Goal: Obtain resource: Obtain resource

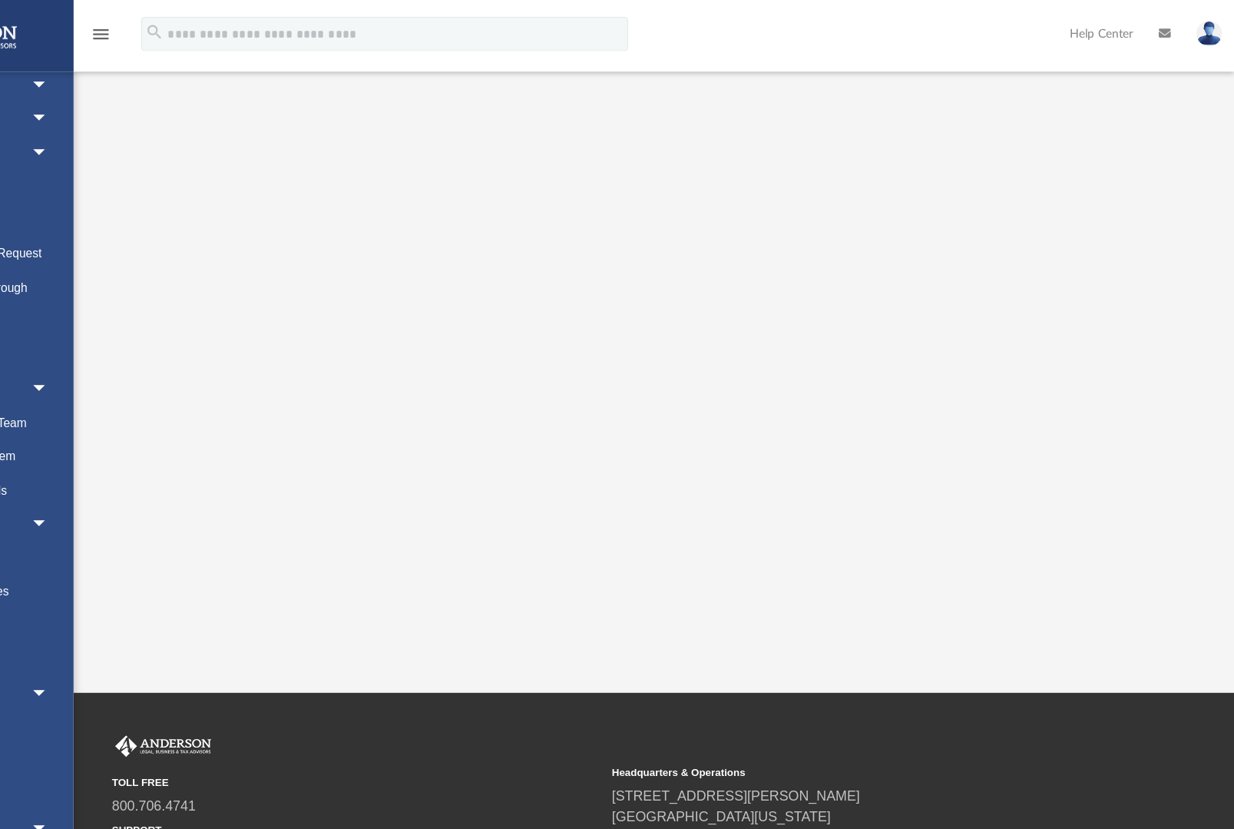
scroll to position [124, 0]
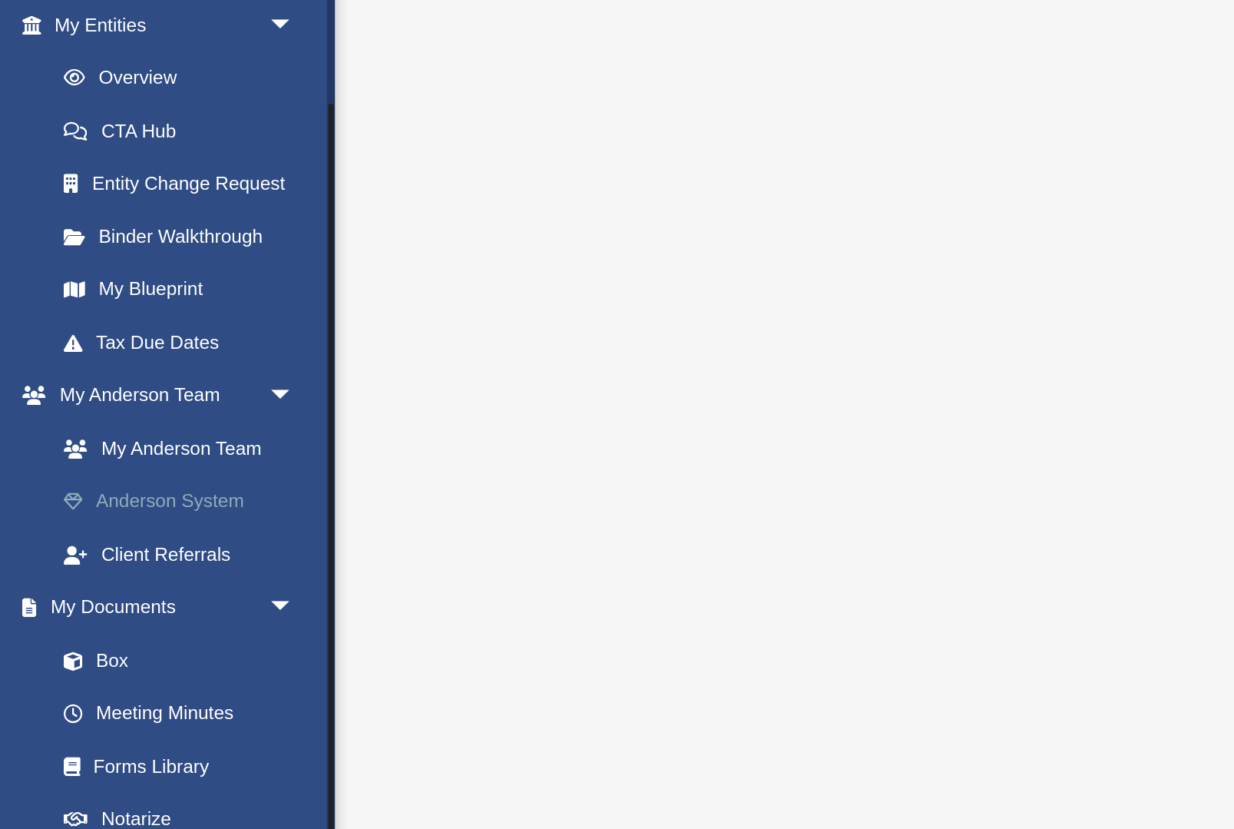
scroll to position [134, 0]
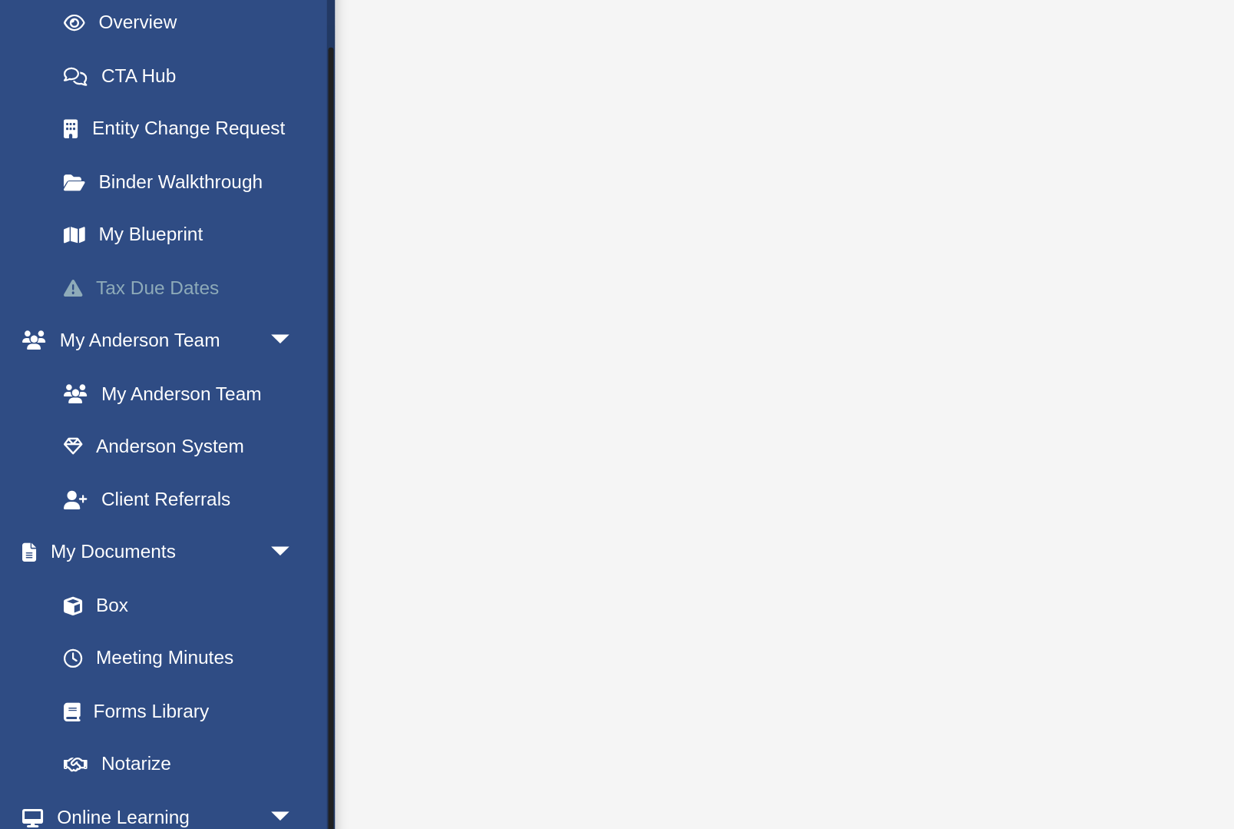
click at [80, 299] on link "Tax Due Dates" at bounding box center [107, 314] width 171 height 31
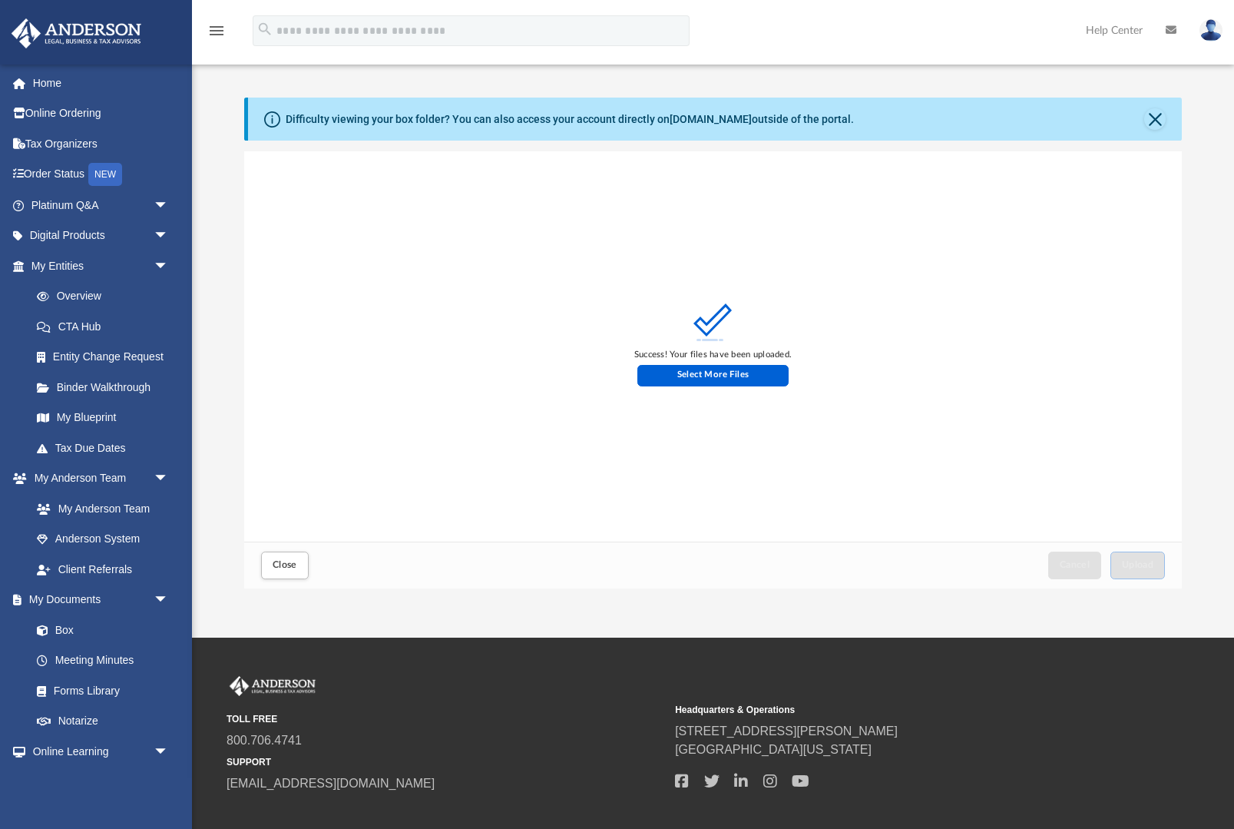
scroll to position [389, 939]
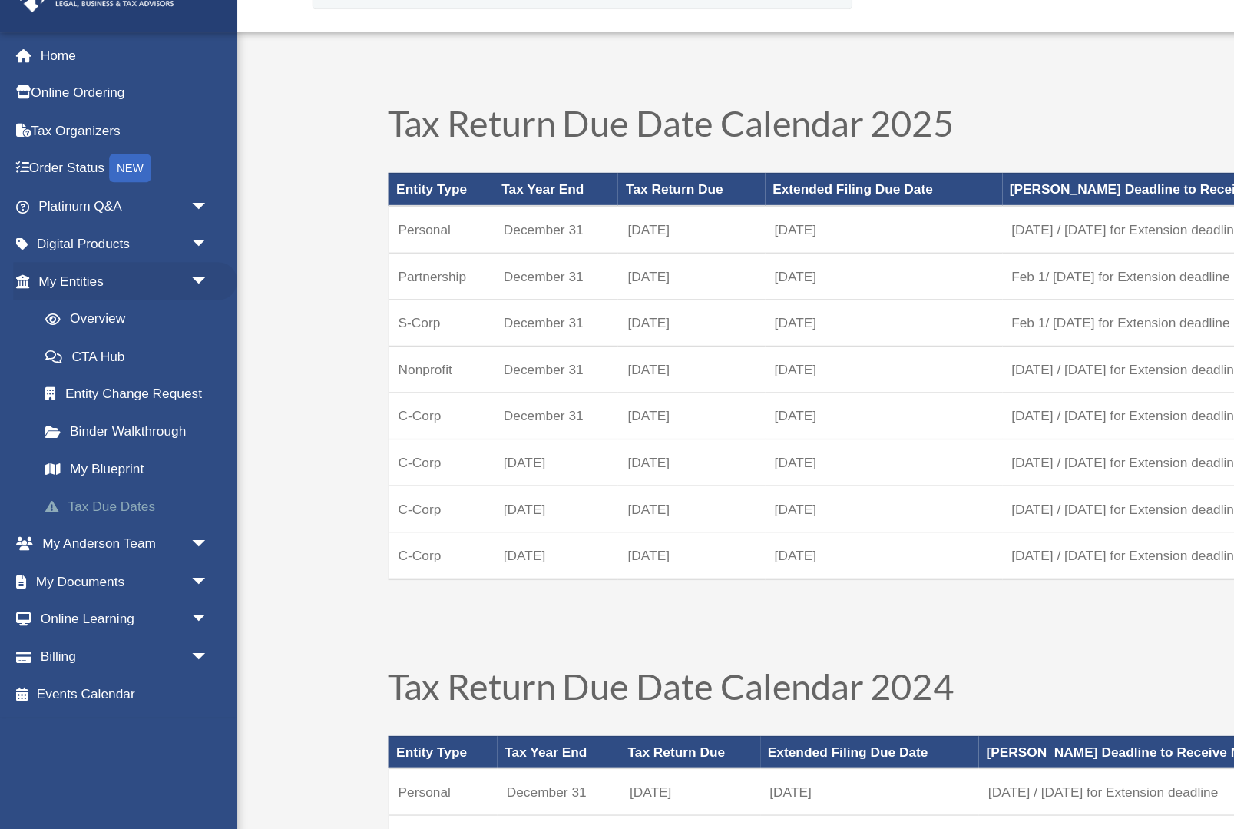
click at [111, 432] on link "Tax Due Dates" at bounding box center [107, 447] width 171 height 31
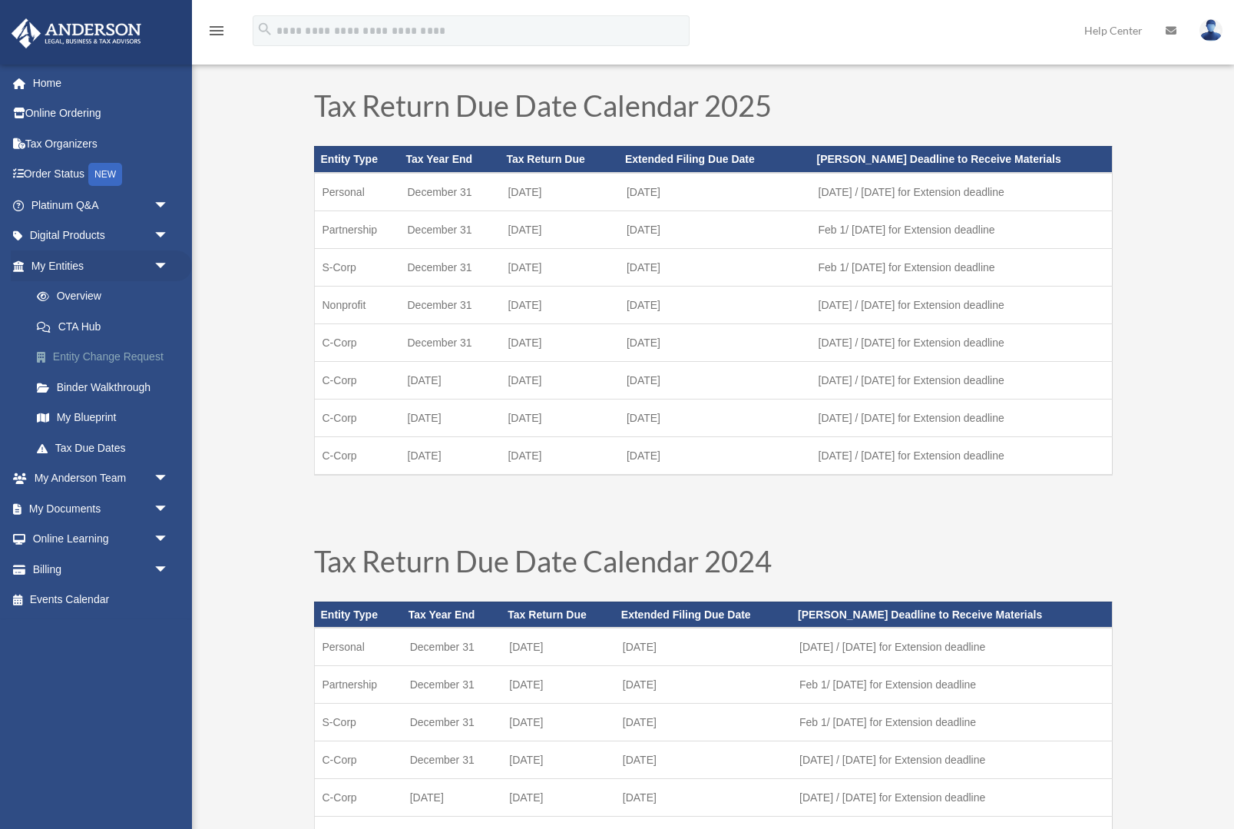
scroll to position [39, 0]
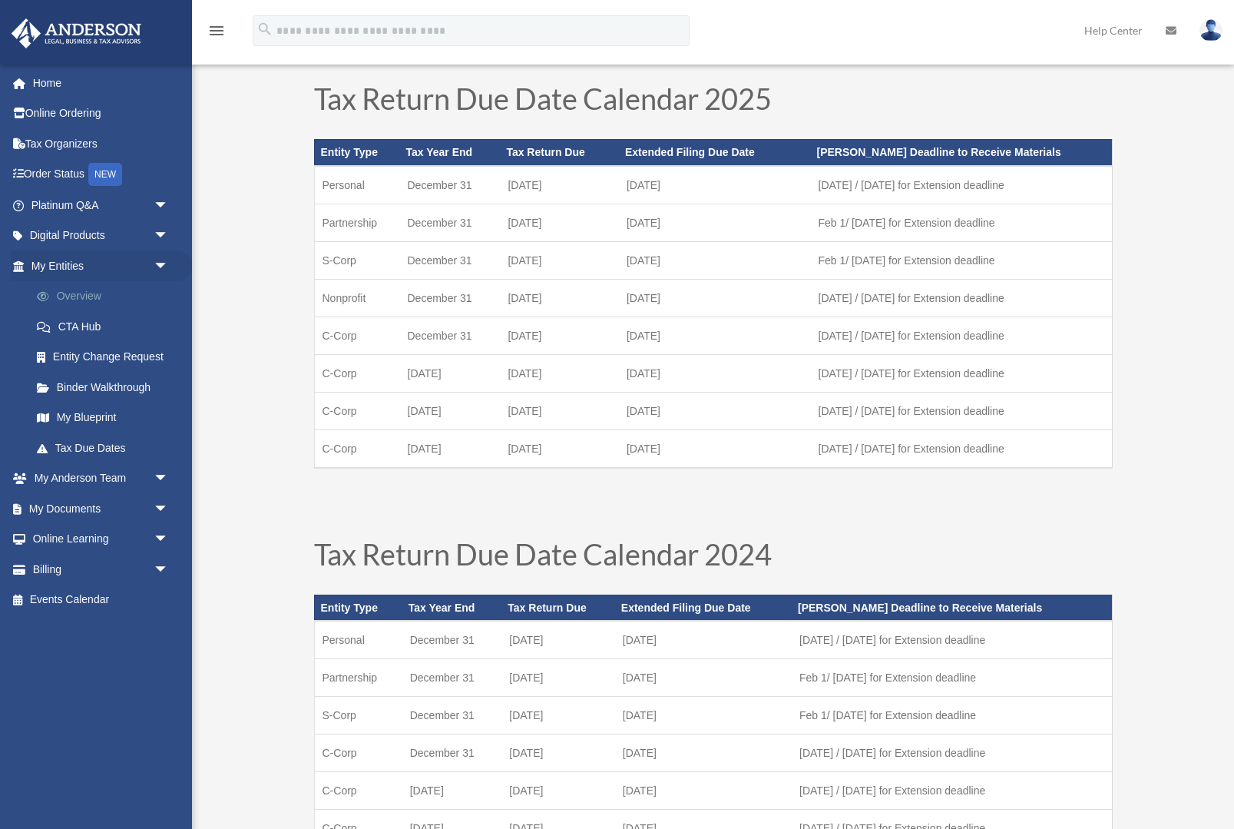
click at [151, 295] on link "Overview" at bounding box center [107, 296] width 171 height 31
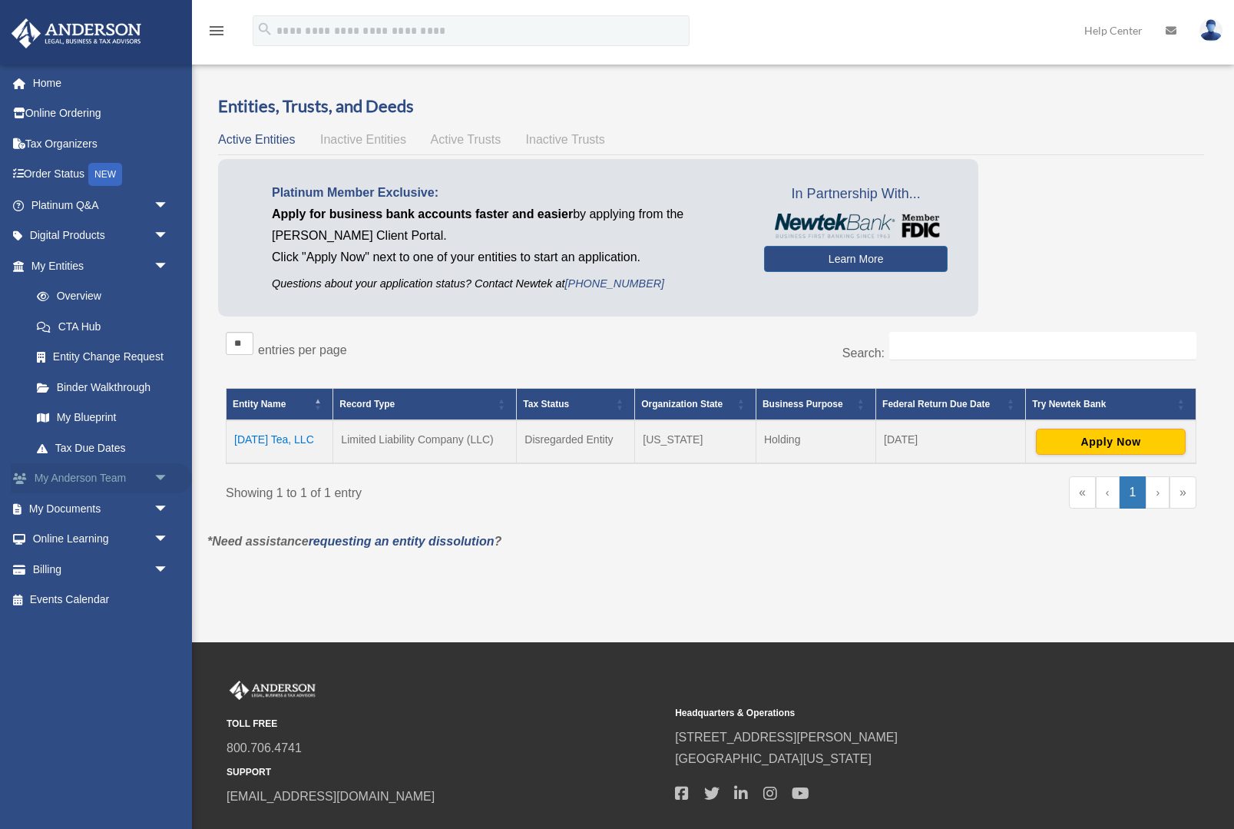
click at [128, 476] on link "My Anderson Team arrow_drop_down" at bounding box center [101, 478] width 181 height 31
click at [161, 475] on span "arrow_drop_down" at bounding box center [169, 478] width 31 height 31
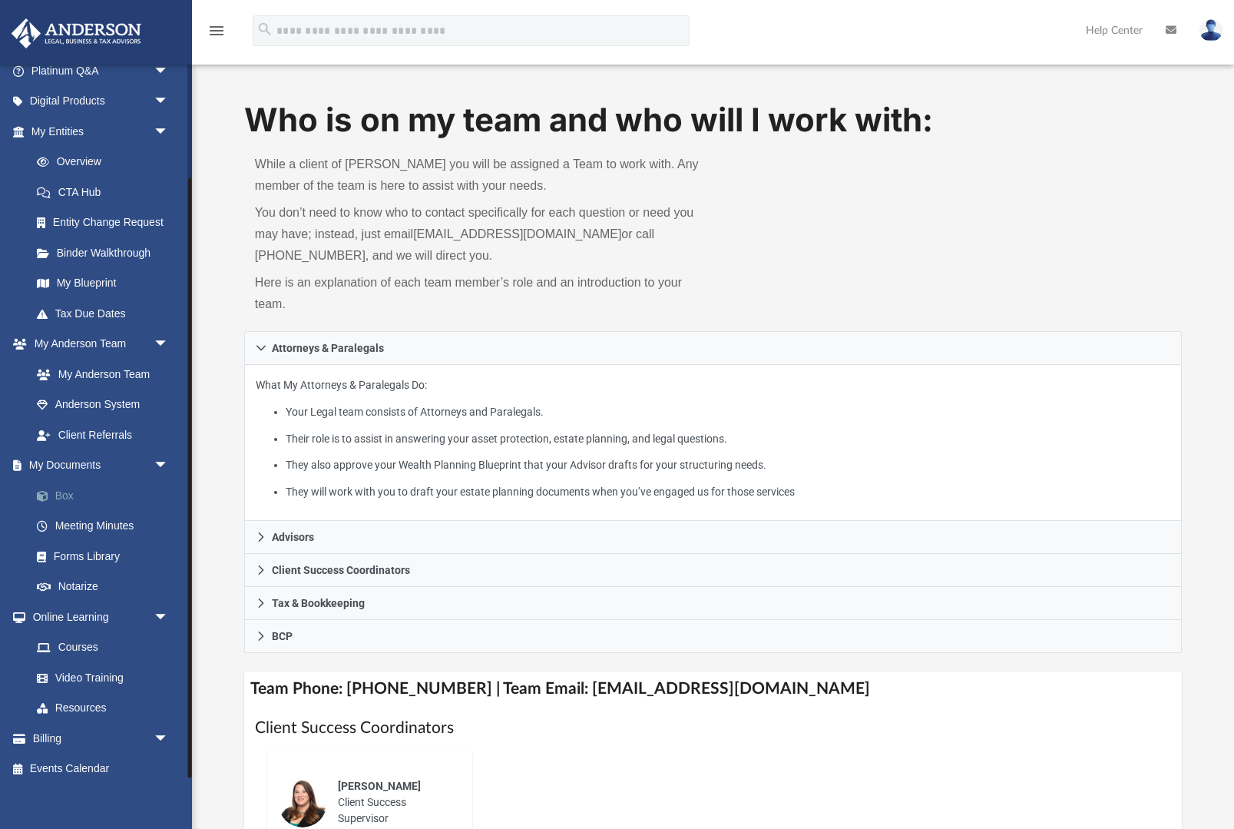
scroll to position [134, 0]
click at [81, 489] on link "Box" at bounding box center [107, 496] width 171 height 31
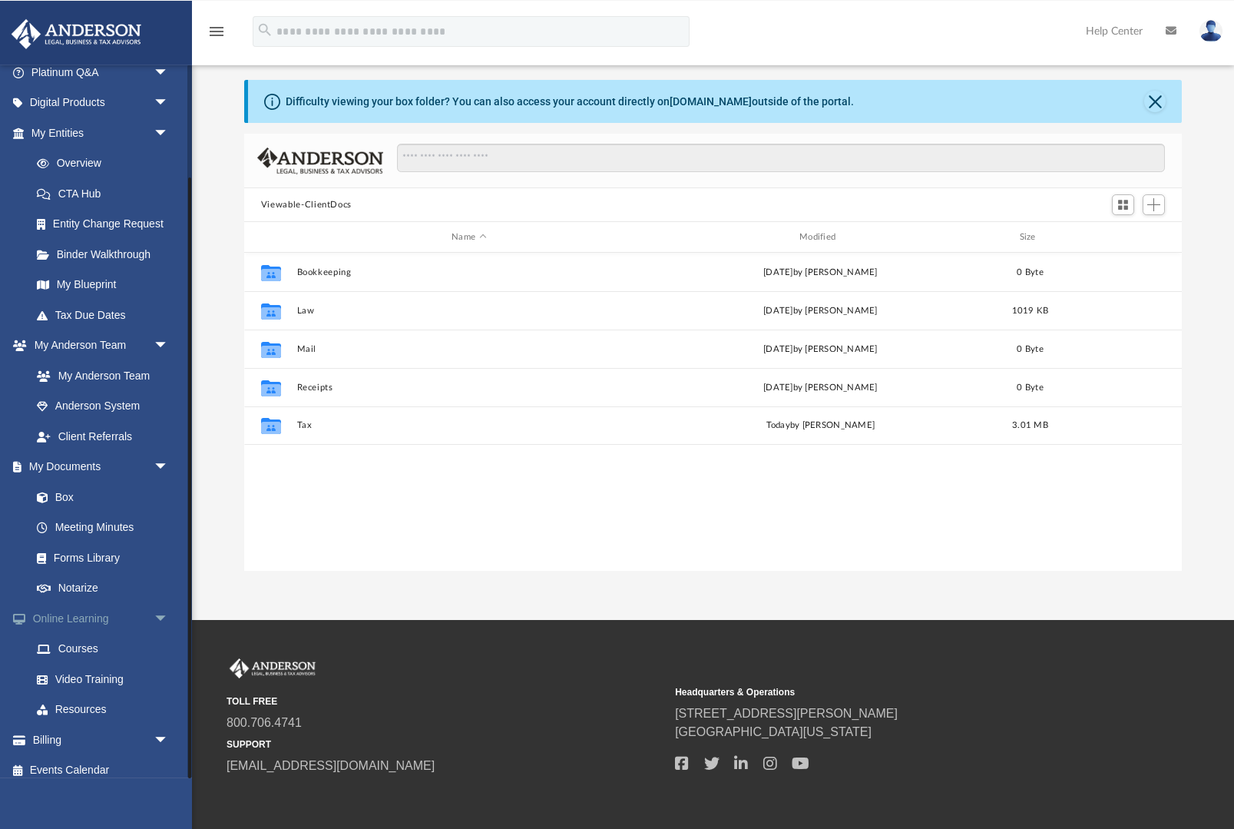
scroll to position [18, 0]
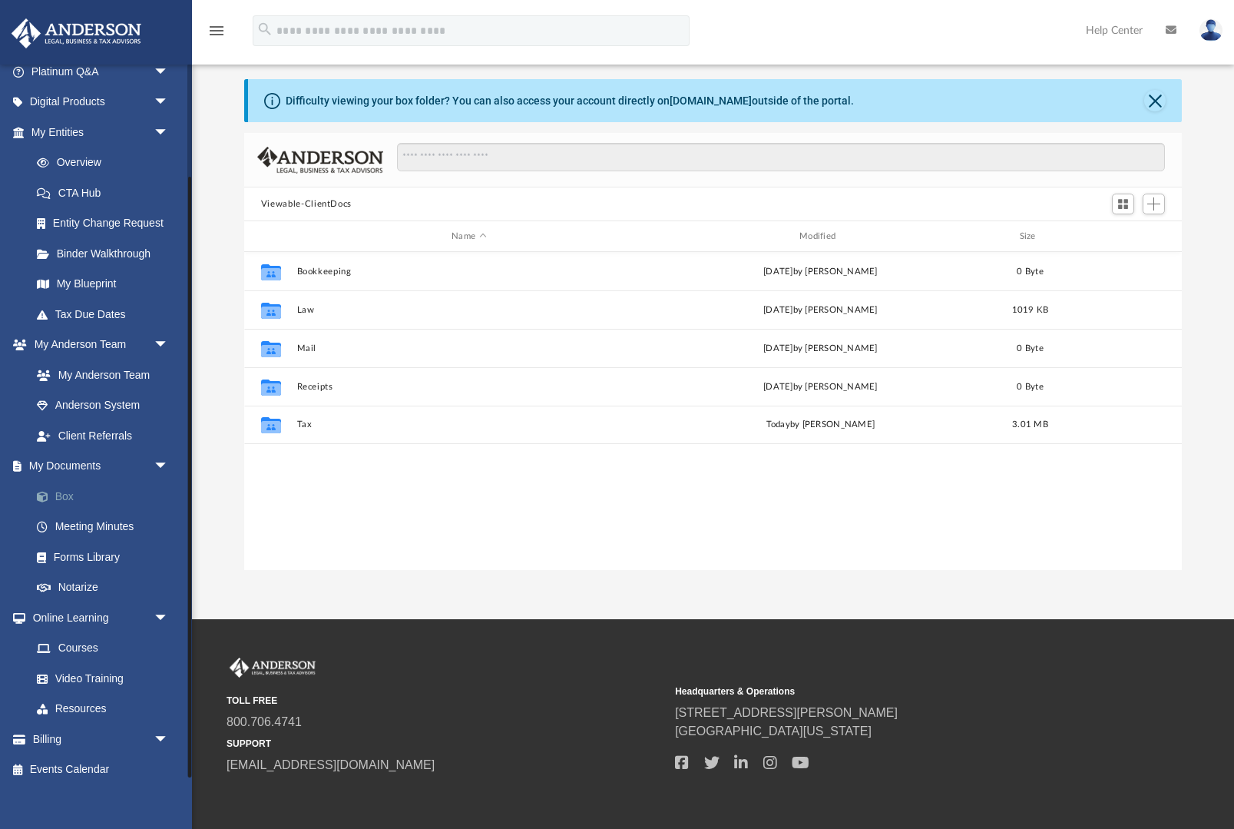
click at [105, 490] on link "Box" at bounding box center [107, 496] width 171 height 31
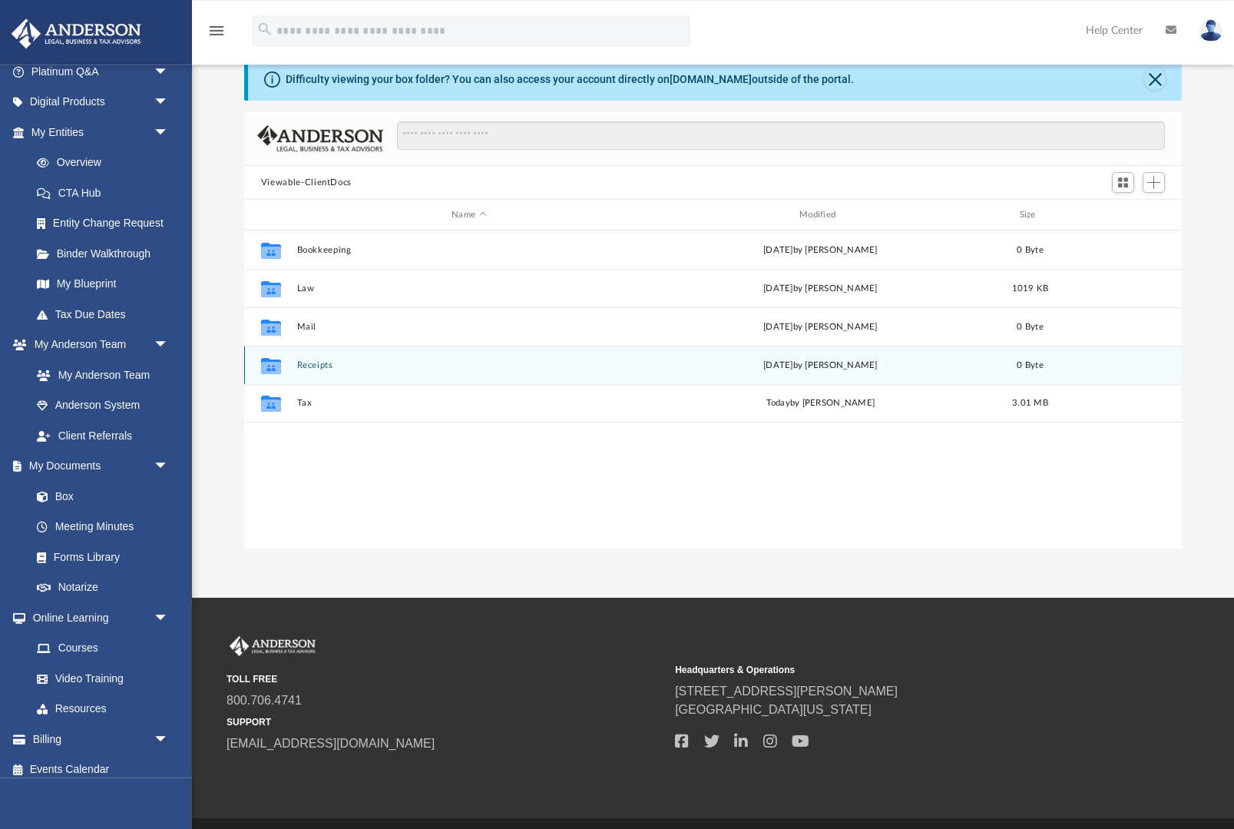
scroll to position [0, 0]
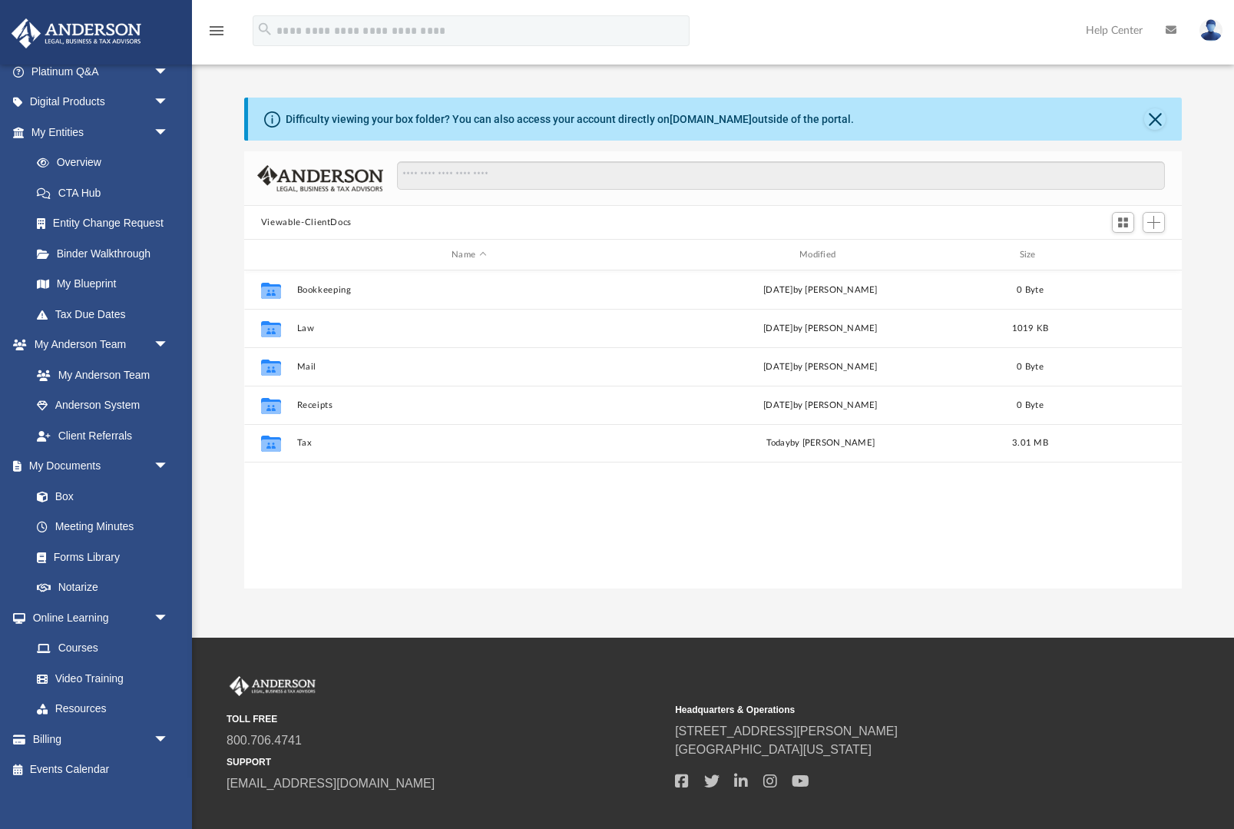
click at [1153, 121] on button "Close" at bounding box center [1155, 119] width 22 height 22
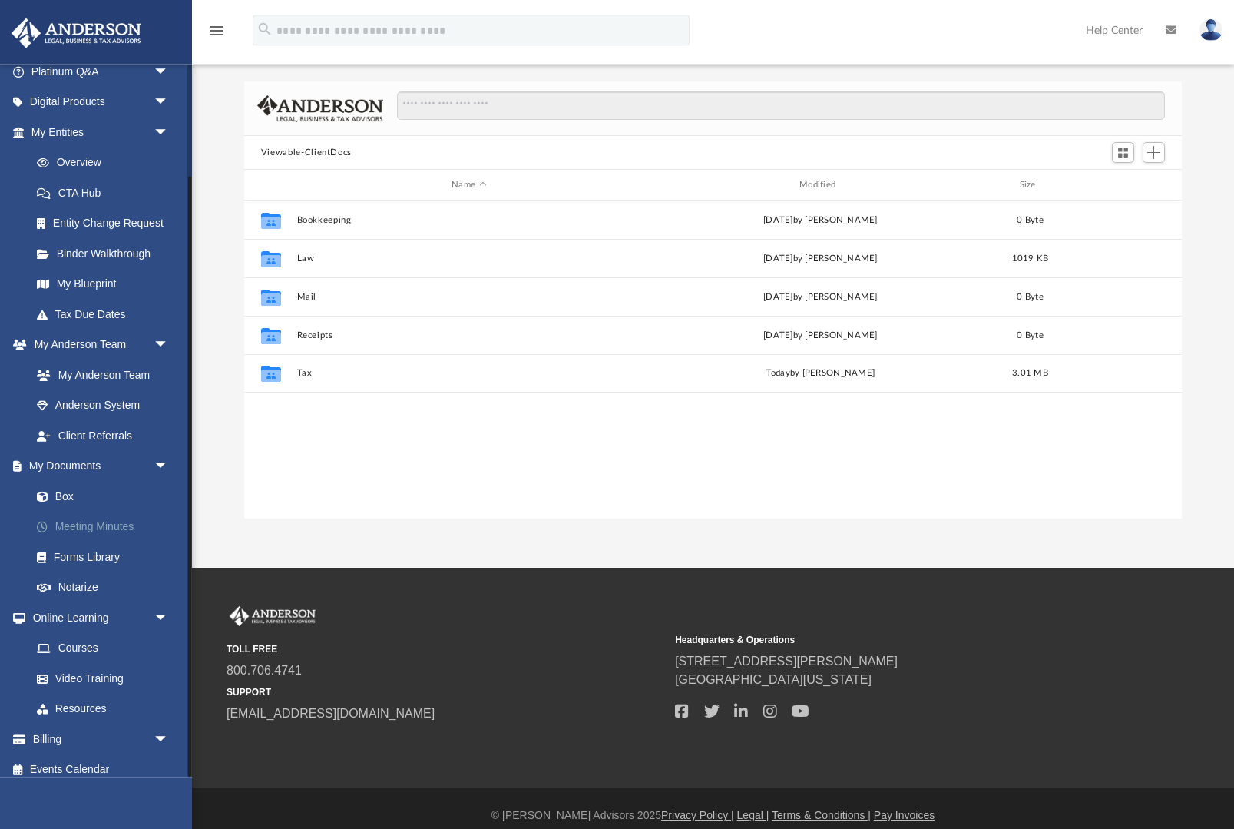
scroll to position [33, 0]
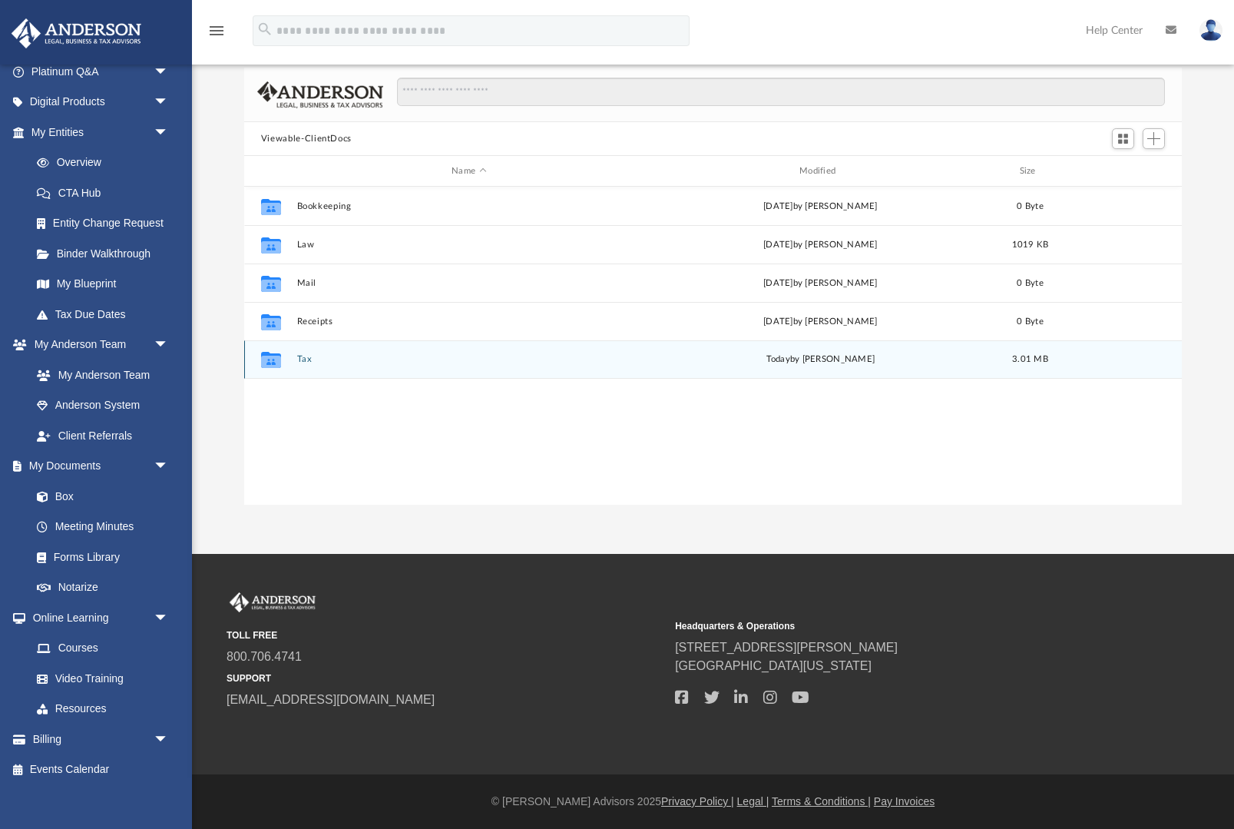
click at [366, 366] on div "Collaborated Folder Tax today by Diana Mansberger 3.01 MB" at bounding box center [713, 359] width 938 height 38
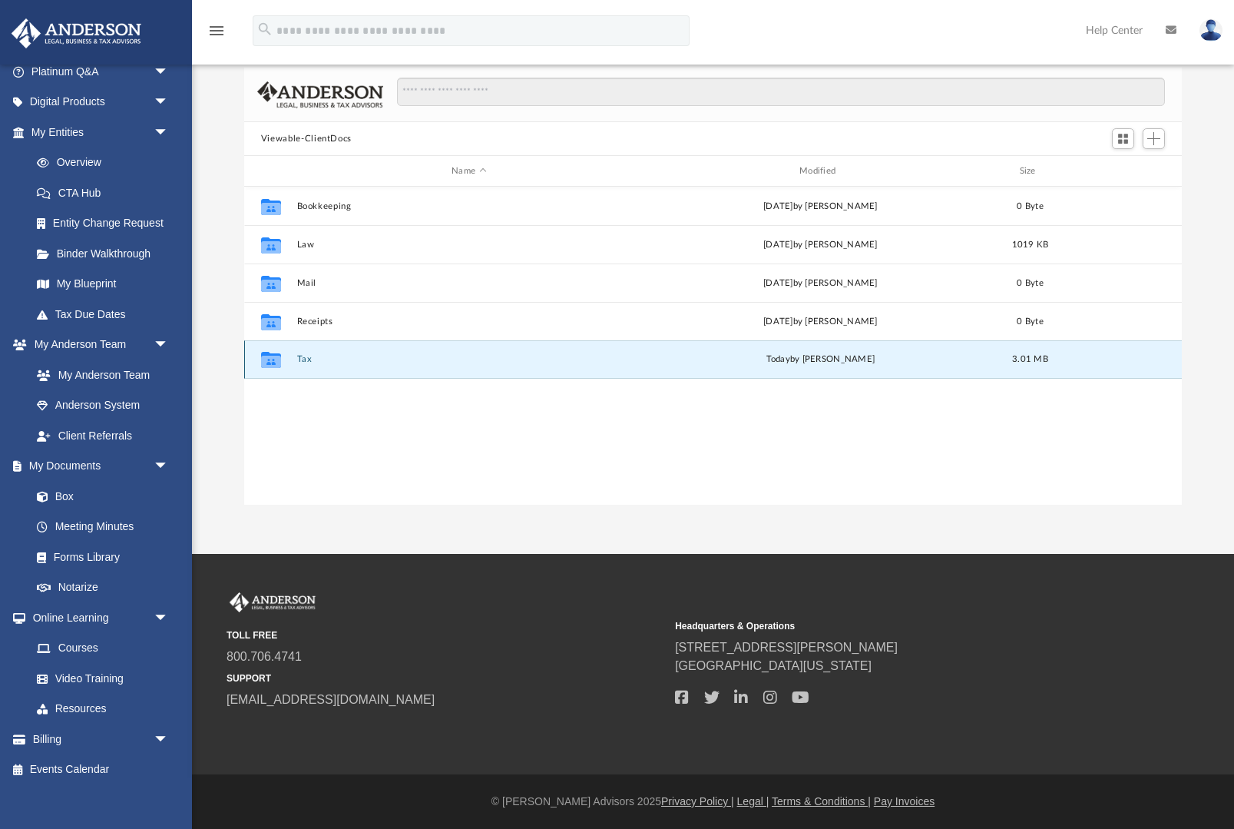
click at [773, 345] on div "Collaborated Folder Tax today by Diana Mansberger 3.01 MB" at bounding box center [713, 359] width 938 height 38
click at [304, 359] on button "Tax" at bounding box center [468, 359] width 345 height 10
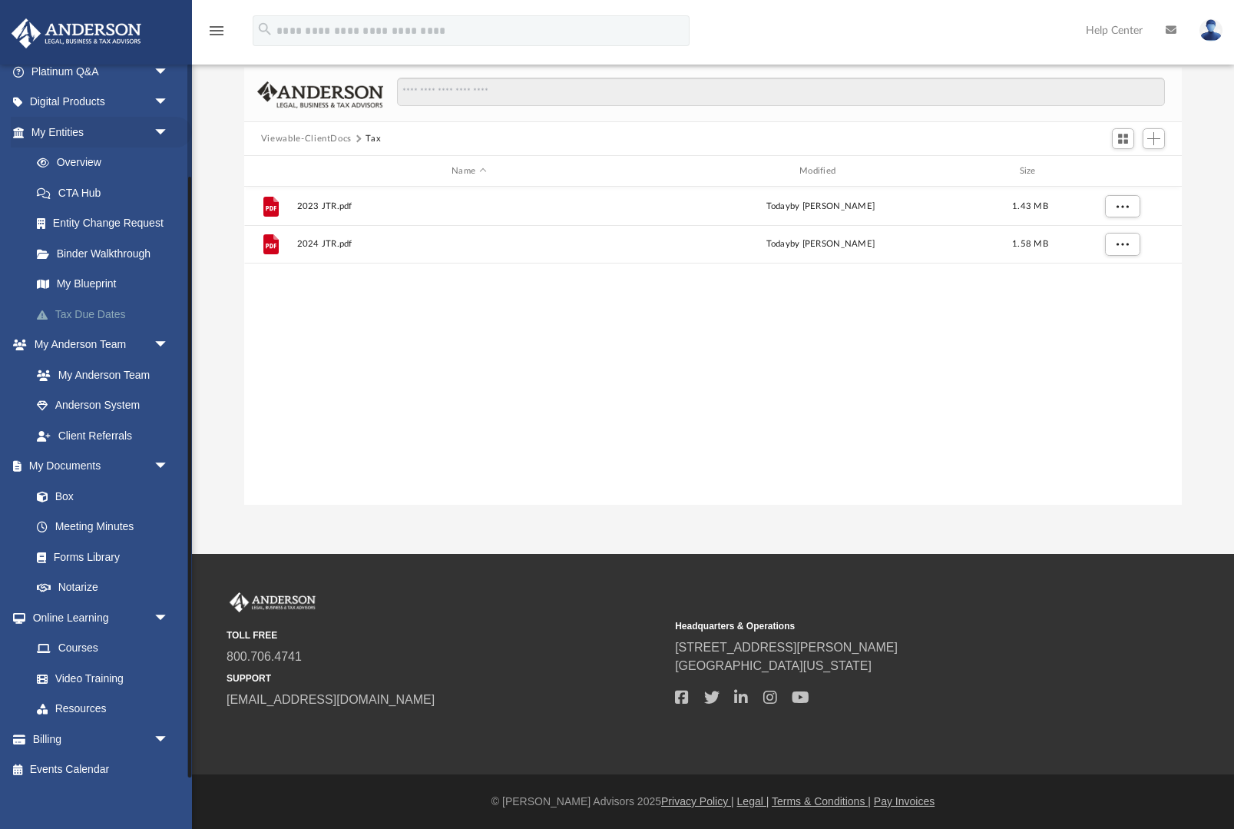
click at [104, 323] on link "Tax Due Dates" at bounding box center [107, 314] width 171 height 31
click at [134, 299] on link "Tax Due Dates" at bounding box center [107, 314] width 171 height 31
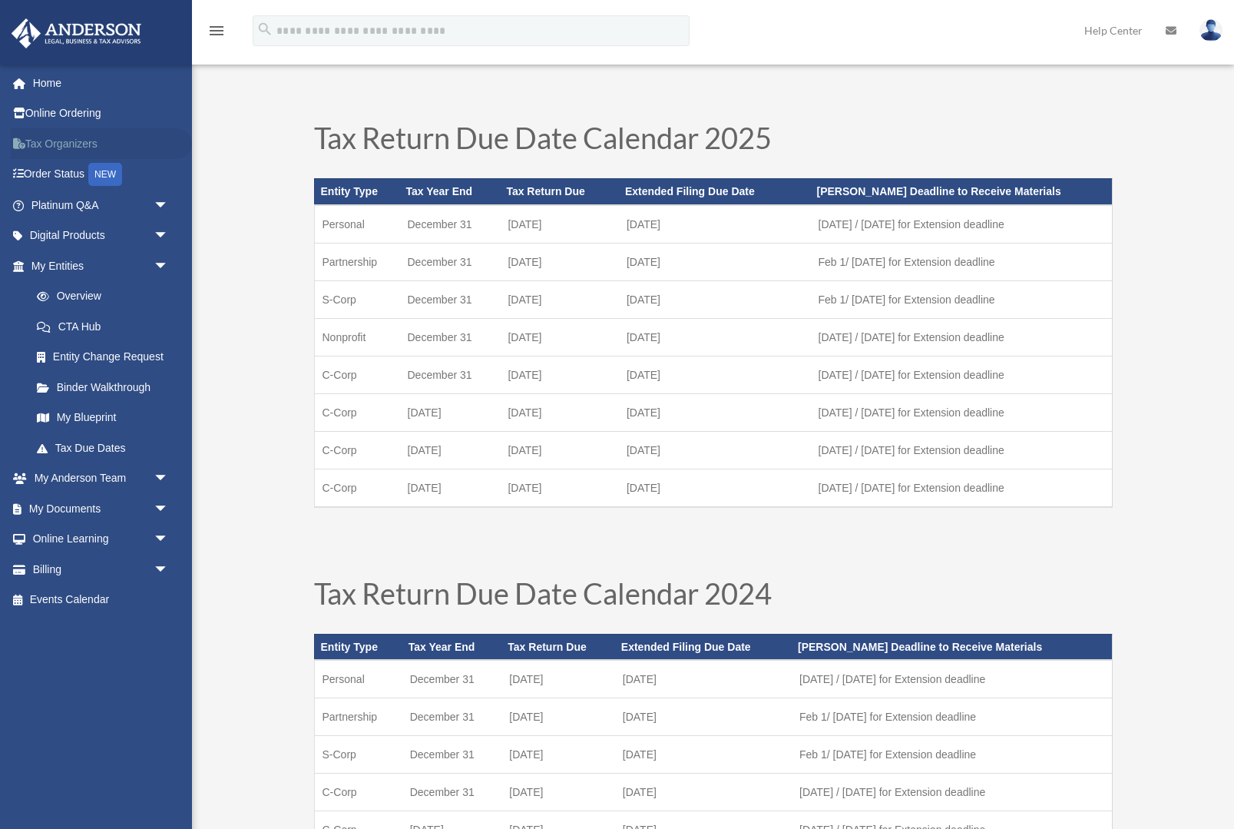
click at [109, 141] on link "Tax Organizers" at bounding box center [101, 143] width 181 height 31
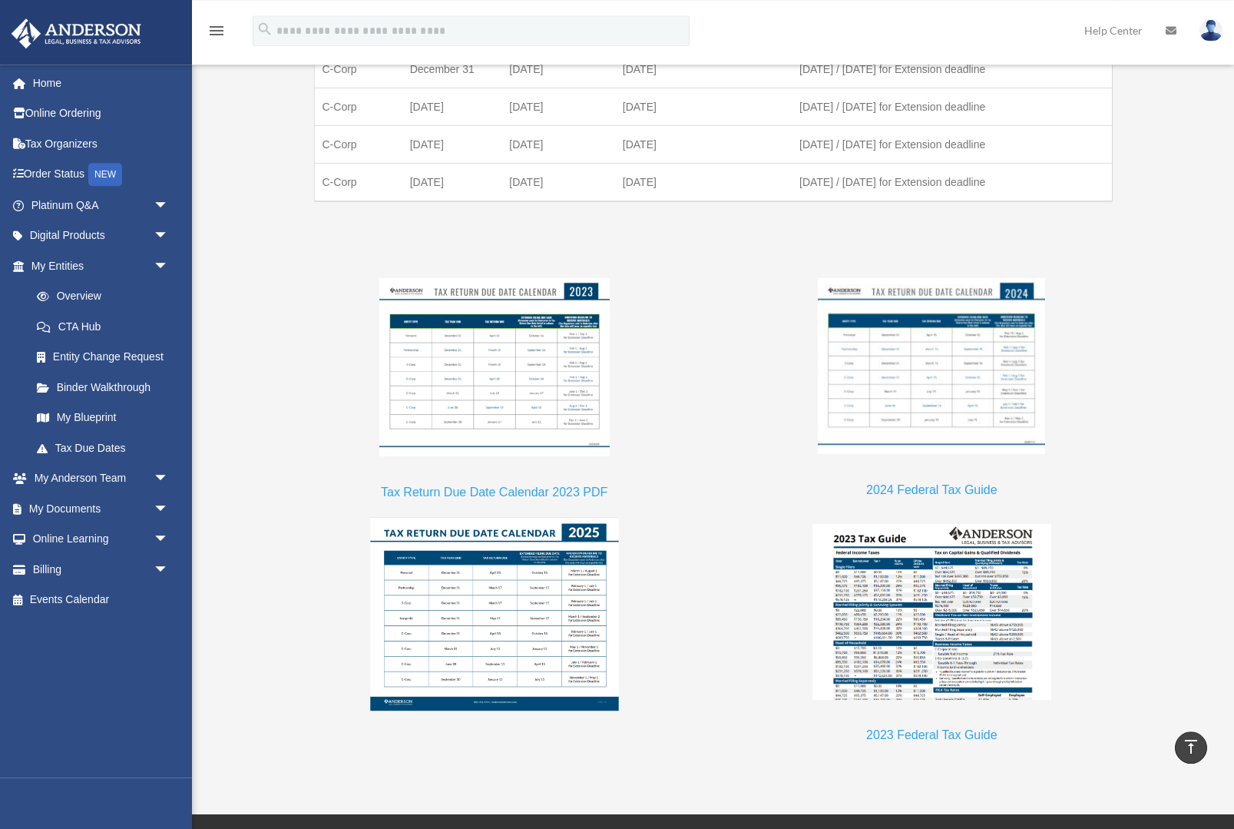
scroll to position [1163, 0]
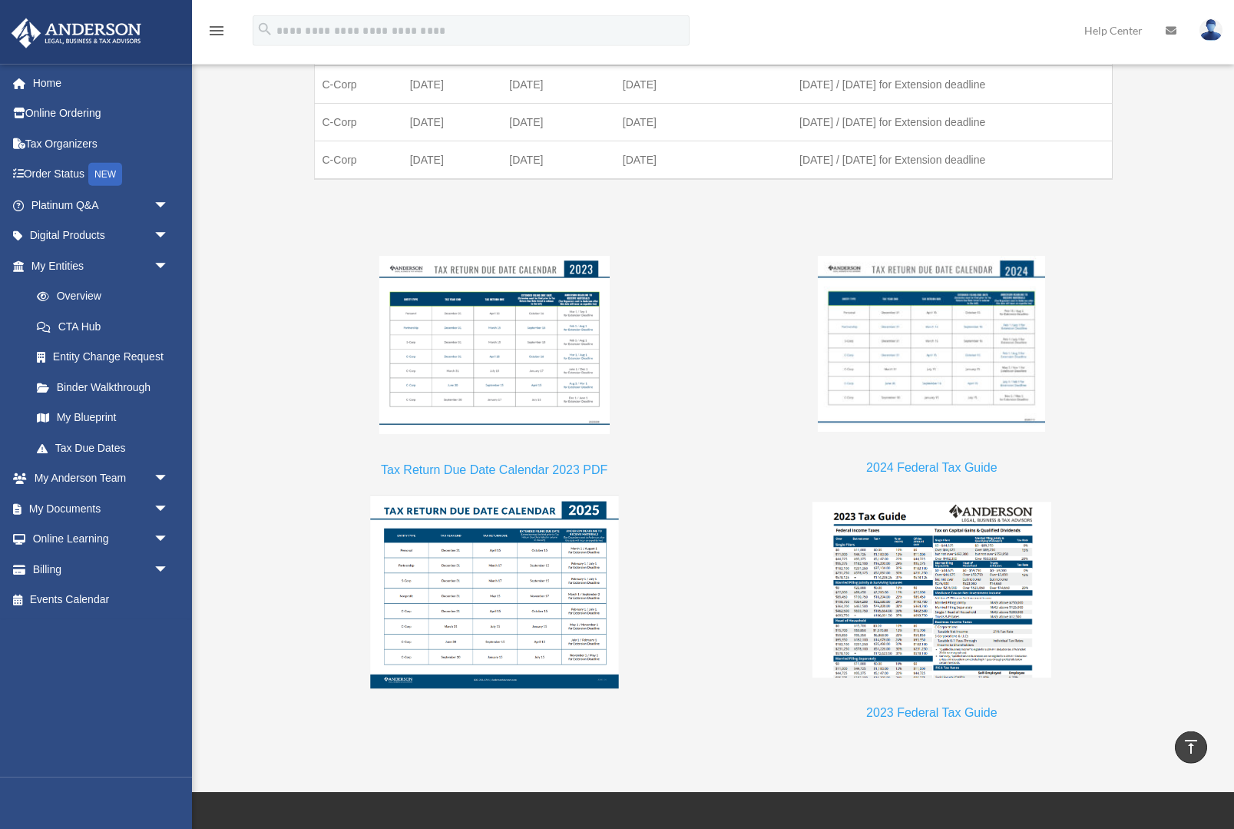
click at [544, 618] on img at bounding box center [494, 592] width 249 height 194
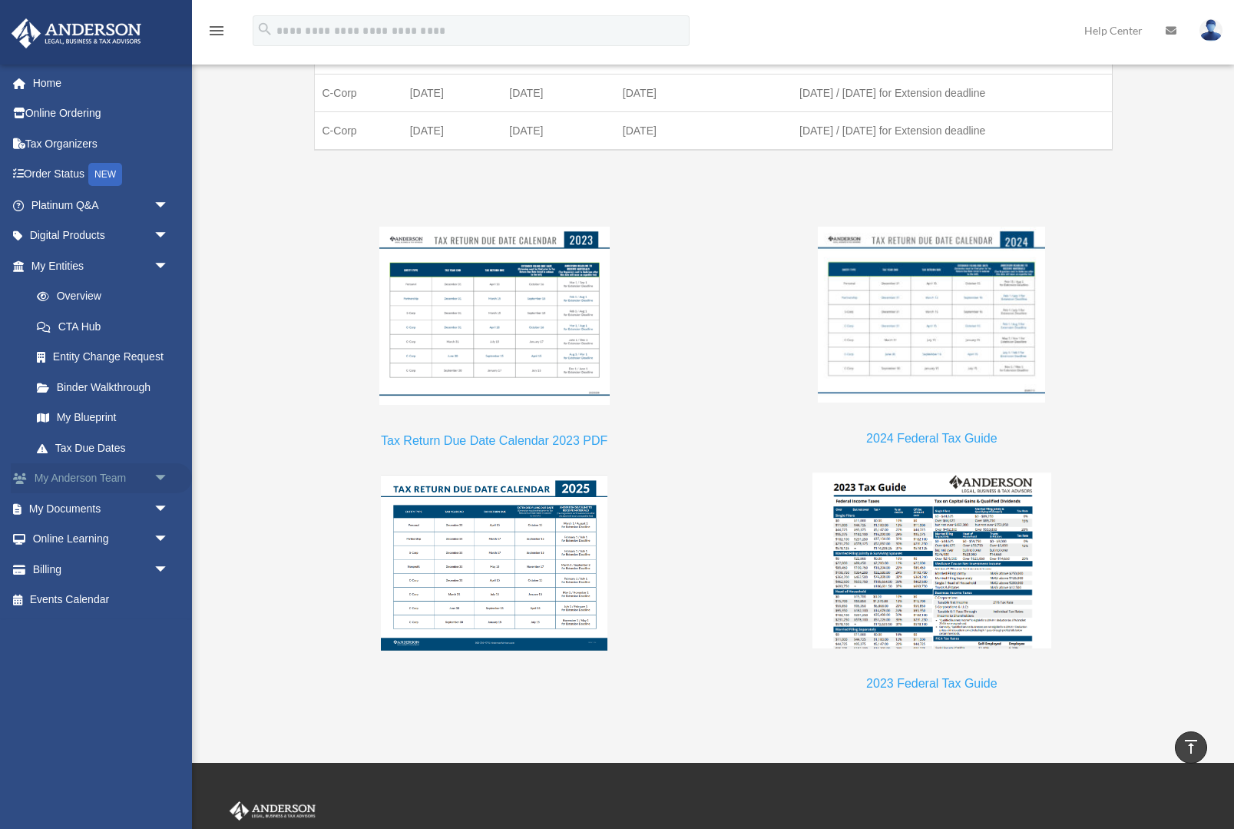
click at [141, 480] on link "My Anderson Team arrow_drop_down" at bounding box center [101, 478] width 181 height 31
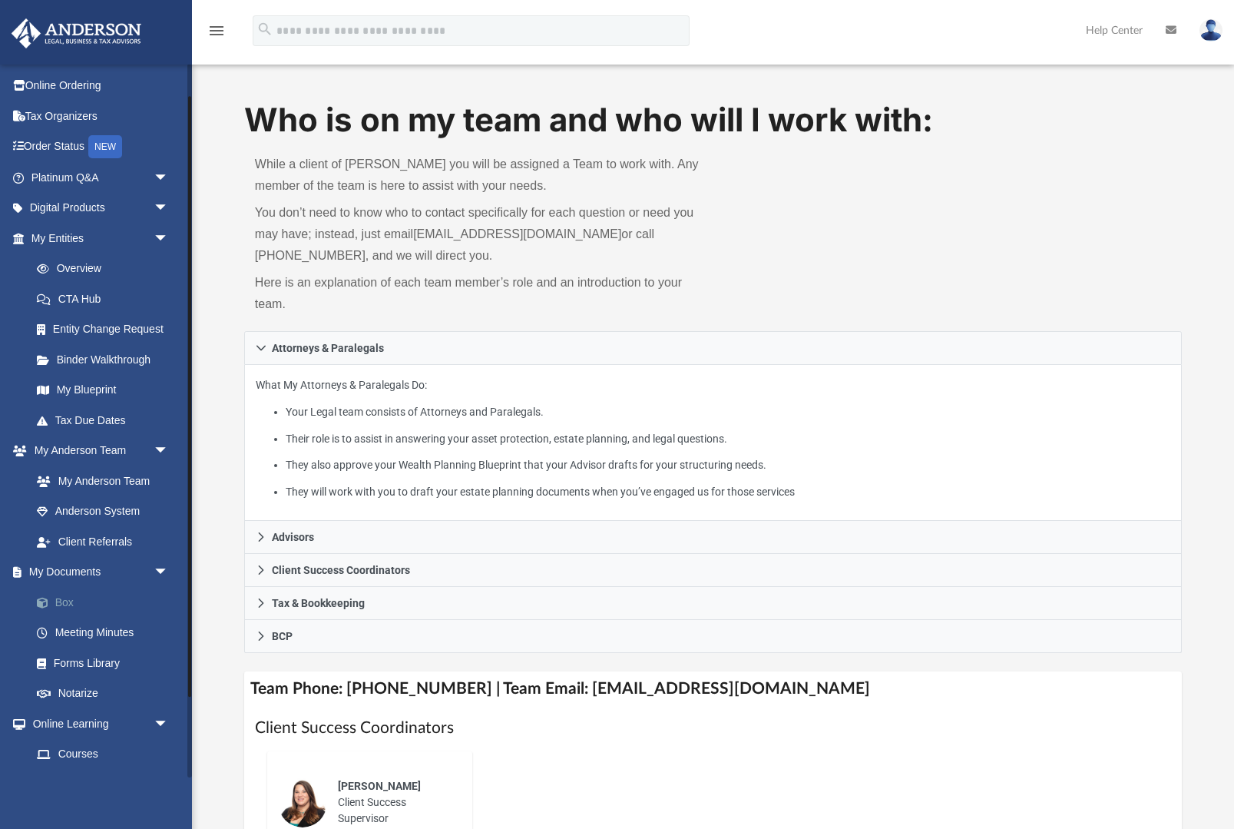
scroll to position [38, 0]
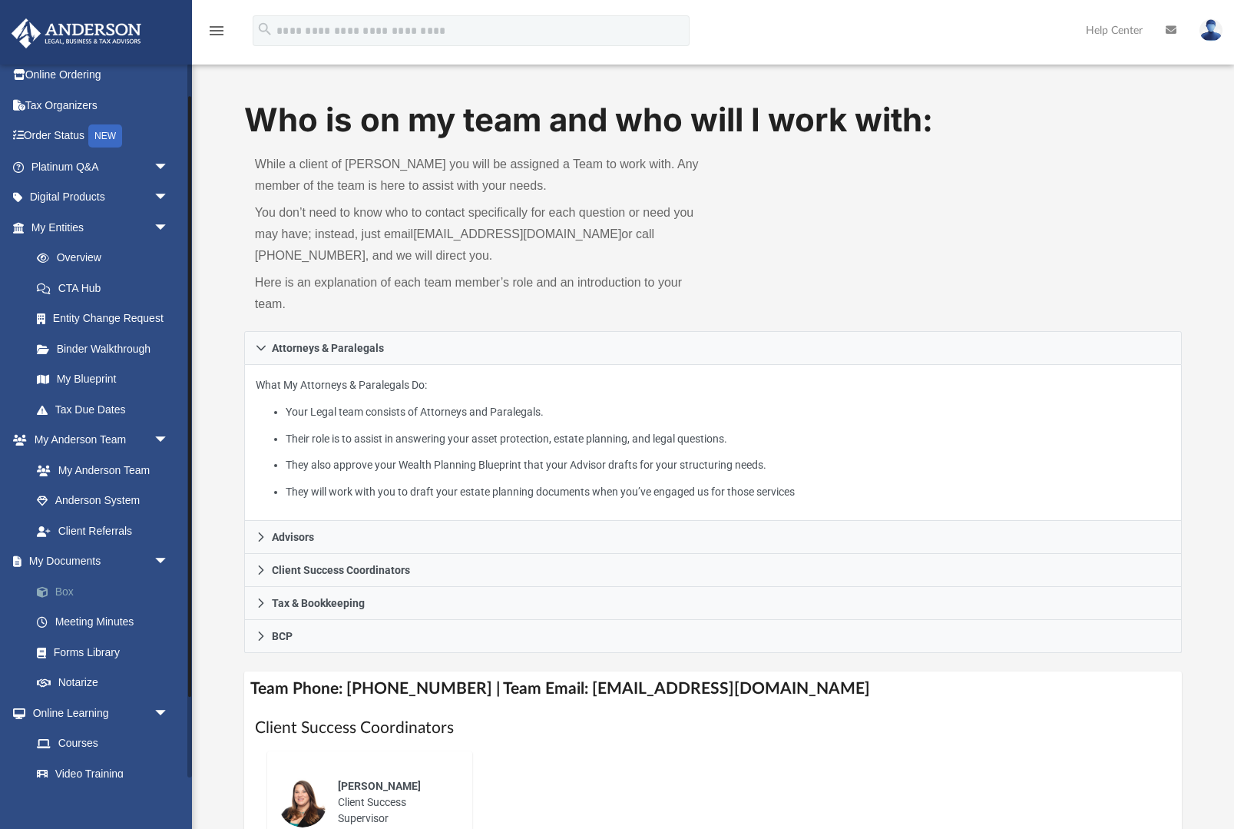
click at [113, 584] on link "Box" at bounding box center [107, 591] width 171 height 31
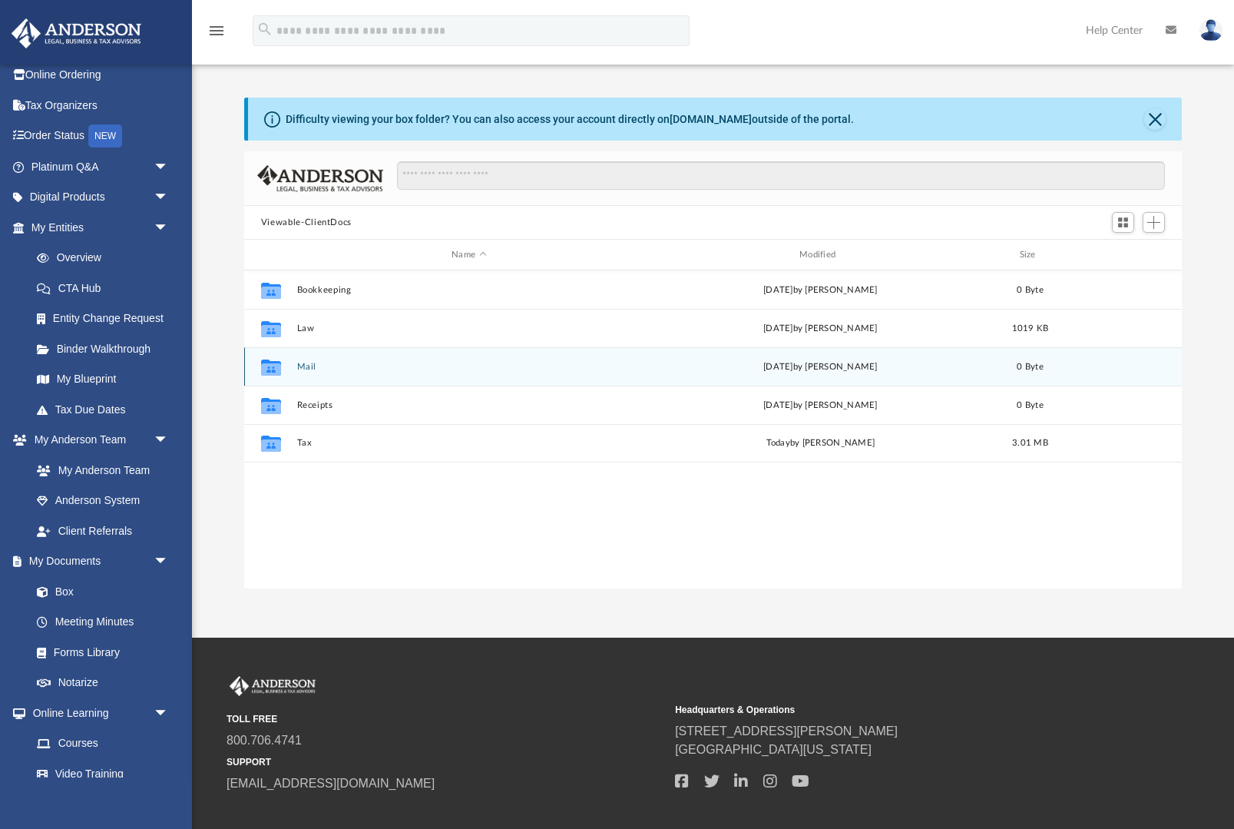
scroll to position [349, 939]
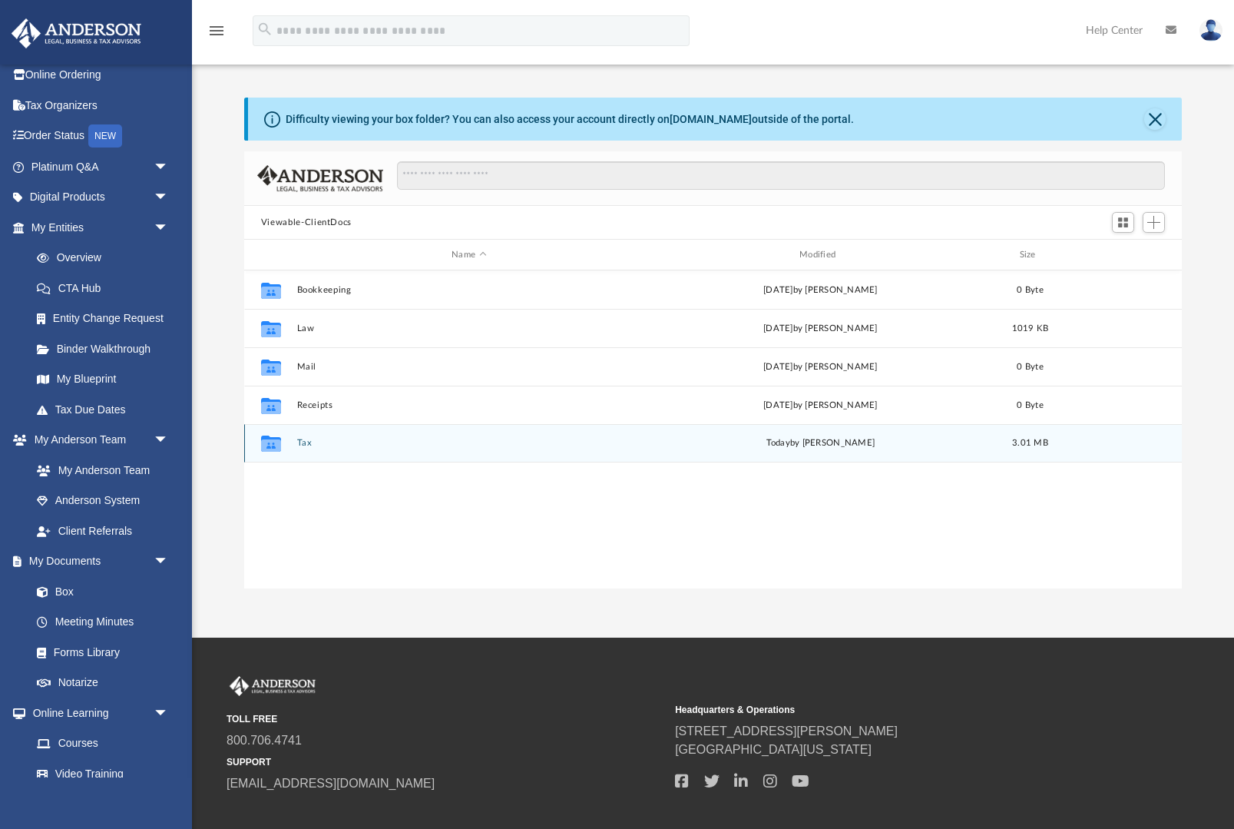
click at [306, 442] on button "Tax" at bounding box center [468, 443] width 345 height 10
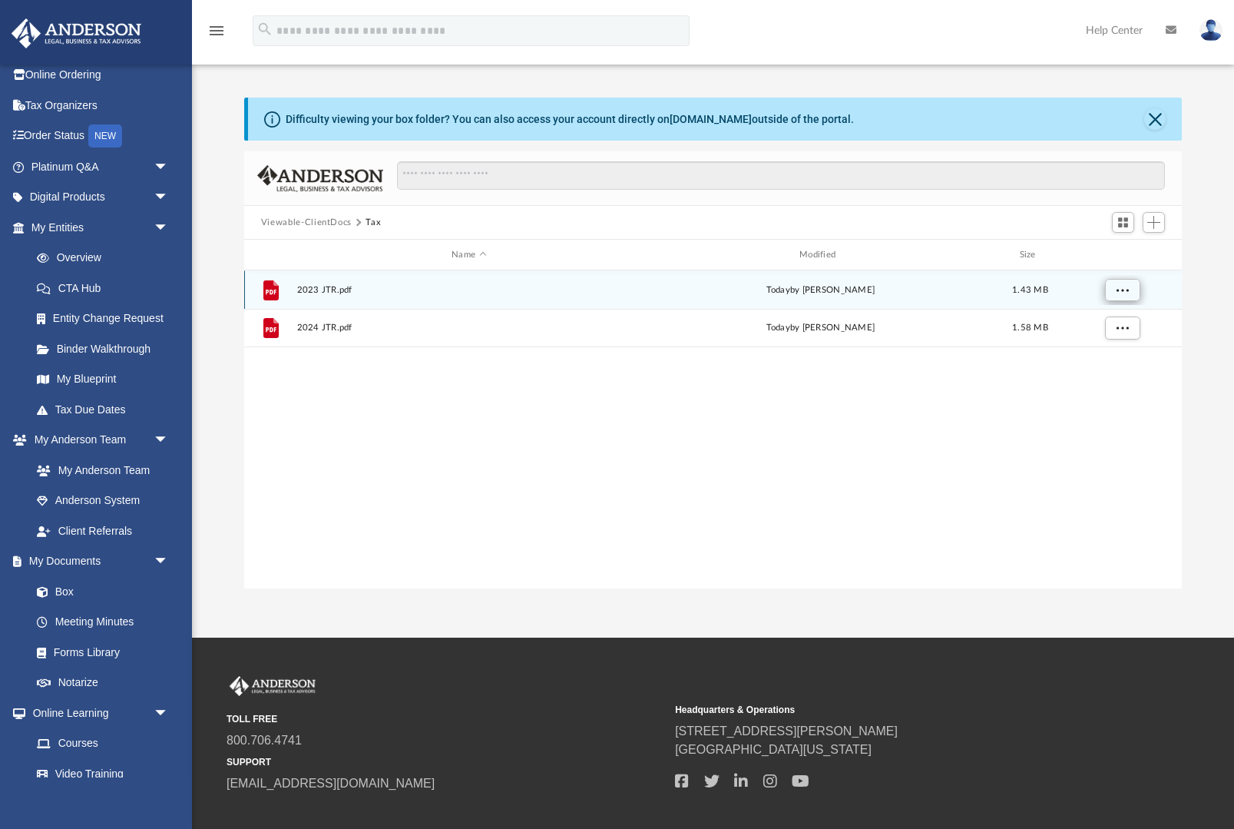
click at [1130, 300] on button "More options" at bounding box center [1122, 290] width 35 height 23
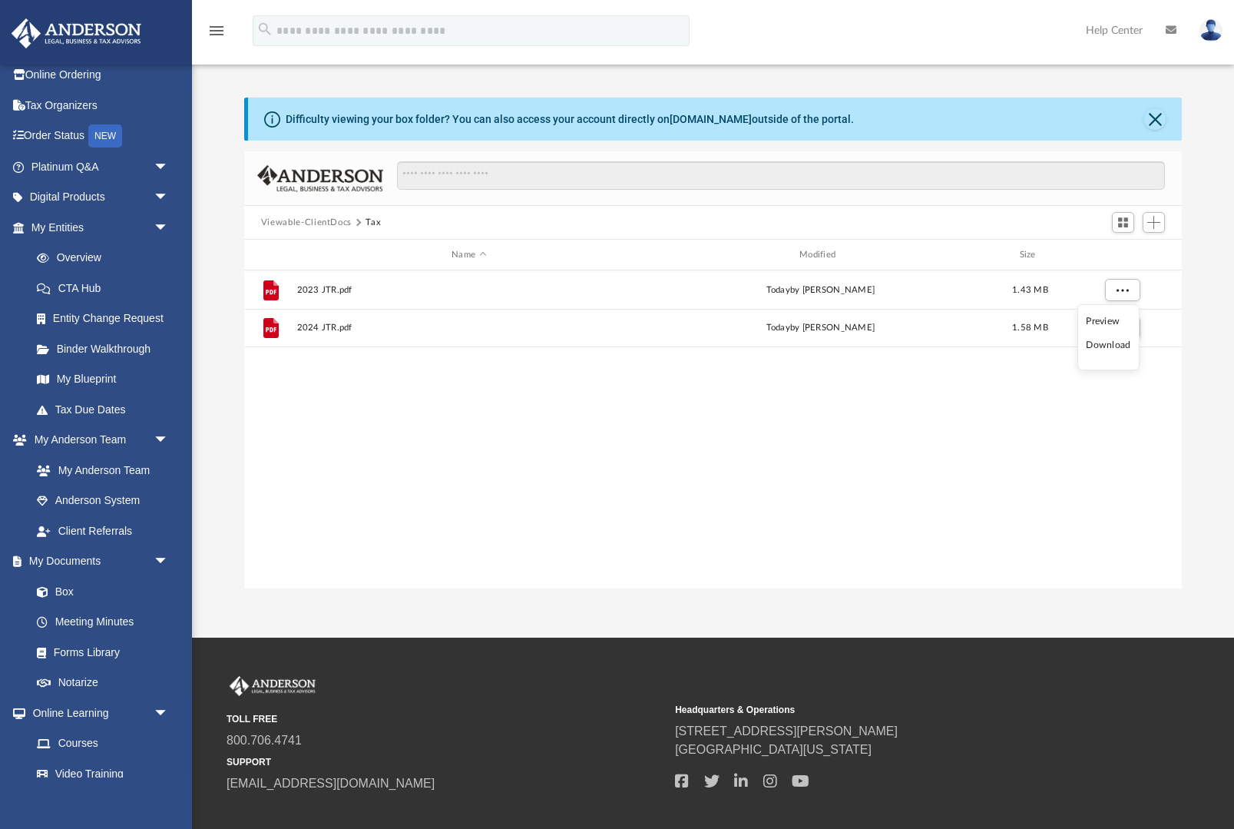
click at [952, 370] on div "File 2023 JTR.pdf today by Diana Mansberger 1.43 MB File 2024 JTR.pdf today by …" at bounding box center [713, 429] width 938 height 319
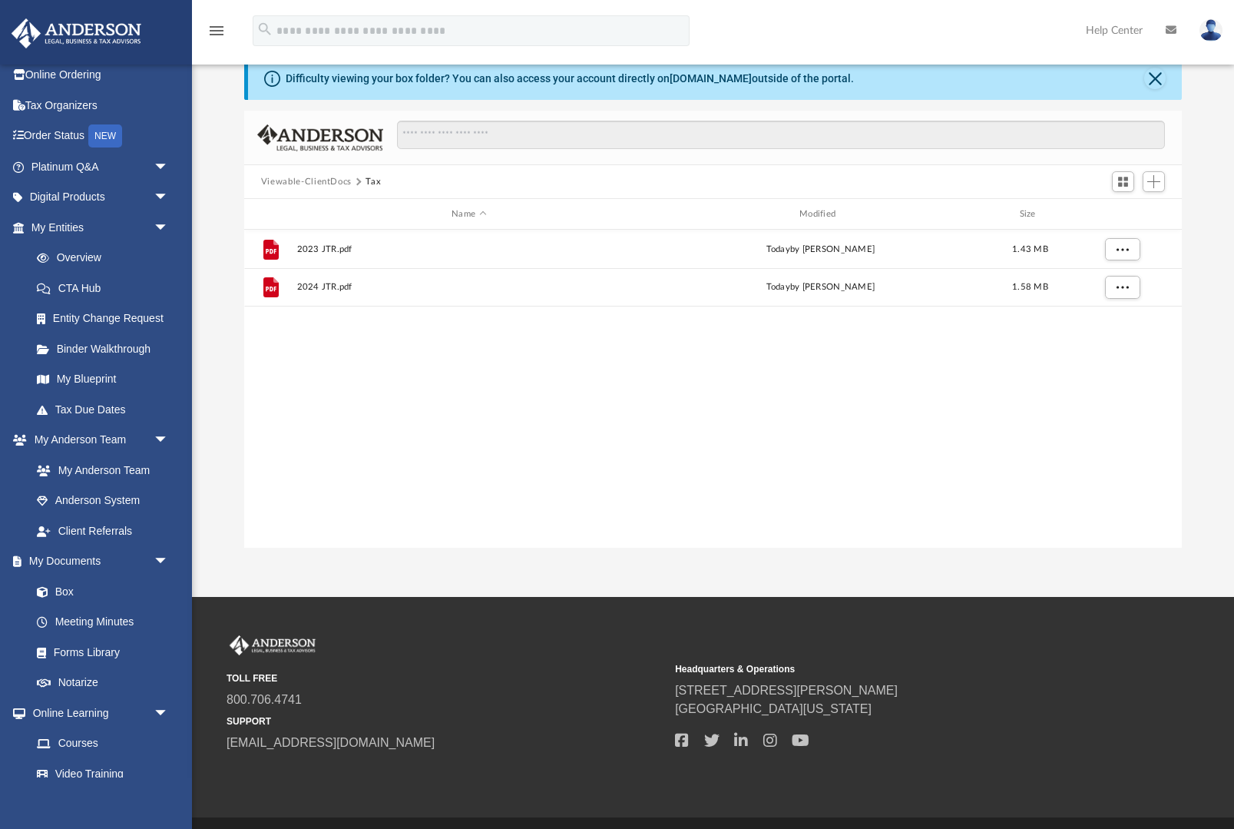
scroll to position [69, 0]
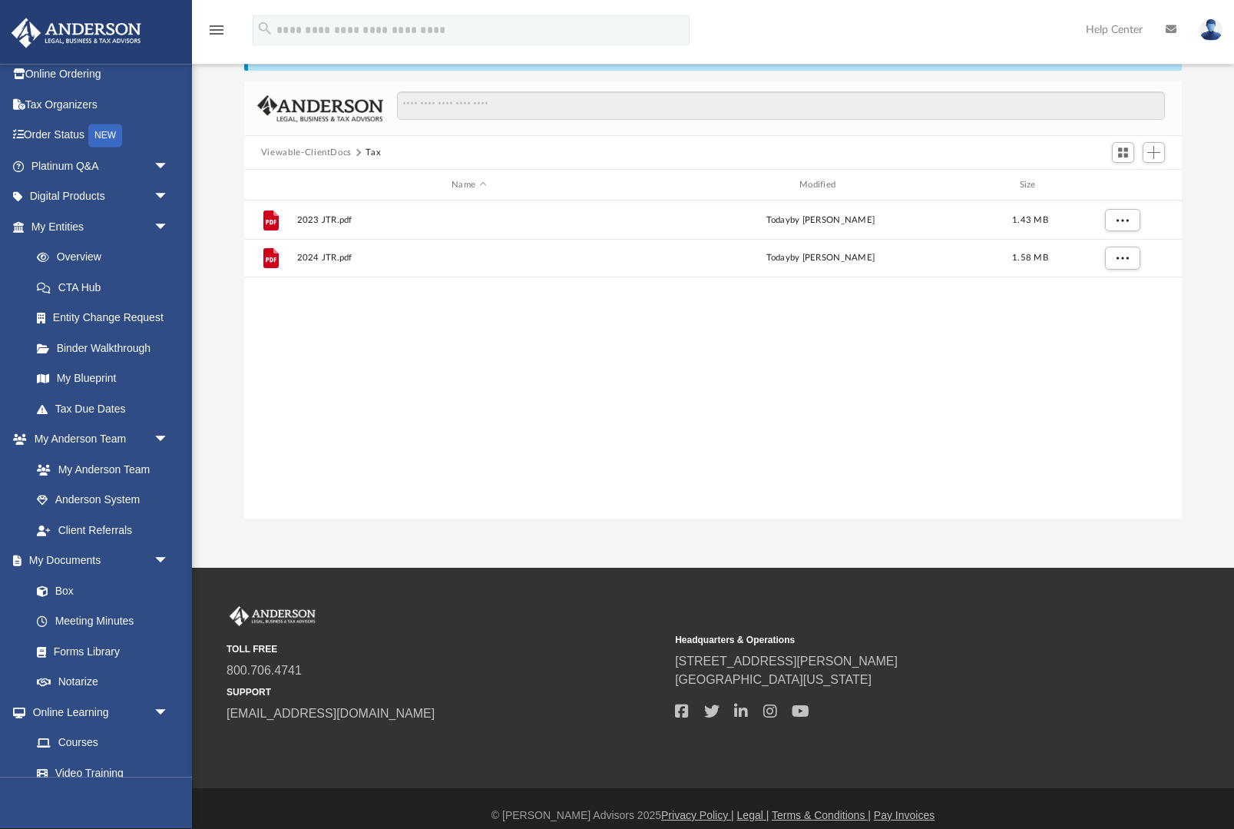
click at [1213, 672] on div "TOLL FREE 800.706.4741 SUPPORT info@andersonadvisors.com Headquarters & Operati…" at bounding box center [713, 679] width 1019 height 144
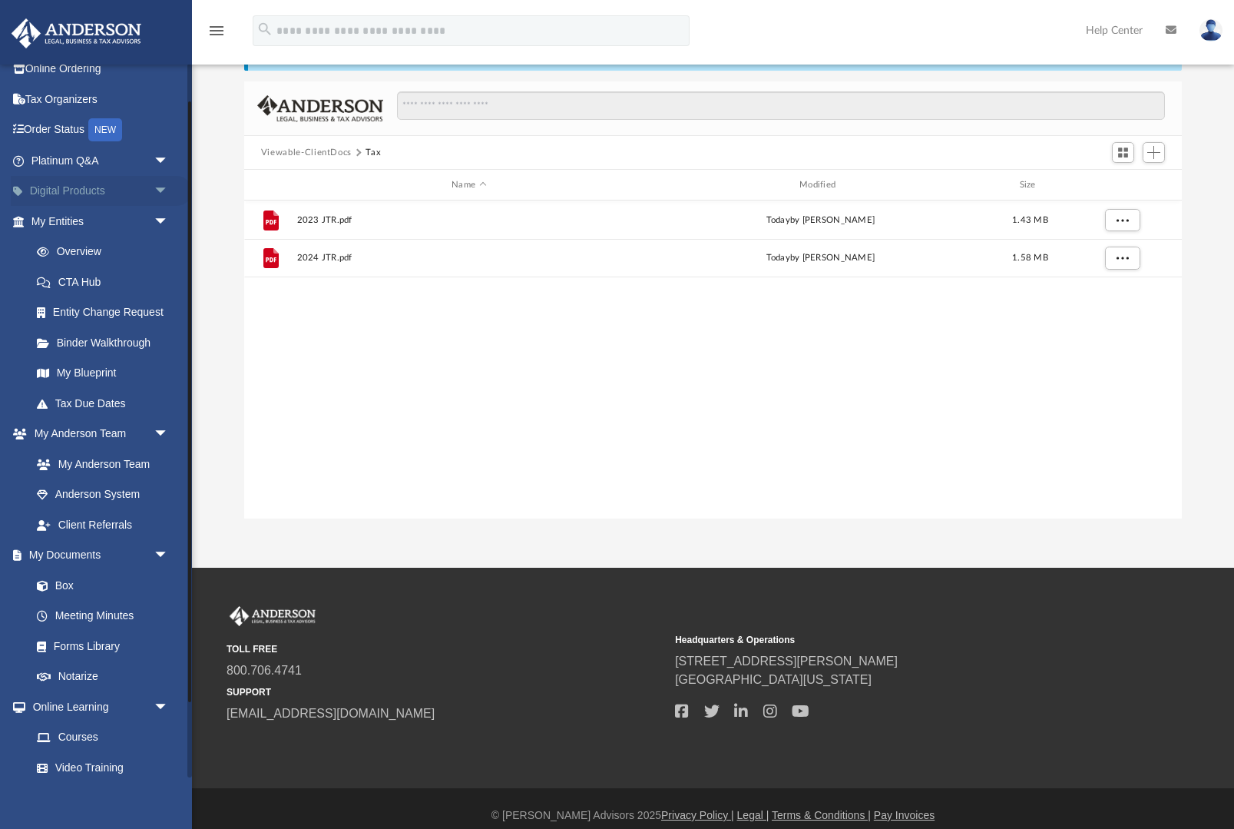
click at [154, 195] on span "arrow_drop_down" at bounding box center [169, 191] width 31 height 31
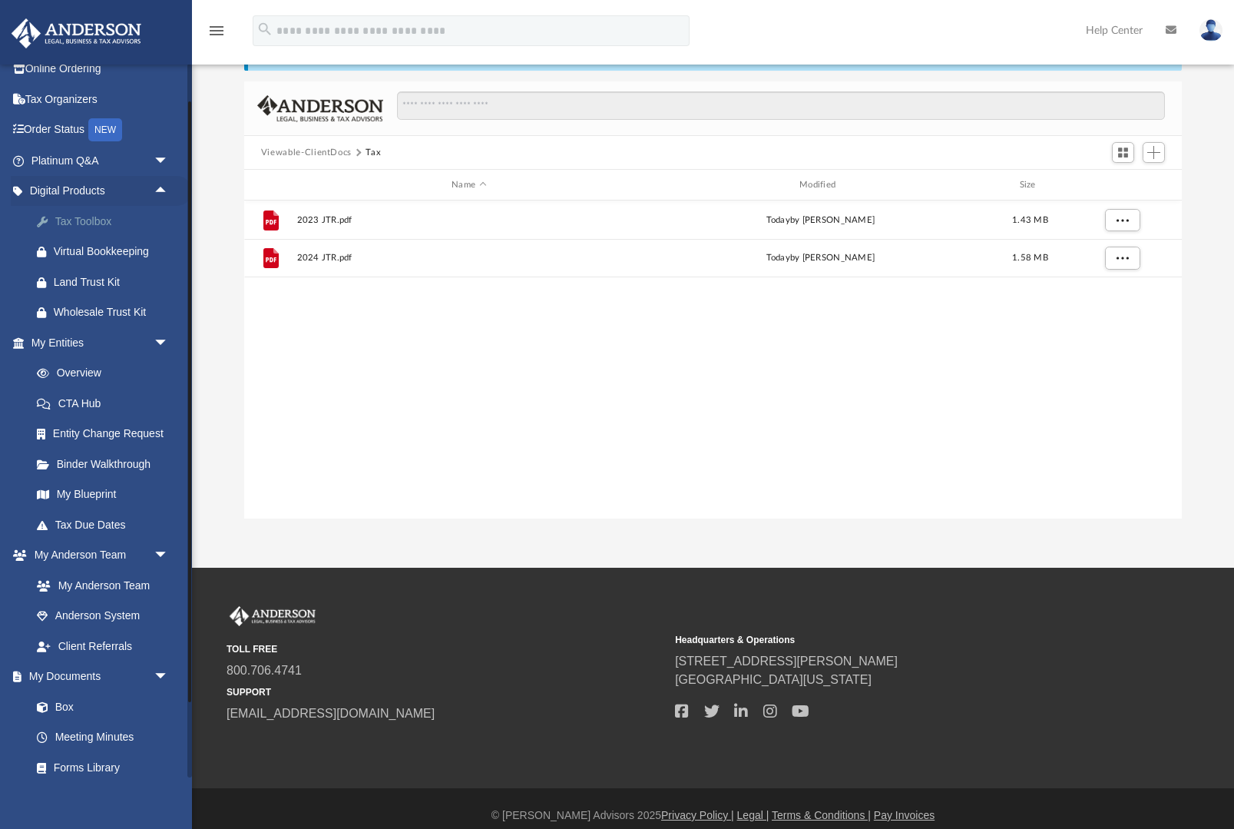
click at [105, 221] on div "Tax Toolbox" at bounding box center [113, 221] width 119 height 19
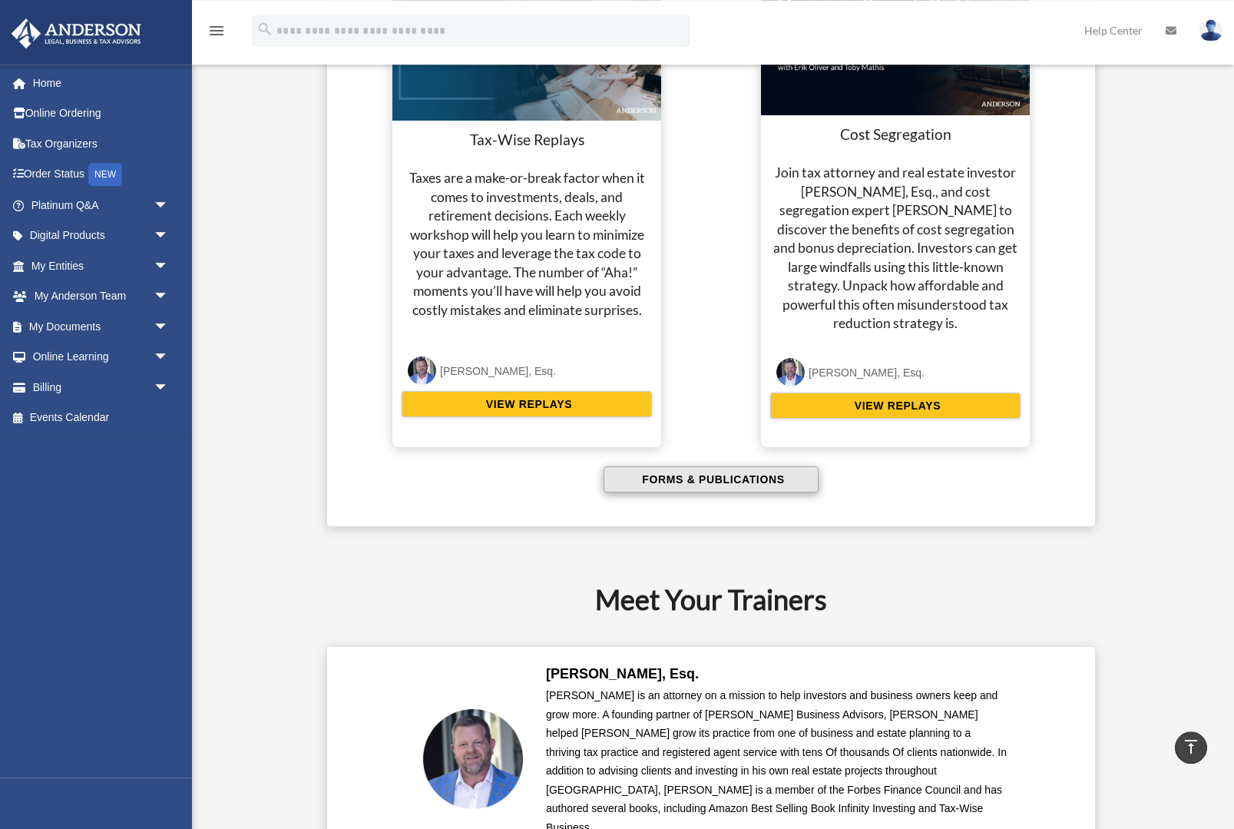
scroll to position [2963, 0]
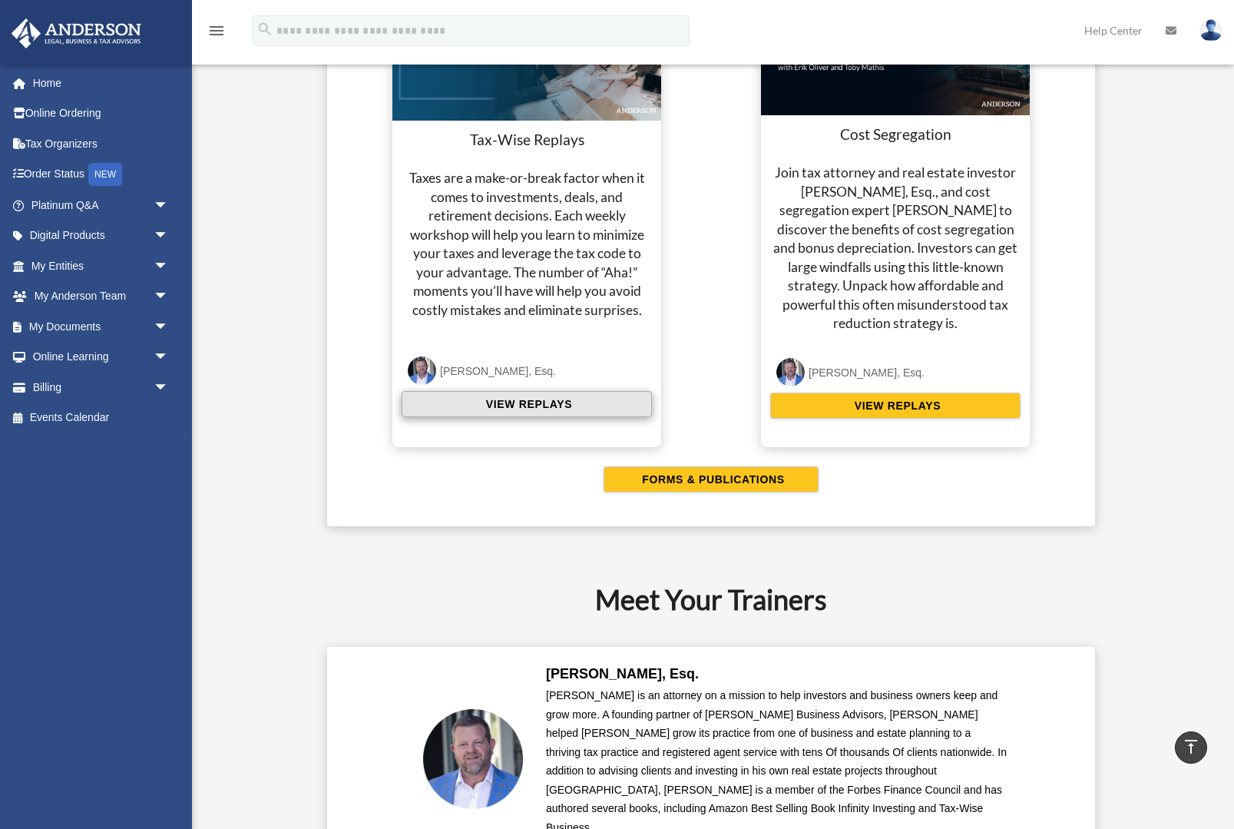
click at [591, 417] on button "VIEW REPLAYS" at bounding box center [527, 404] width 250 height 26
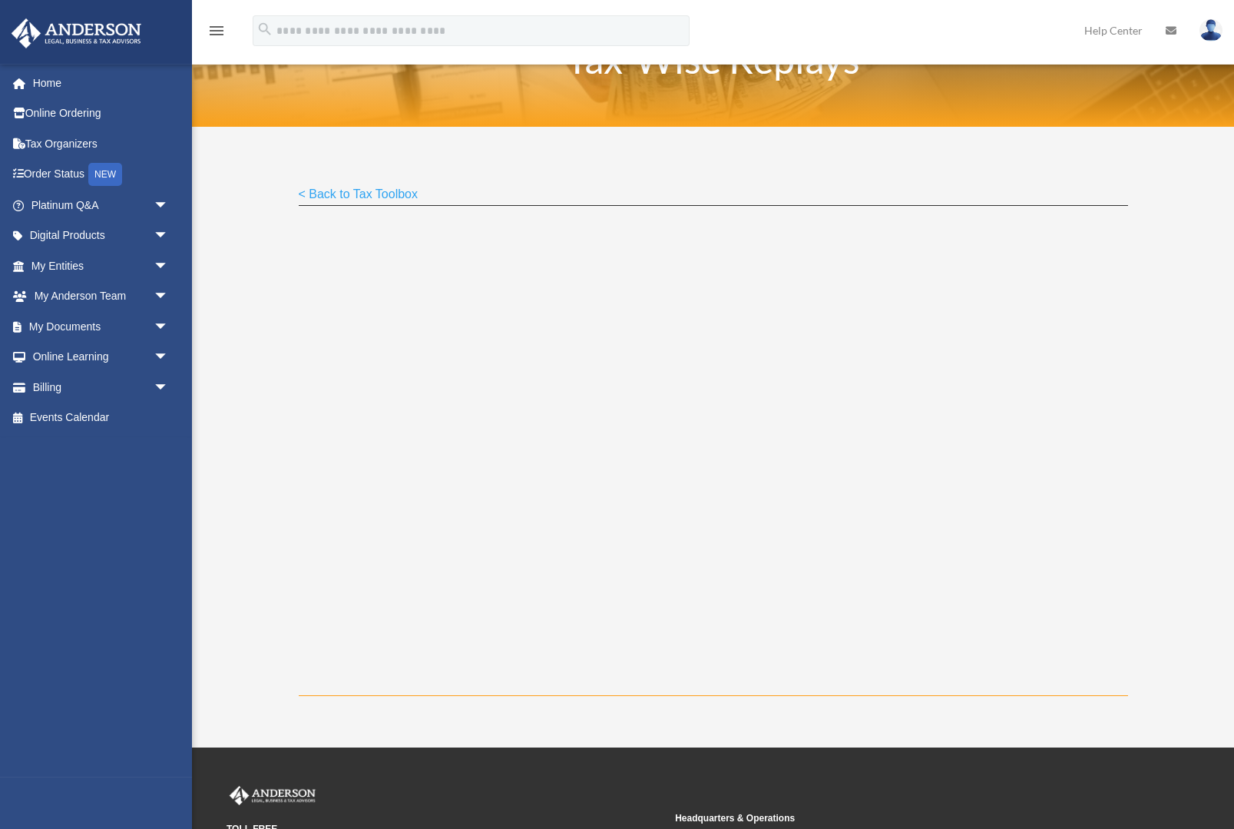
scroll to position [33, 0]
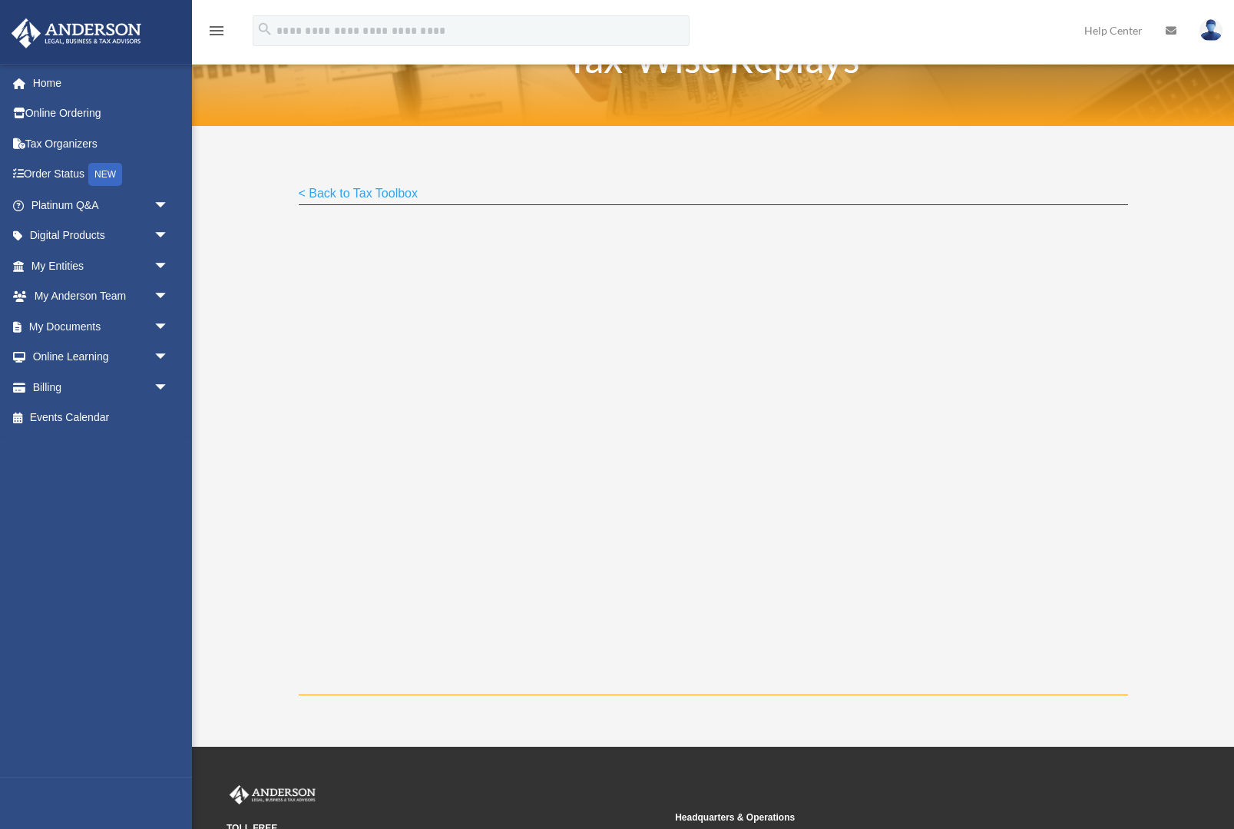
click at [336, 195] on link "< Back to Tax Toolbox" at bounding box center [359, 197] width 120 height 21
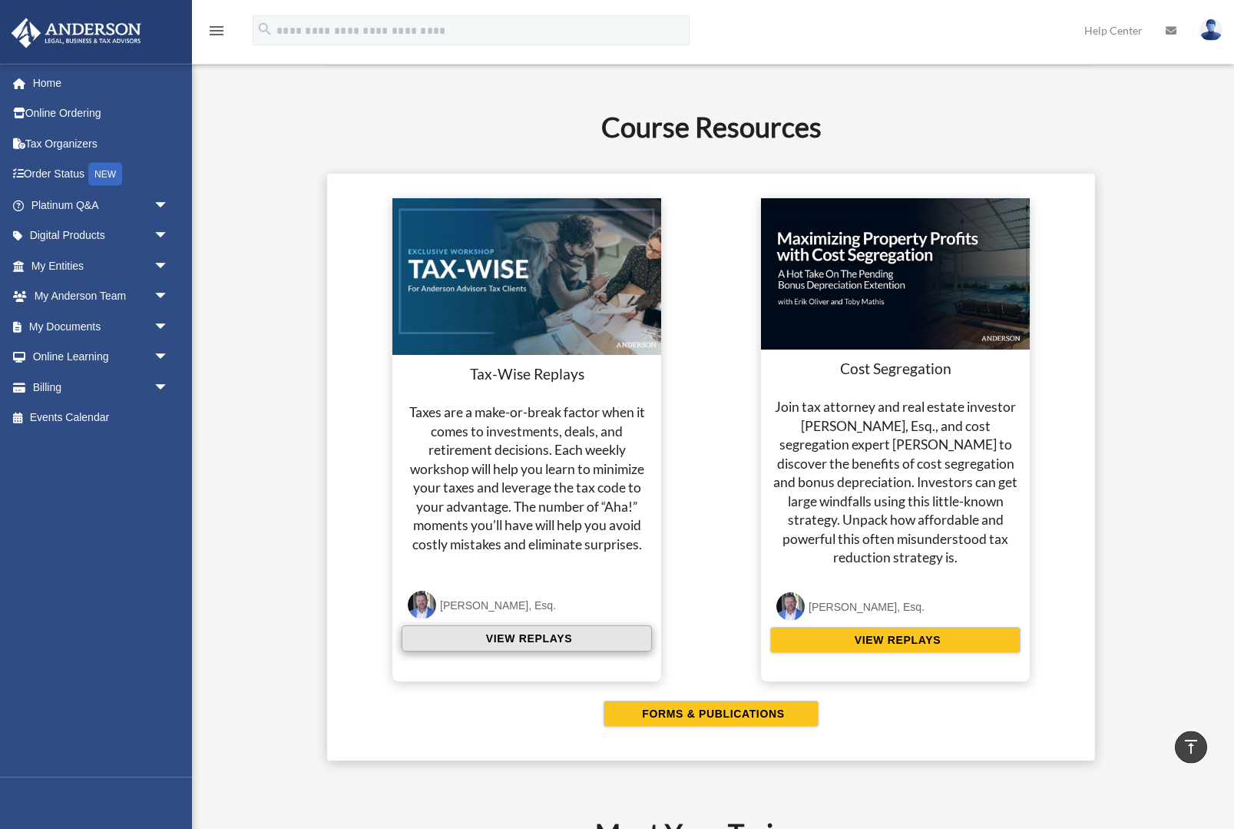
scroll to position [2730, 0]
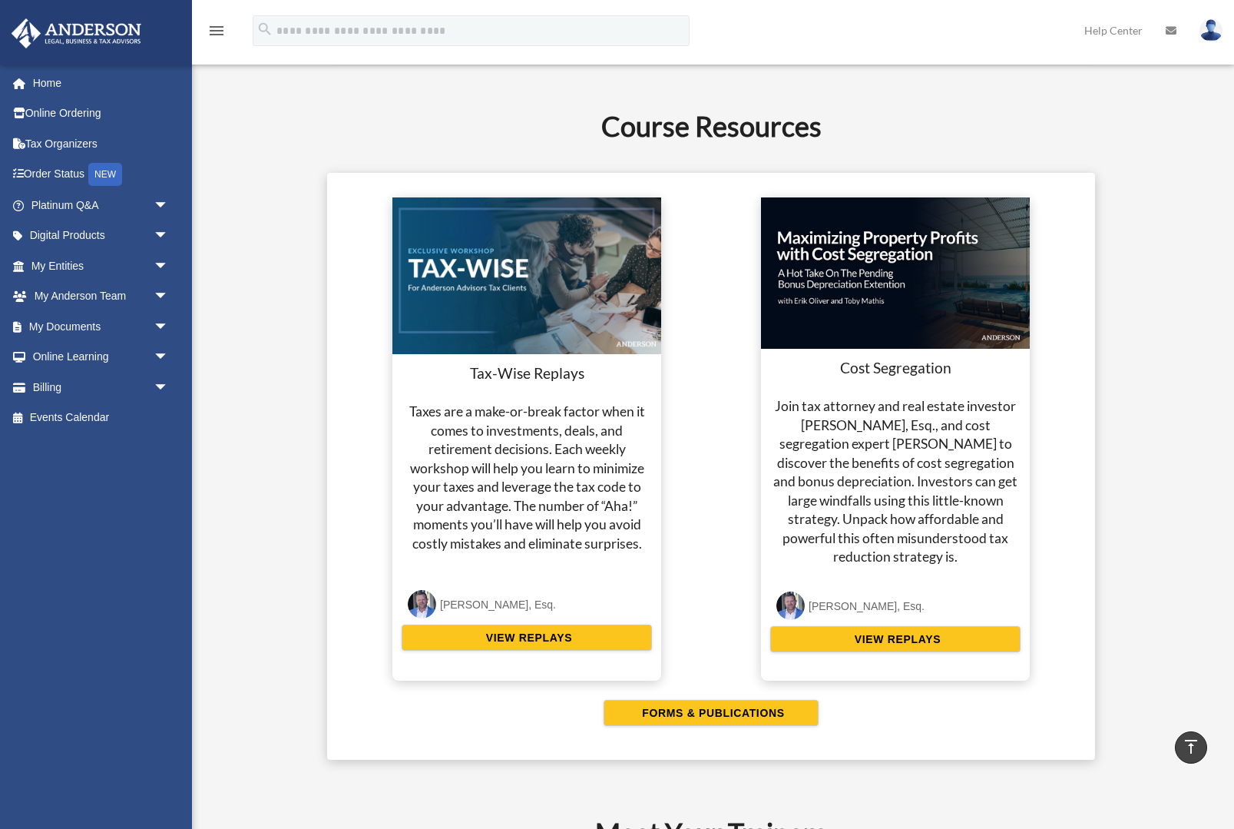
click at [688, 533] on div "Tax-Wise Replays Taxes are a make-or-break factor when it comes to investments,…" at bounding box center [711, 434] width 737 height 492
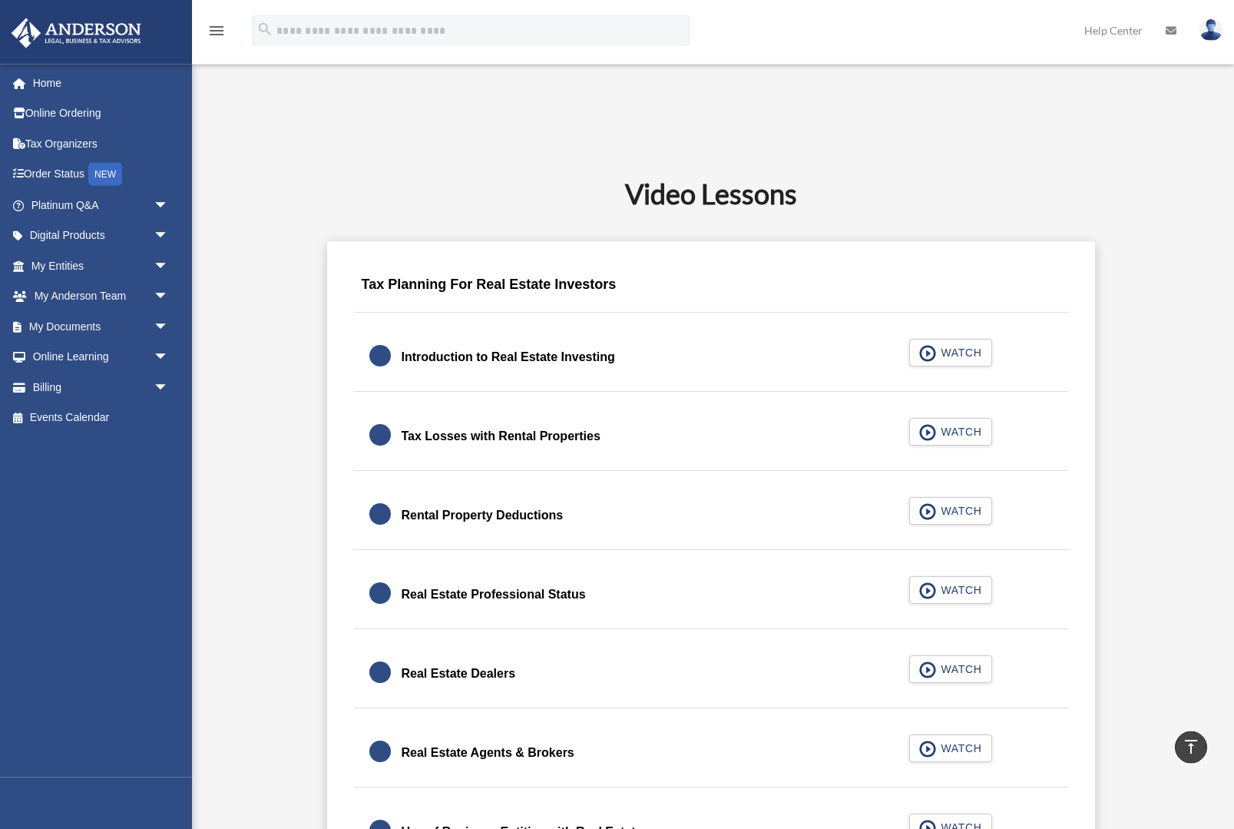
scroll to position [784, 0]
click at [114, 291] on link "My Anderson Team arrow_drop_down" at bounding box center [101, 296] width 181 height 31
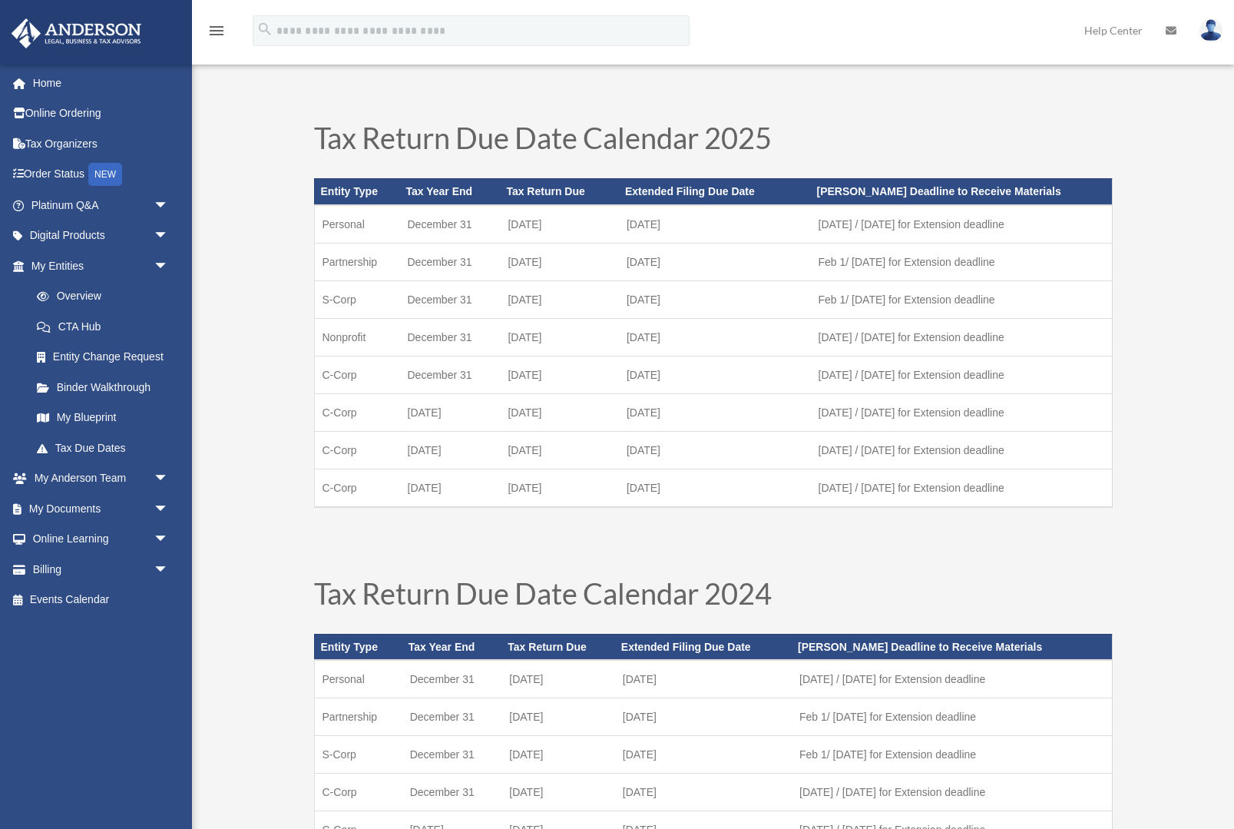
click at [126, 363] on link "Entity Change Request" at bounding box center [107, 357] width 171 height 31
click at [122, 256] on link "My Entities arrow_drop_down" at bounding box center [101, 265] width 181 height 31
click at [124, 240] on link "Digital Products arrow_drop_down" at bounding box center [101, 235] width 181 height 31
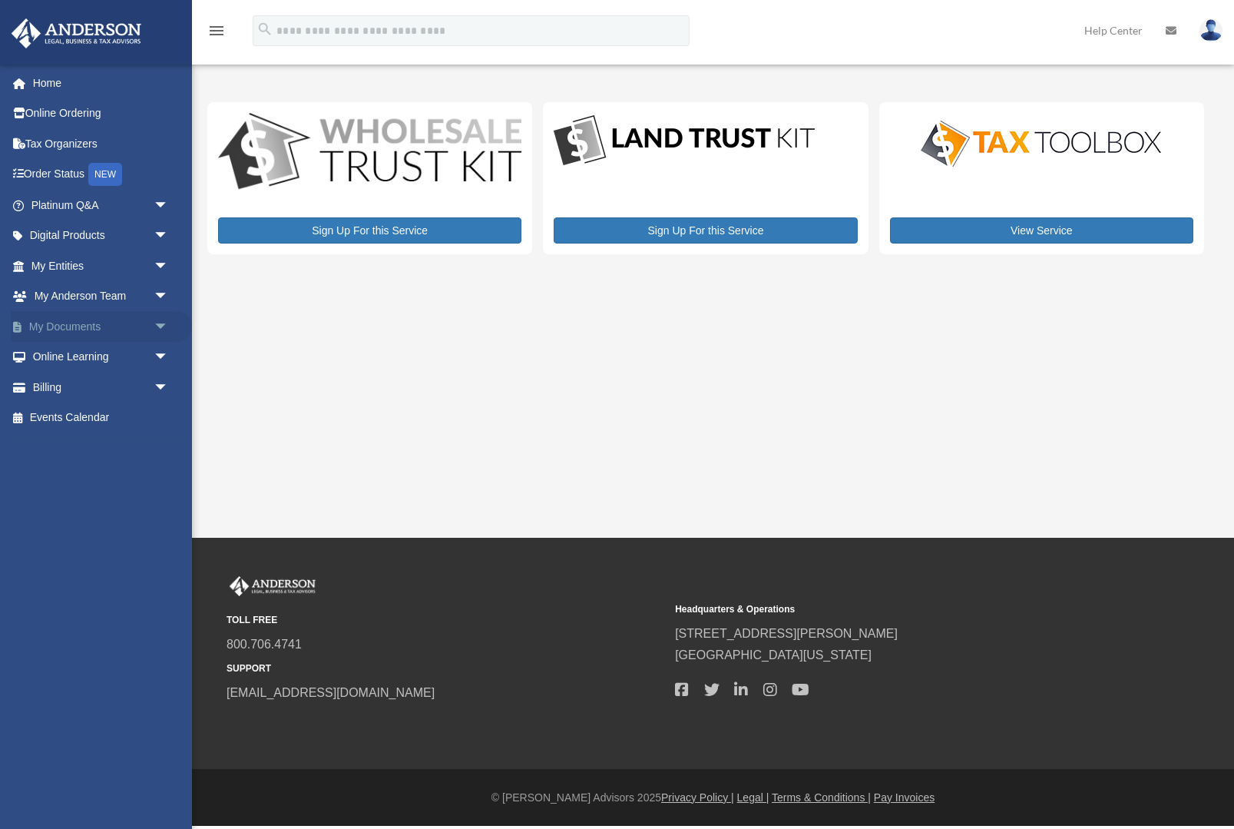
click at [131, 336] on link "My Documents arrow_drop_down" at bounding box center [101, 326] width 181 height 31
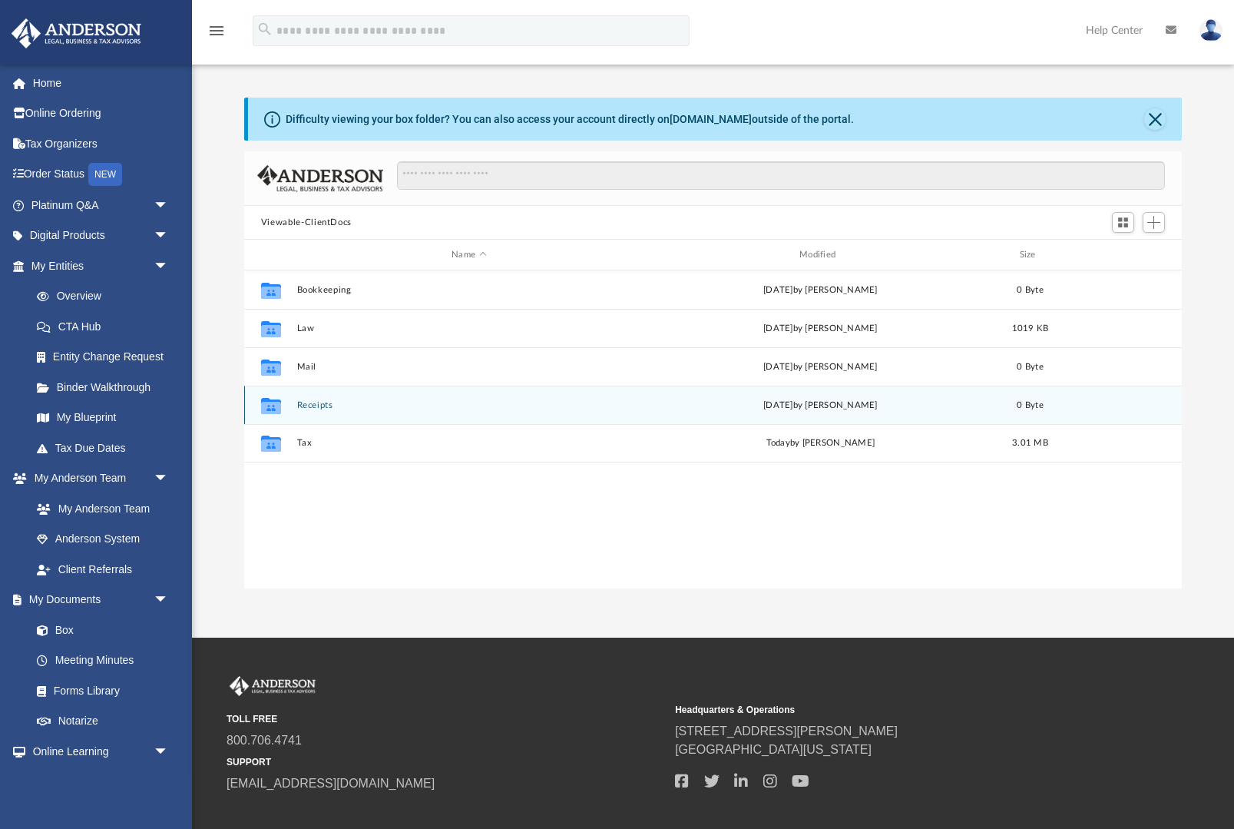
scroll to position [349, 939]
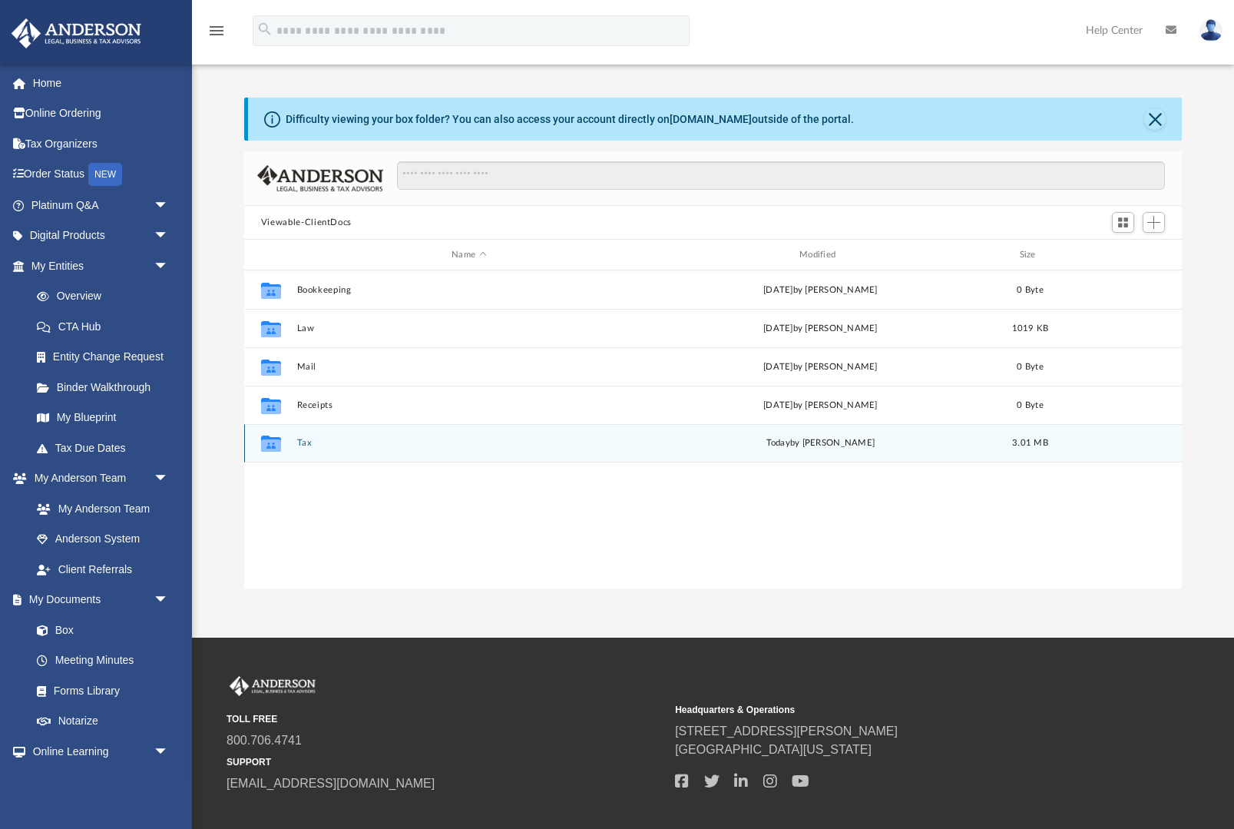
click at [347, 441] on button "Tax" at bounding box center [468, 443] width 345 height 10
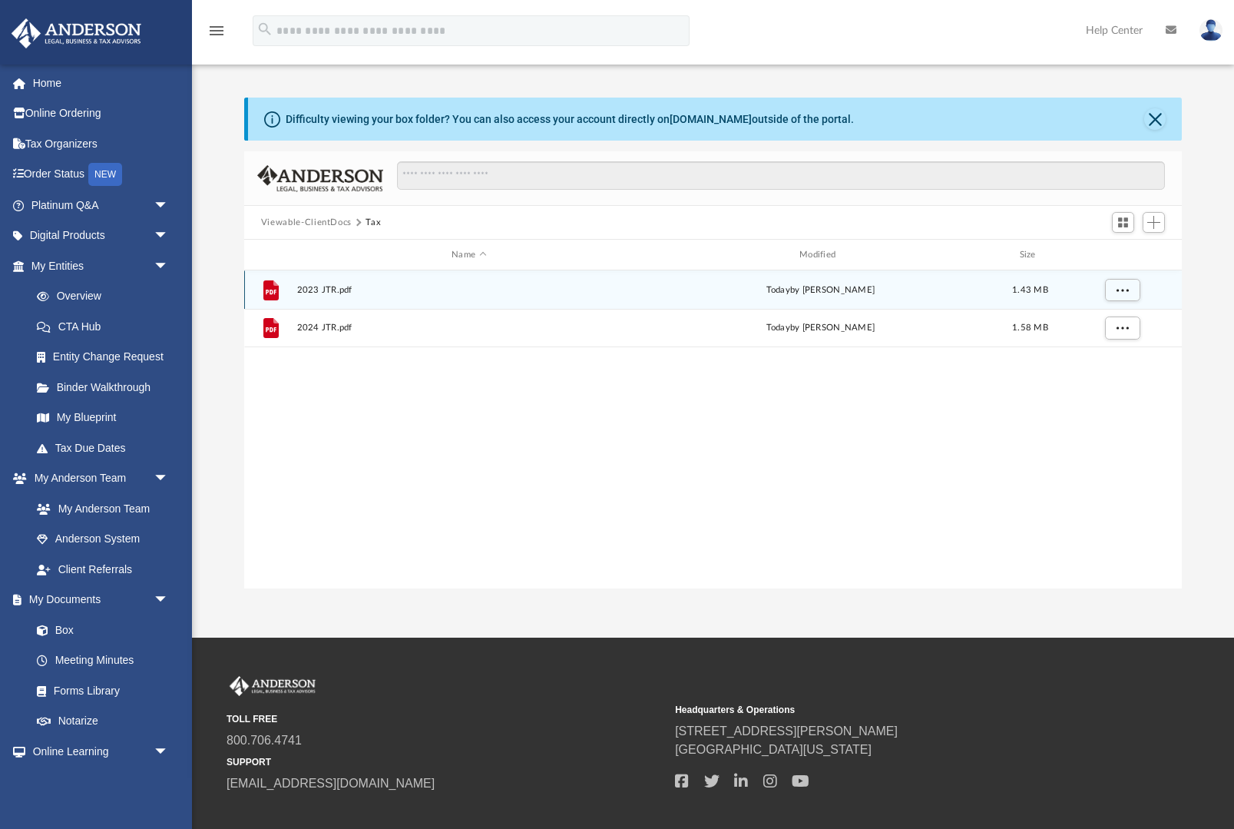
click at [346, 294] on span "2023 JTR.pdf" at bounding box center [468, 290] width 345 height 10
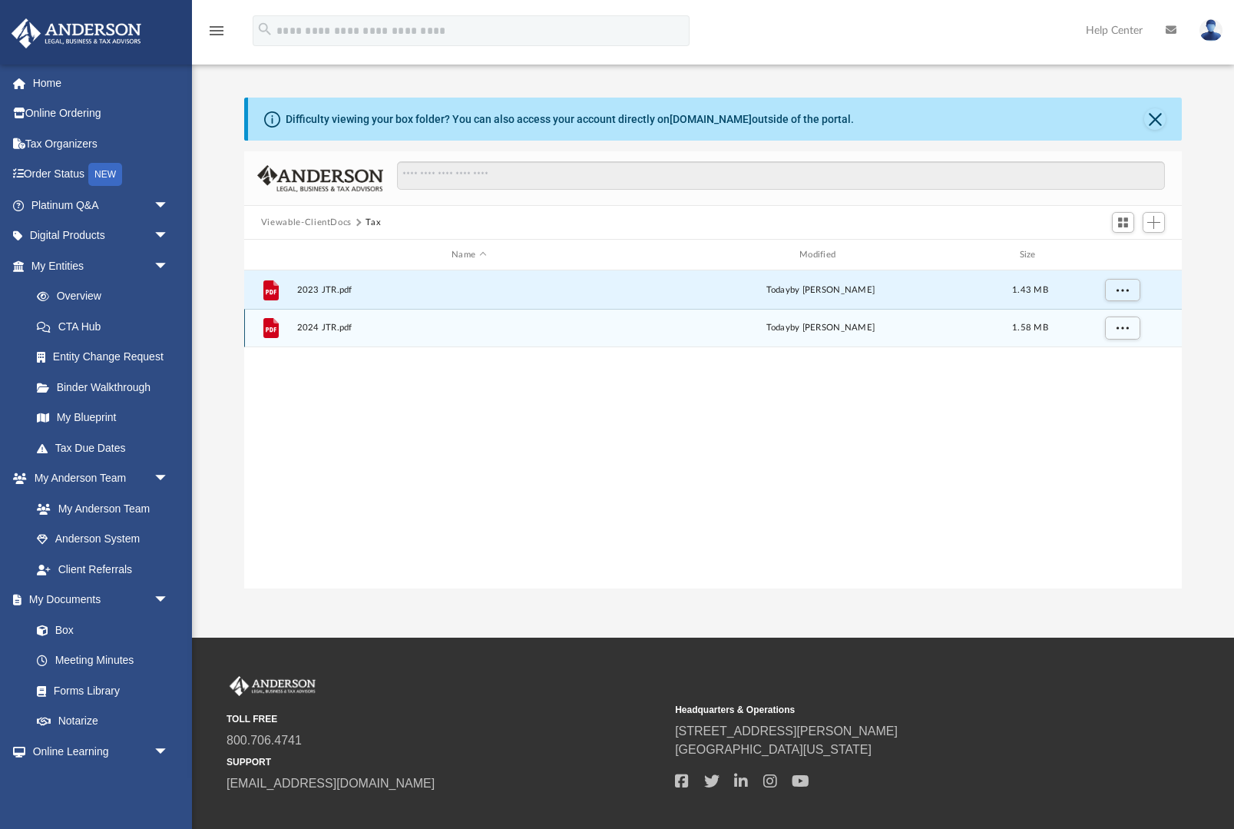
click at [346, 333] on span "2024 JTR.pdf" at bounding box center [468, 328] width 345 height 10
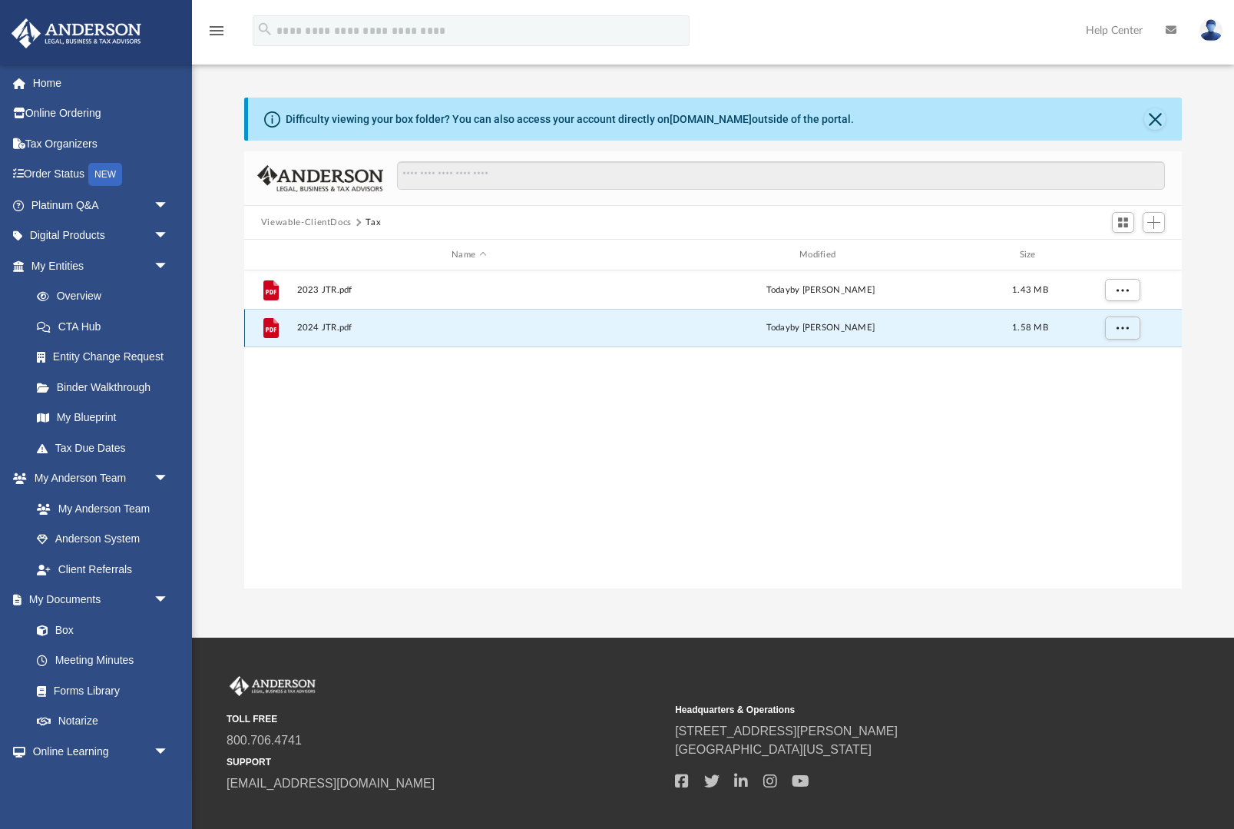
click at [315, 326] on span "2024 JTR.pdf" at bounding box center [468, 328] width 345 height 10
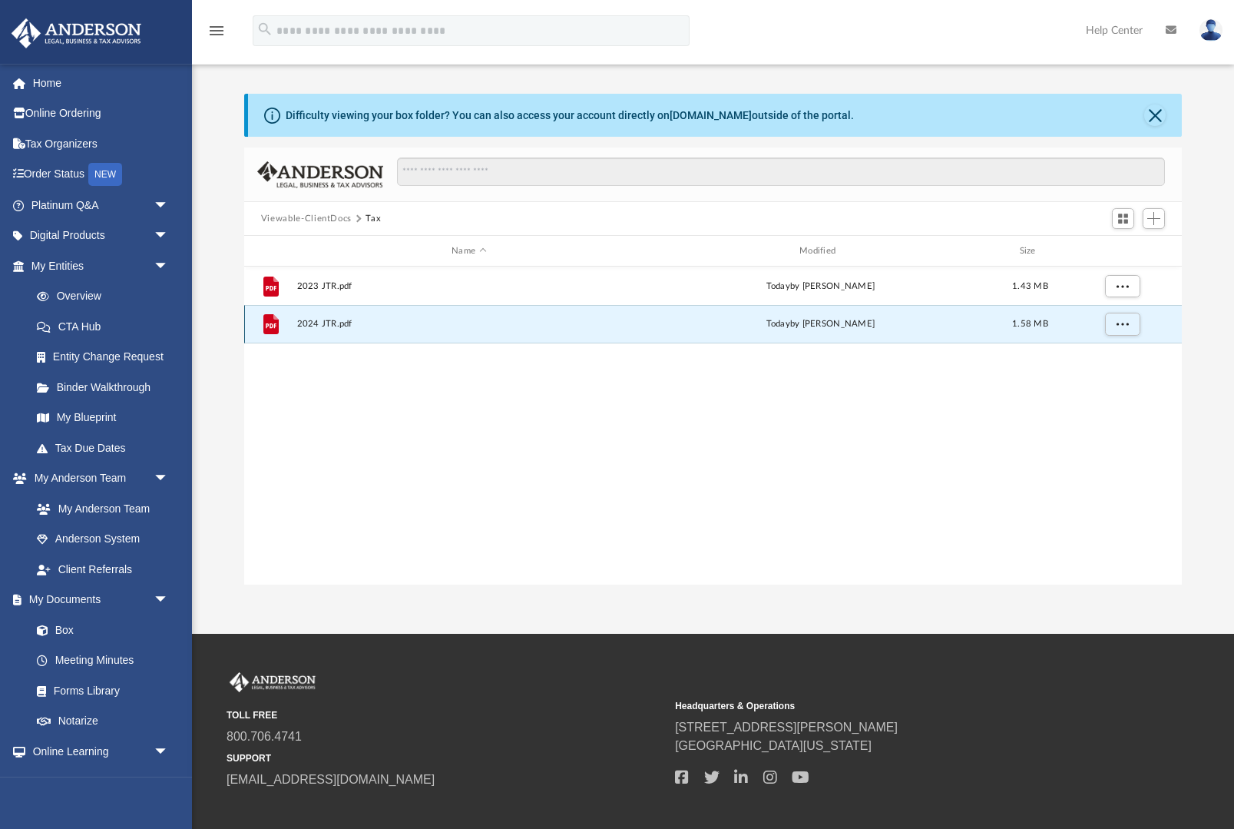
scroll to position [5, 0]
click at [1003, 310] on div "File 2024 JTR.pdf [DATE] by [PERSON_NAME] 1.58 MB" at bounding box center [713, 323] width 938 height 38
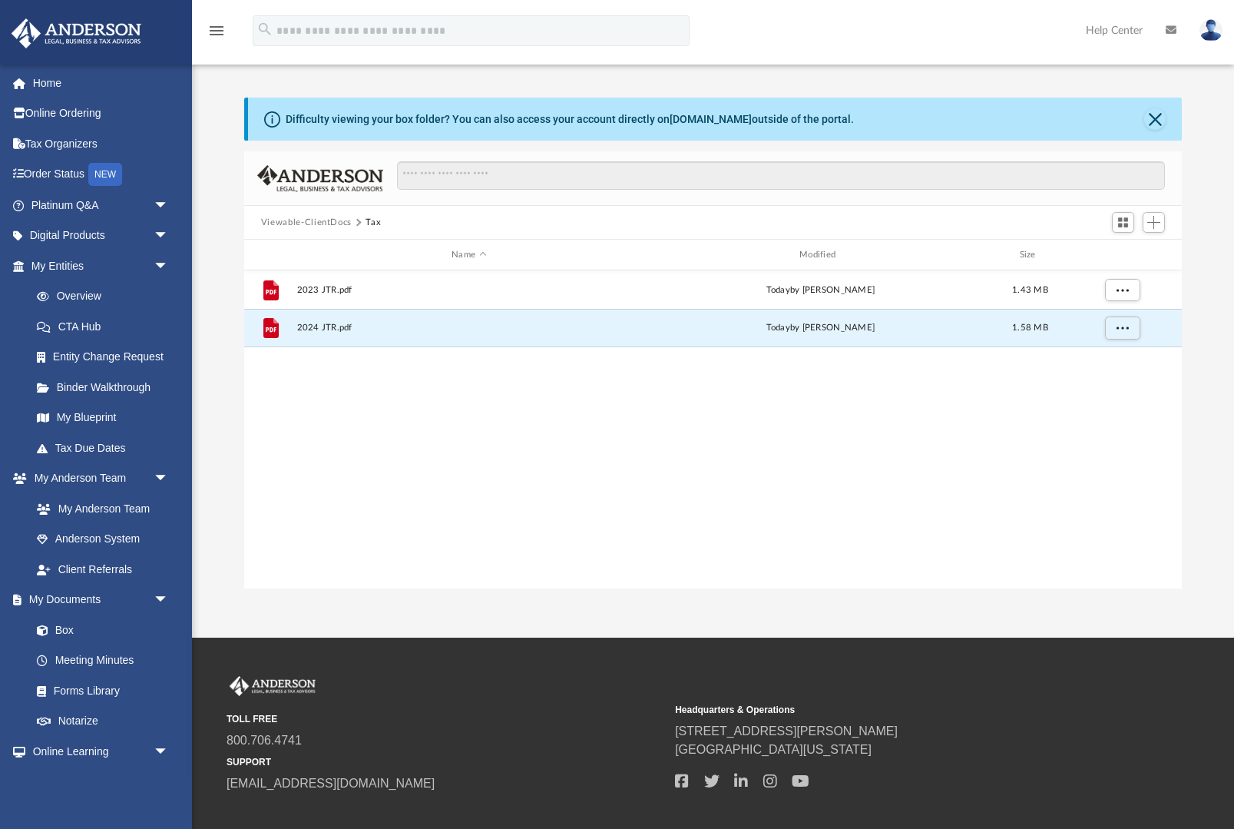
drag, startPoint x: 1035, startPoint y: 5, endPoint x: -1, endPoint y: -1, distance: 1035.4
click at [0, 0] on html "X Get a chance to win 6 months of Platinum for free just by filling out this su…" at bounding box center [617, 456] width 1234 height 912
click at [1127, 332] on span "More options" at bounding box center [1122, 327] width 12 height 8
click at [1113, 356] on li "Preview" at bounding box center [1108, 359] width 45 height 16
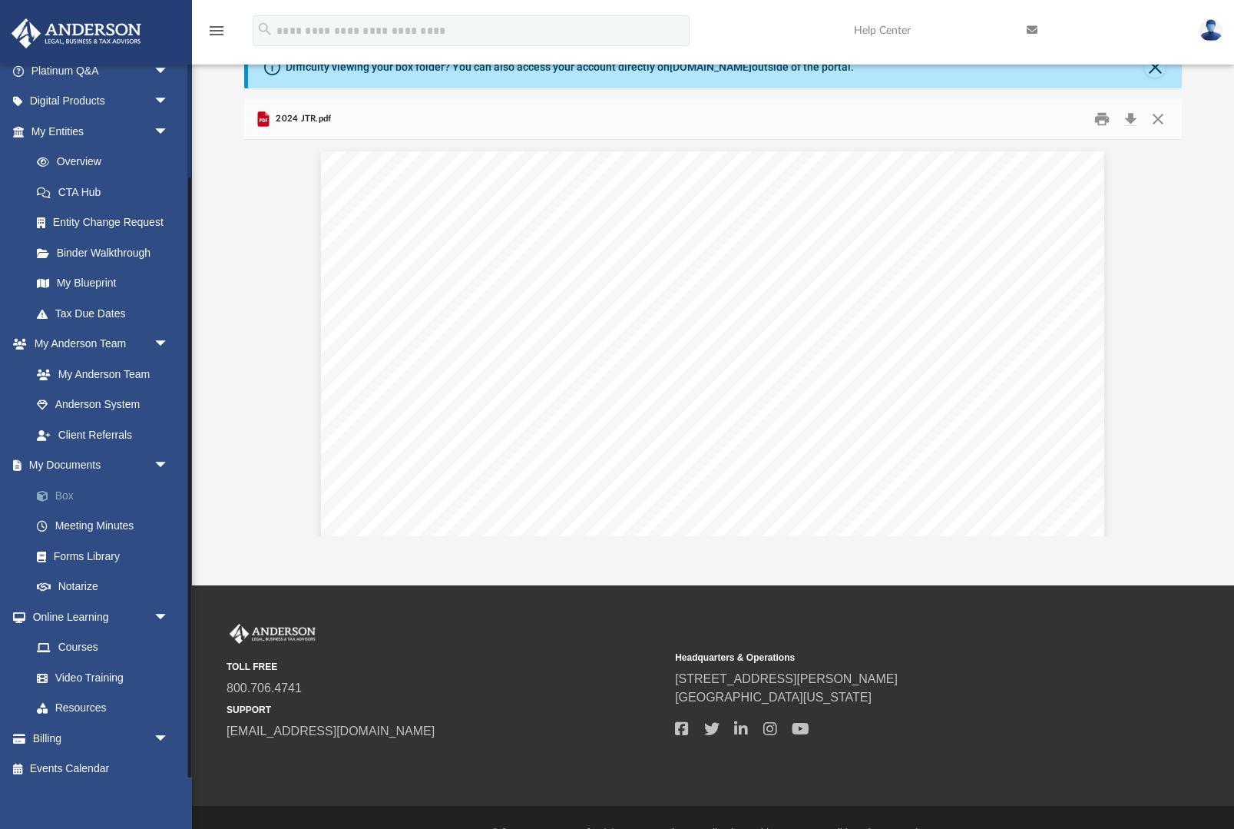
scroll to position [134, 0]
click at [150, 495] on link "Box" at bounding box center [107, 496] width 171 height 31
click at [128, 487] on link "Box" at bounding box center [107, 496] width 171 height 31
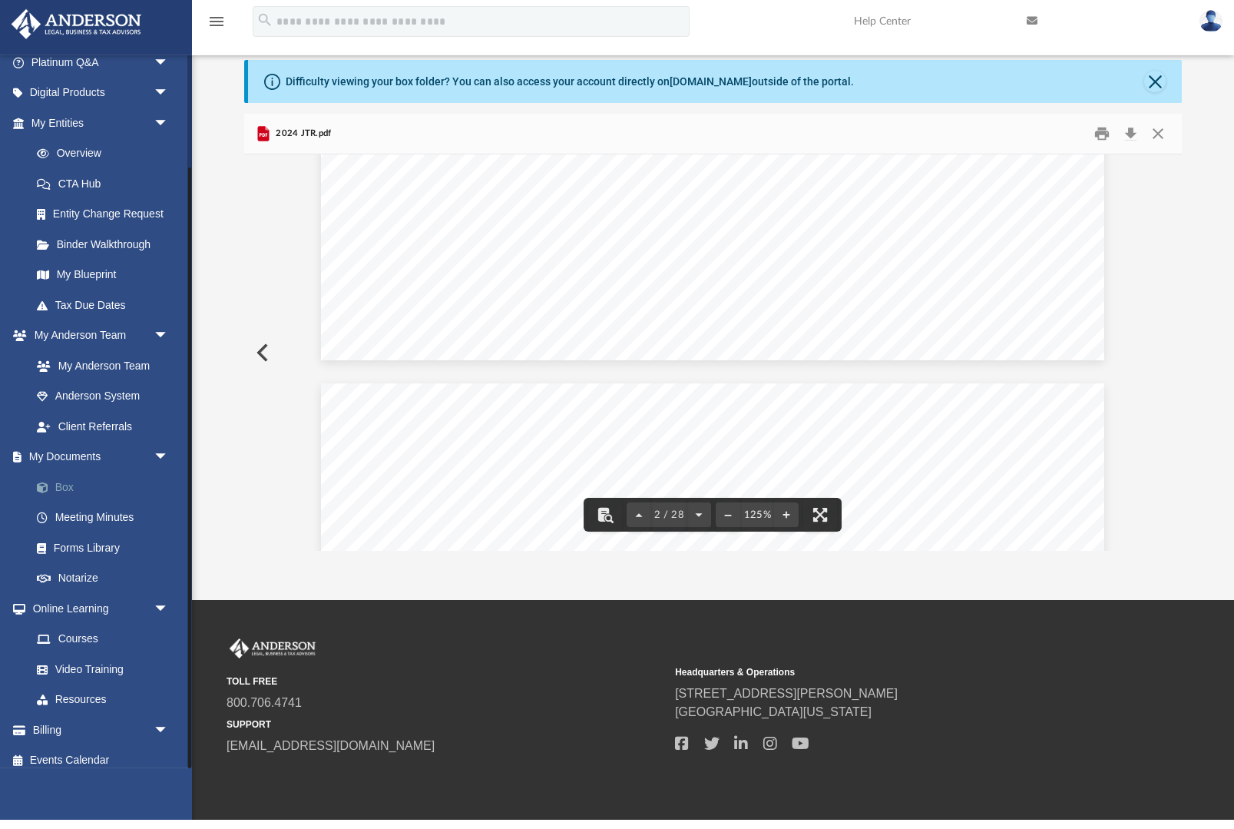
scroll to position [1037, 0]
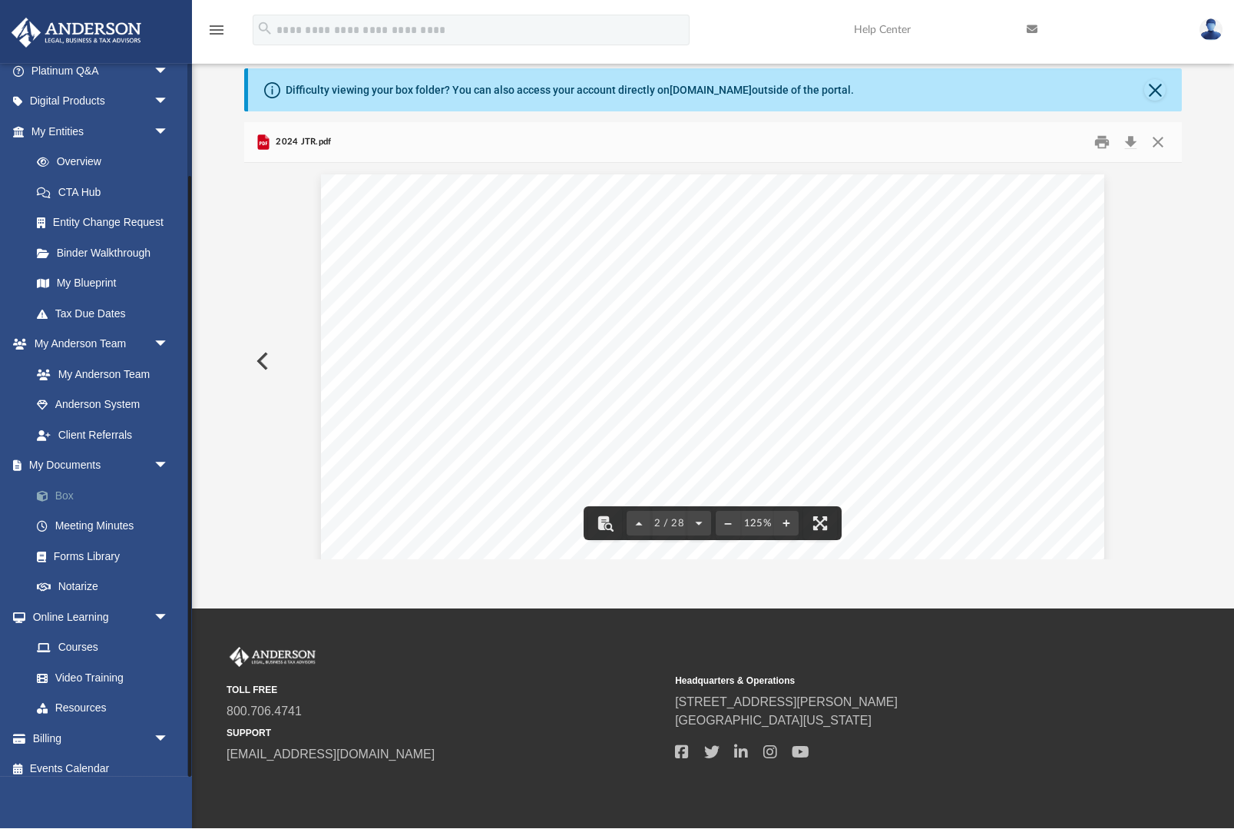
click at [64, 481] on link "Box" at bounding box center [107, 496] width 171 height 31
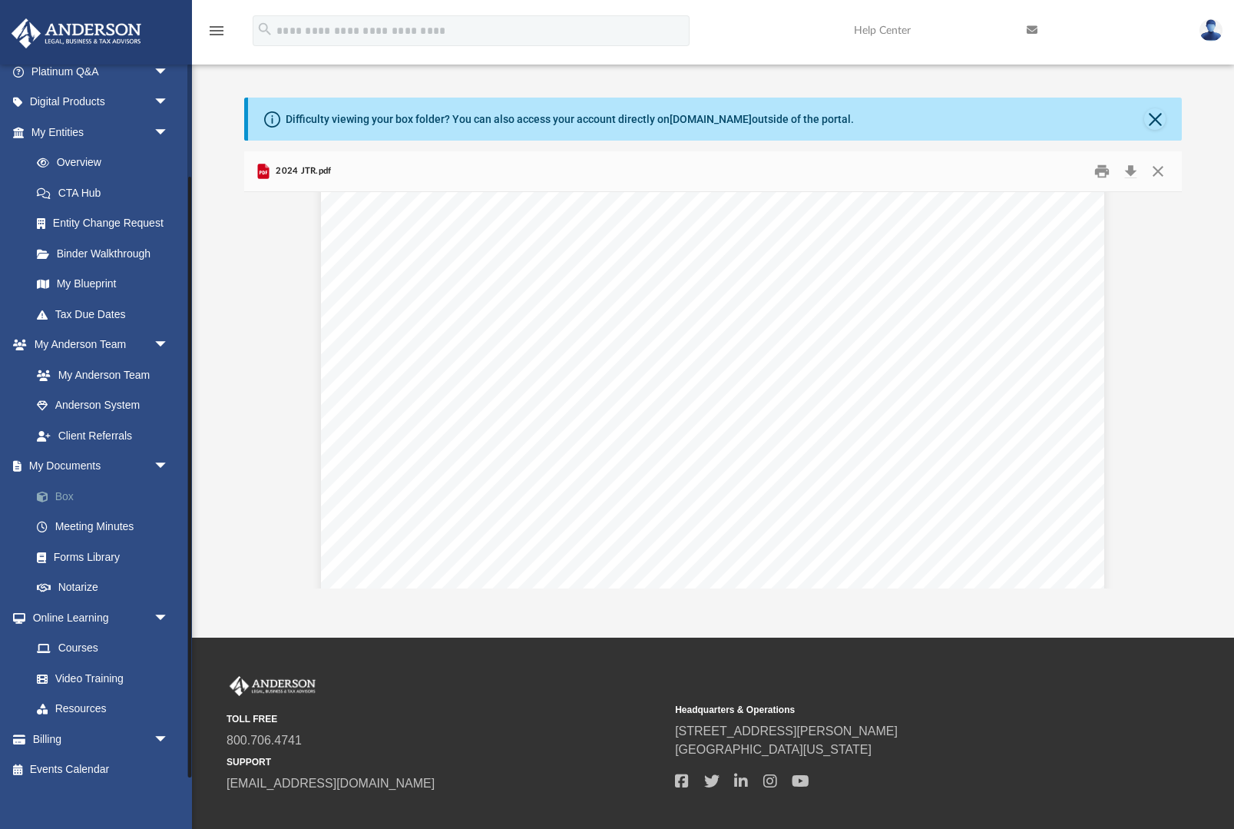
scroll to position [7259, 0]
click at [97, 498] on link "Box" at bounding box center [107, 496] width 171 height 31
click at [126, 317] on link "Tax Due Dates" at bounding box center [107, 314] width 171 height 31
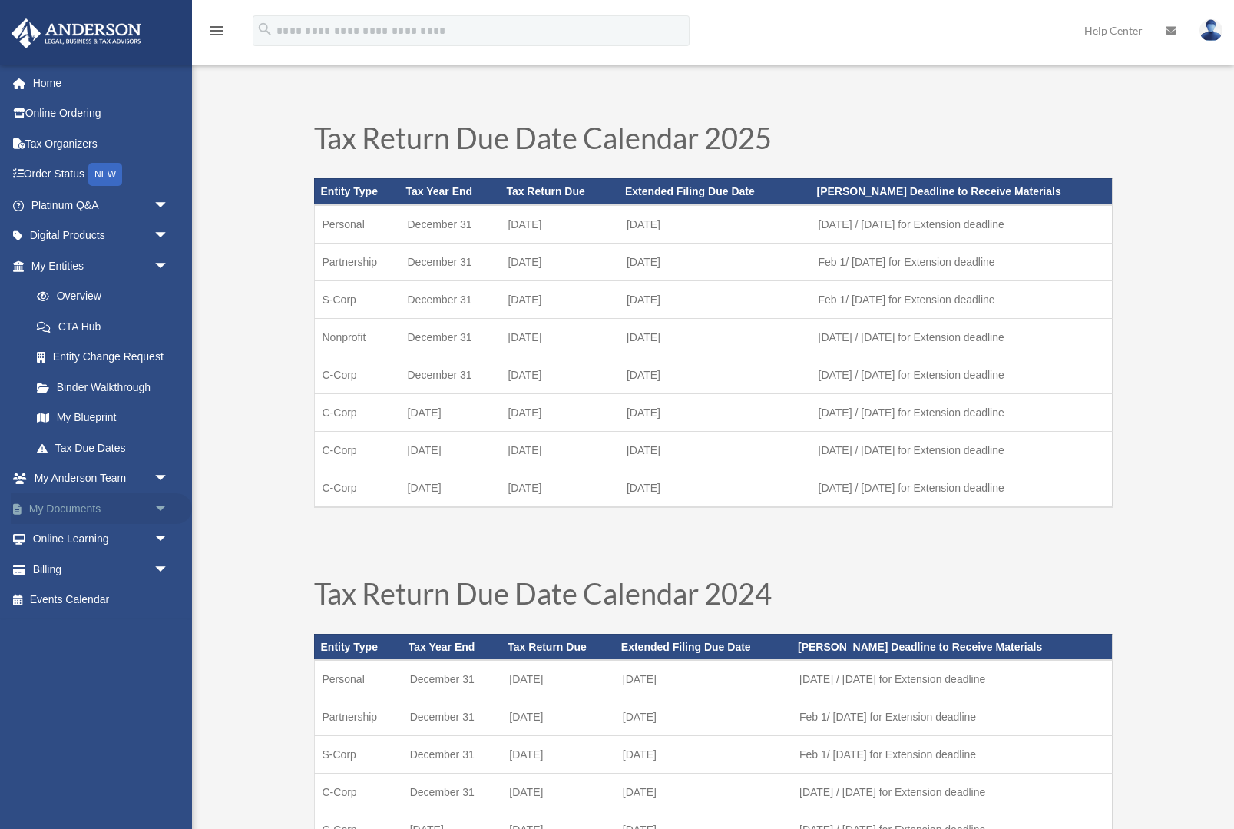
click at [133, 516] on link "My Documents arrow_drop_down" at bounding box center [101, 508] width 181 height 31
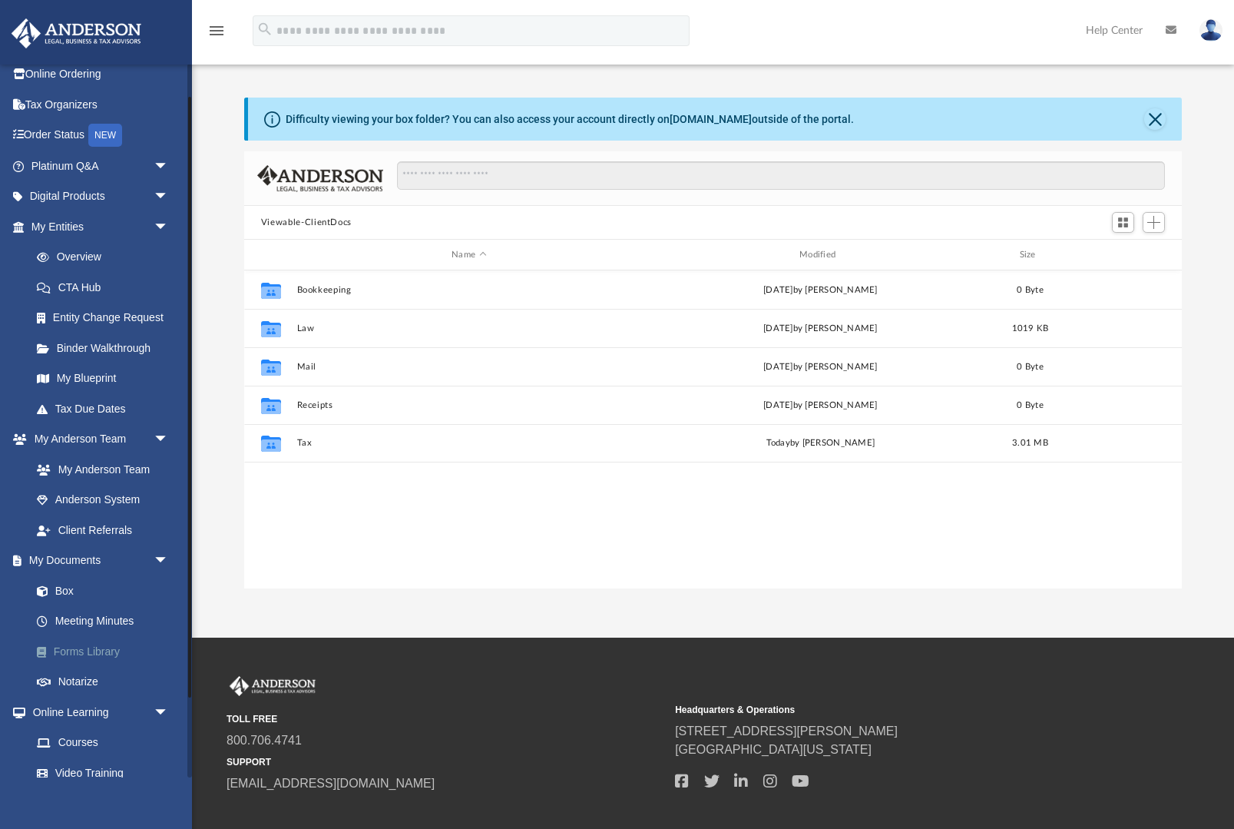
click at [131, 648] on link "Forms Library" at bounding box center [107, 651] width 171 height 31
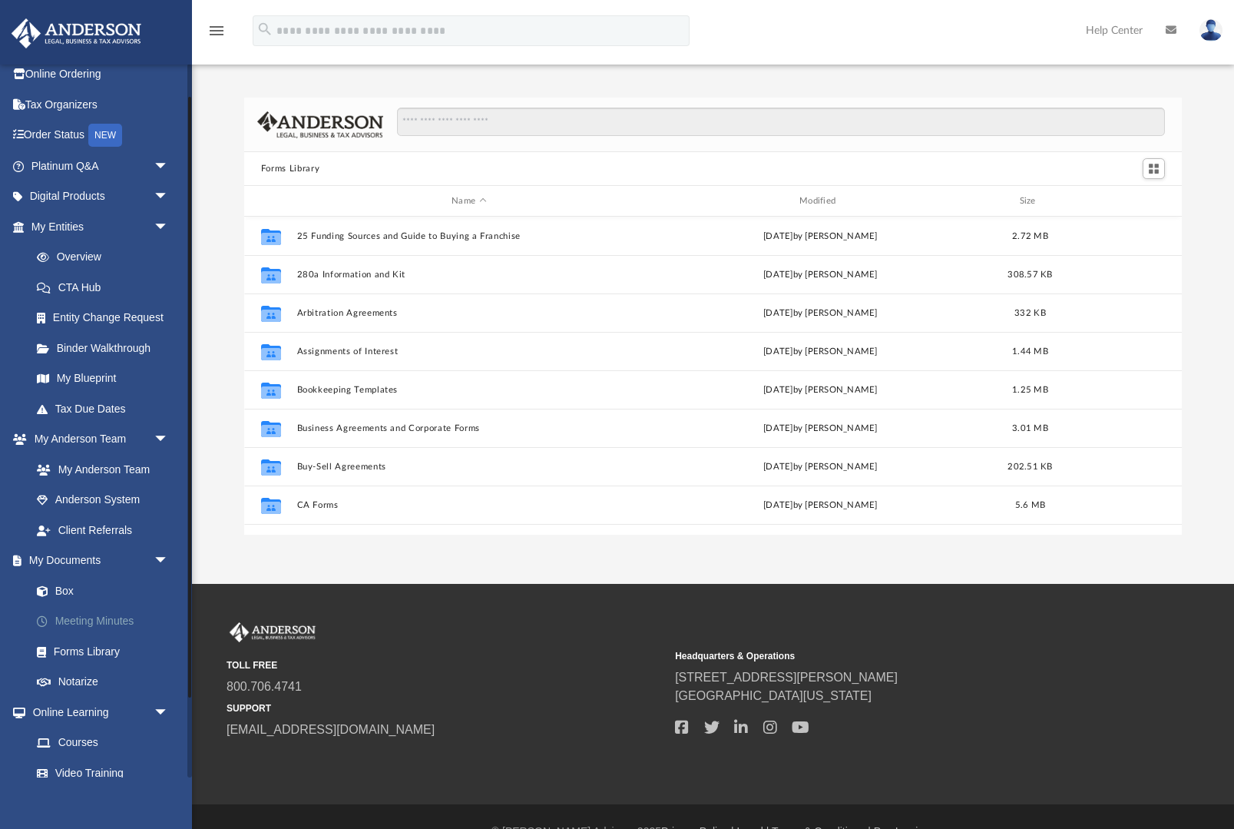
scroll to position [349, 939]
click at [120, 614] on link "Meeting Minutes" at bounding box center [107, 621] width 171 height 31
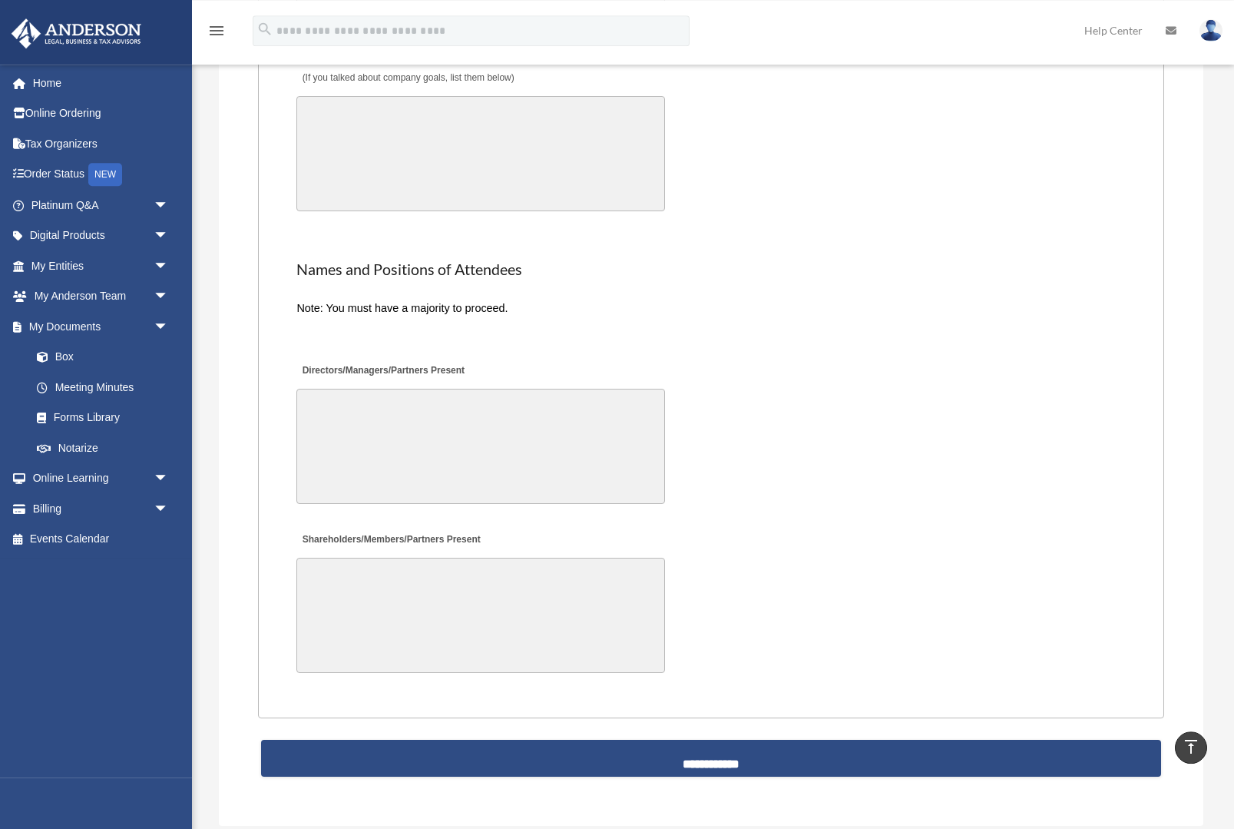
scroll to position [2936, 0]
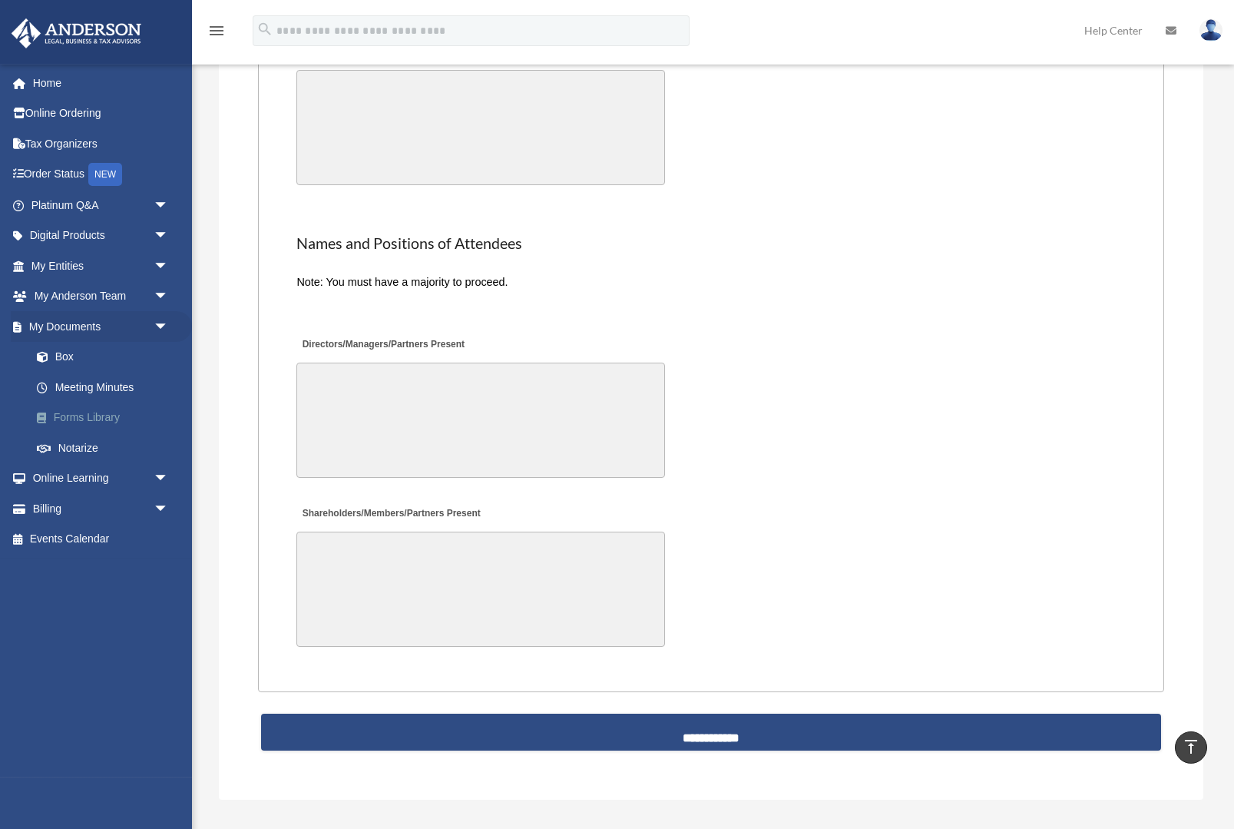
click at [112, 419] on link "Forms Library" at bounding box center [107, 417] width 171 height 31
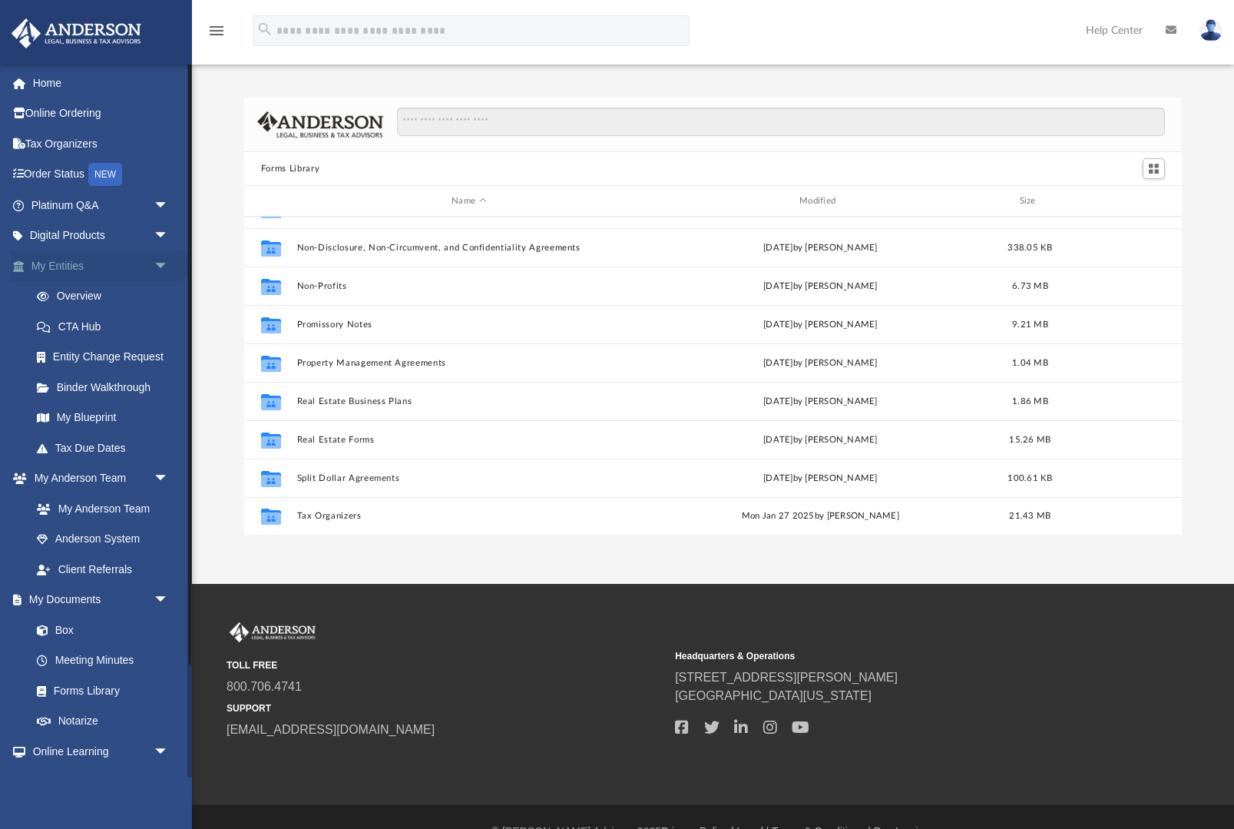
click at [157, 257] on span "arrow_drop_down" at bounding box center [169, 265] width 31 height 31
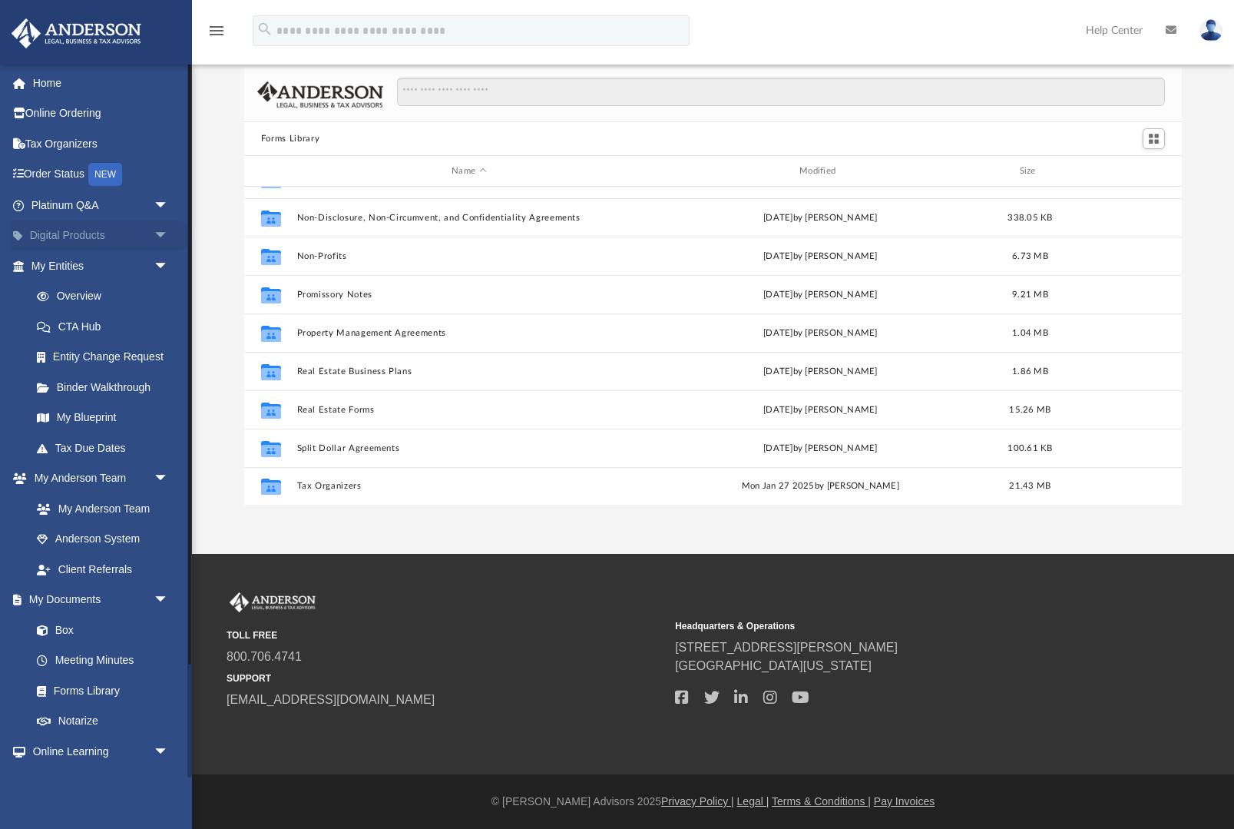
click at [142, 239] on link "Digital Products arrow_drop_down" at bounding box center [101, 235] width 181 height 31
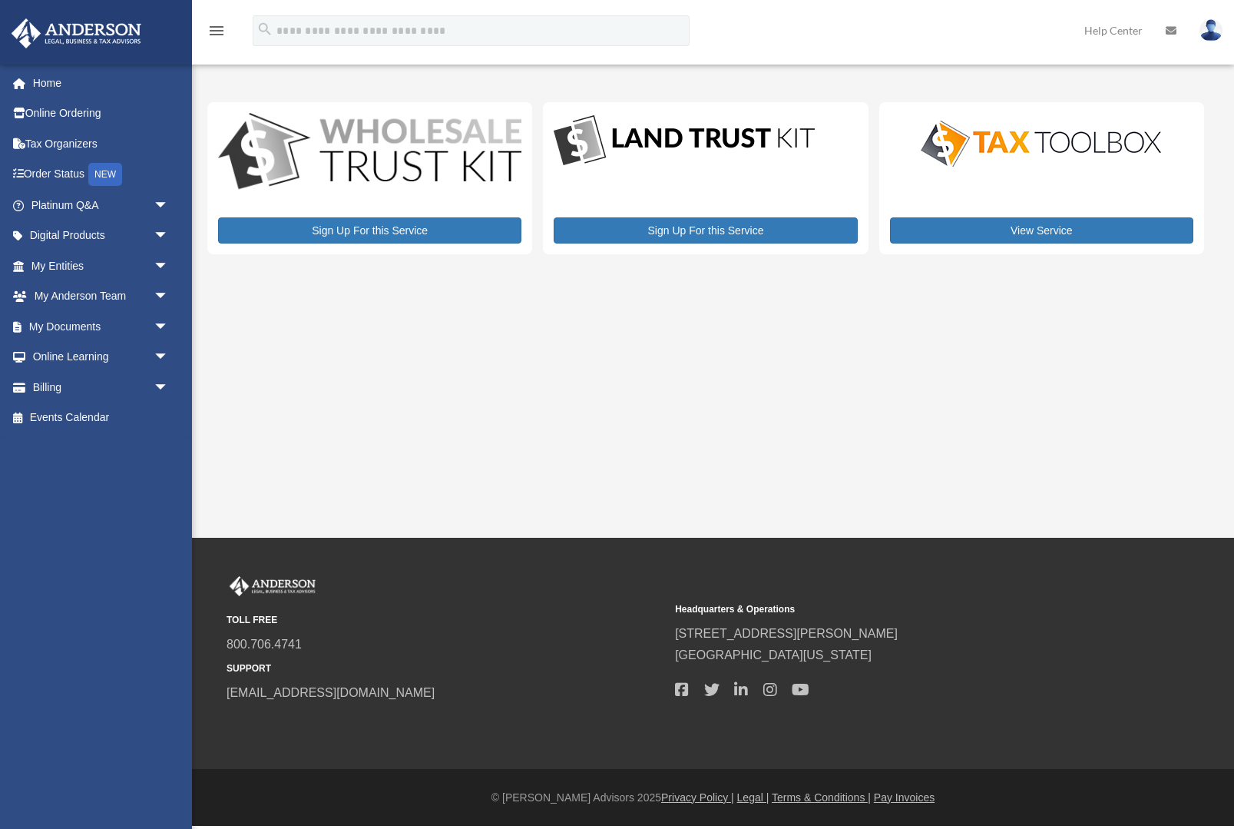
click at [308, 491] on div "My Services [EMAIL_ADDRESS][DOMAIN_NAME] Sign Out [EMAIL_ADDRESS][DOMAIN_NAME] …" at bounding box center [617, 269] width 1234 height 538
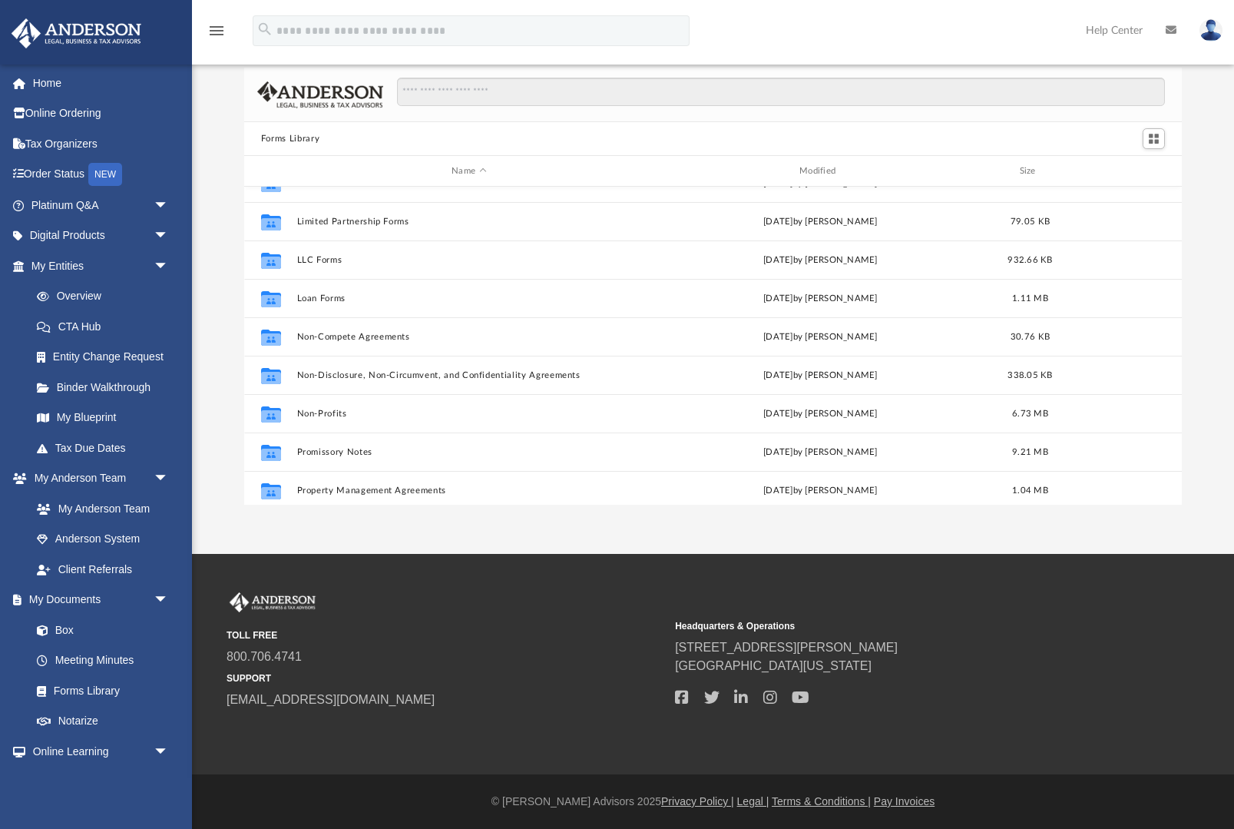
scroll to position [684, 0]
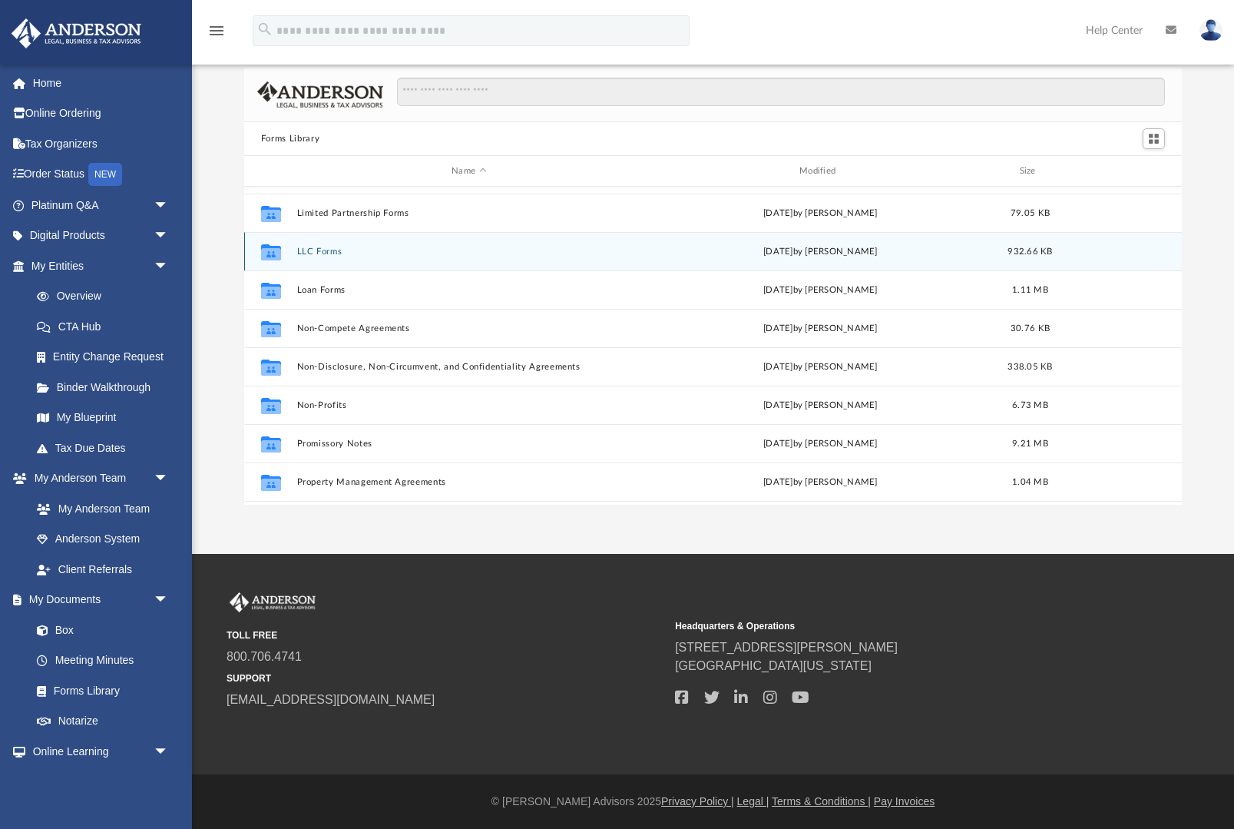
click at [621, 247] on button "LLC Forms" at bounding box center [468, 252] width 345 height 10
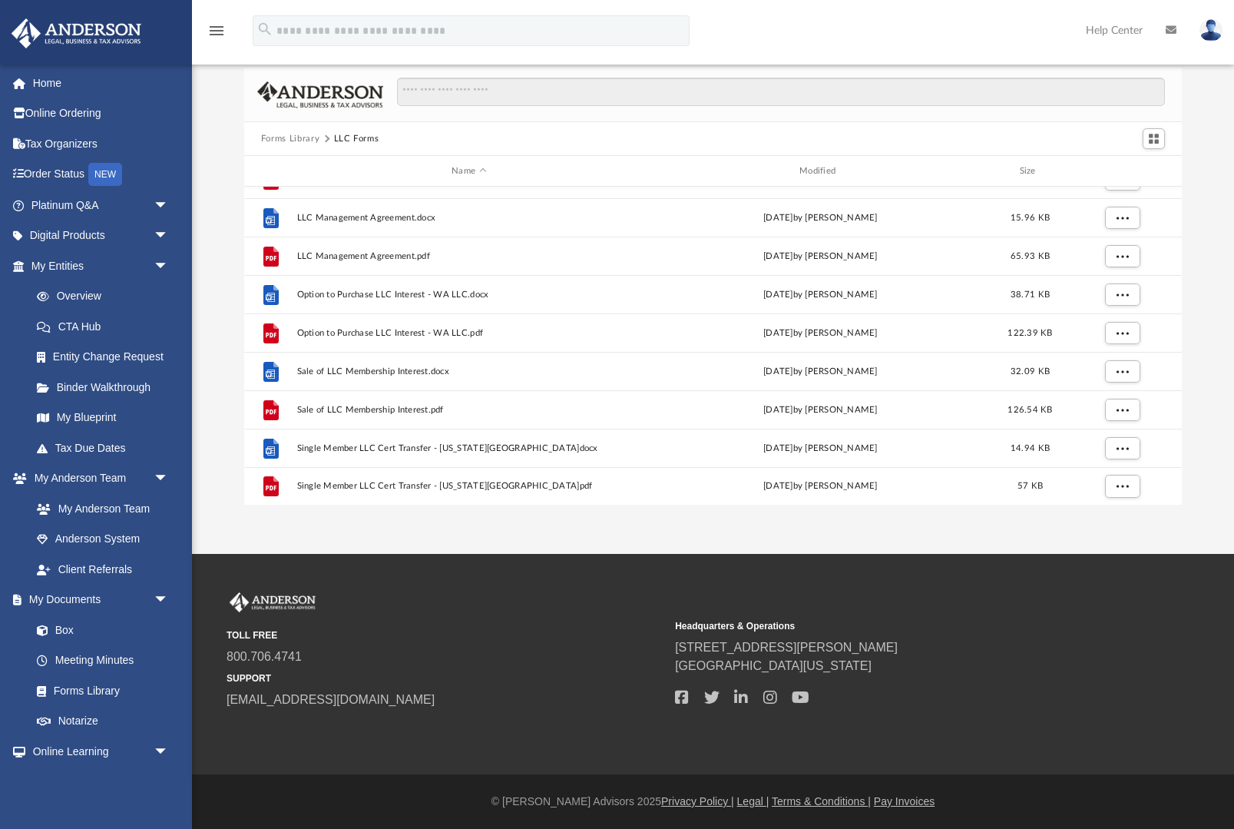
scroll to position [296, 0]
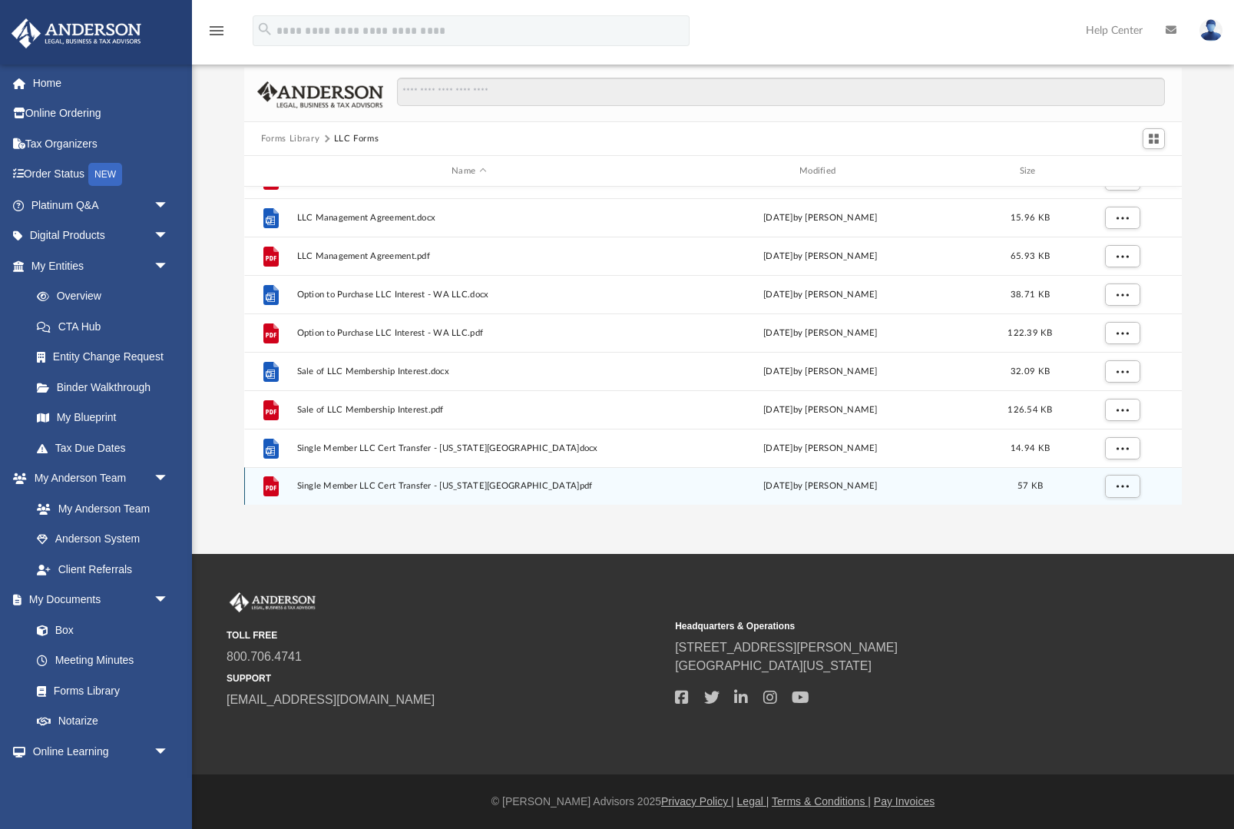
click at [866, 480] on div "Wed Oct 5 2022 by Mary Acree" at bounding box center [820, 486] width 345 height 14
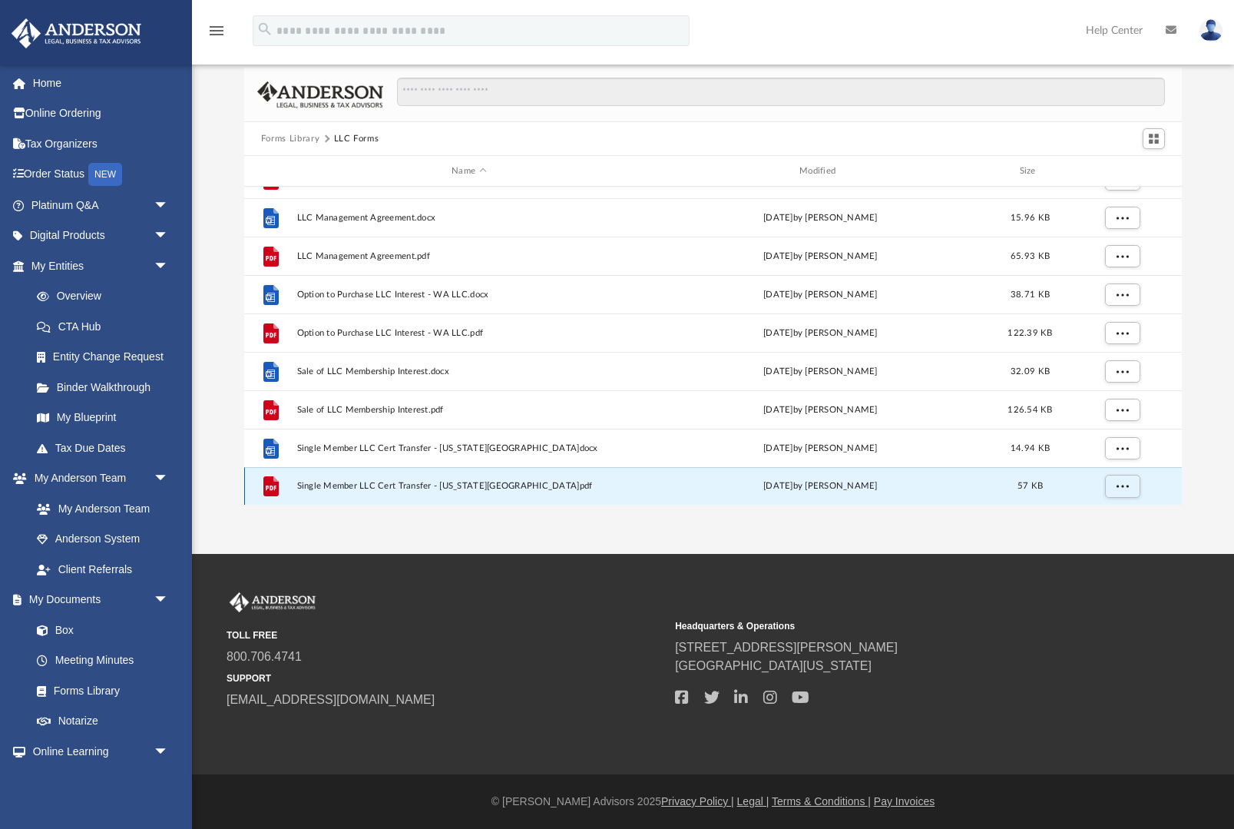
click at [878, 479] on div "Wed Oct 5 2022 by Mary Acree" at bounding box center [820, 486] width 345 height 14
click at [863, 479] on div "Wed Oct 5 2022 by Mary Acree" at bounding box center [820, 486] width 345 height 14
click at [873, 469] on div "File Single Member LLC Cert Transfer - Washington.pdf Wed Oct 5 2022 by Mary Ac…" at bounding box center [713, 486] width 938 height 38
click at [859, 471] on div "File Single Member LLC Cert Transfer - Washington.pdf Wed Oct 5 2022 by Mary Ac…" at bounding box center [713, 486] width 938 height 38
click at [858, 471] on div "File Single Member LLC Cert Transfer - Washington.pdf Wed Oct 5 2022 by Mary Ac…" at bounding box center [713, 486] width 938 height 38
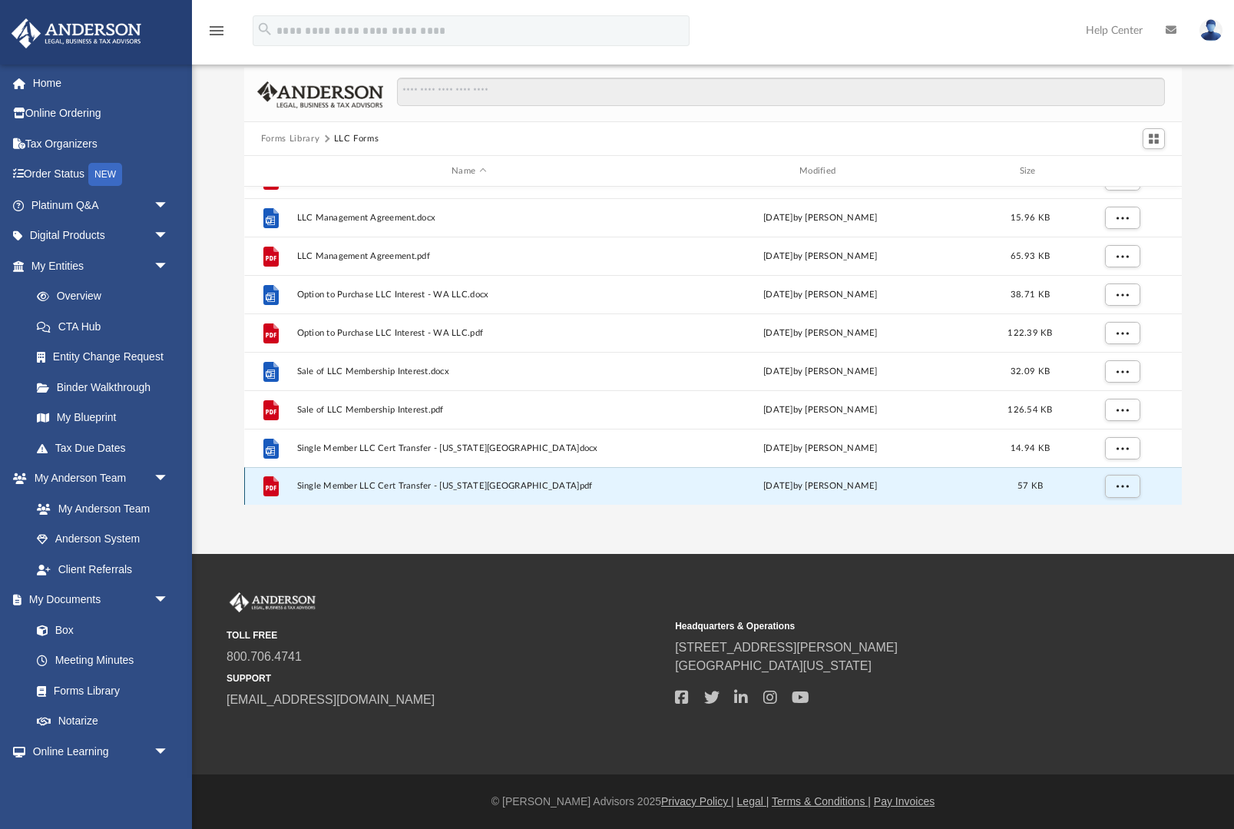
click at [631, 469] on div "File Single Member LLC Cert Transfer - Washington.pdf Wed Oct 5 2022 by Mary Ac…" at bounding box center [713, 486] width 938 height 38
click at [502, 481] on span "Single Member LLC Cert Transfer - Washington.pdf" at bounding box center [468, 486] width 345 height 10
click at [1114, 488] on button "More options" at bounding box center [1122, 486] width 35 height 23
click at [1095, 421] on li "Preview" at bounding box center [1108, 428] width 45 height 16
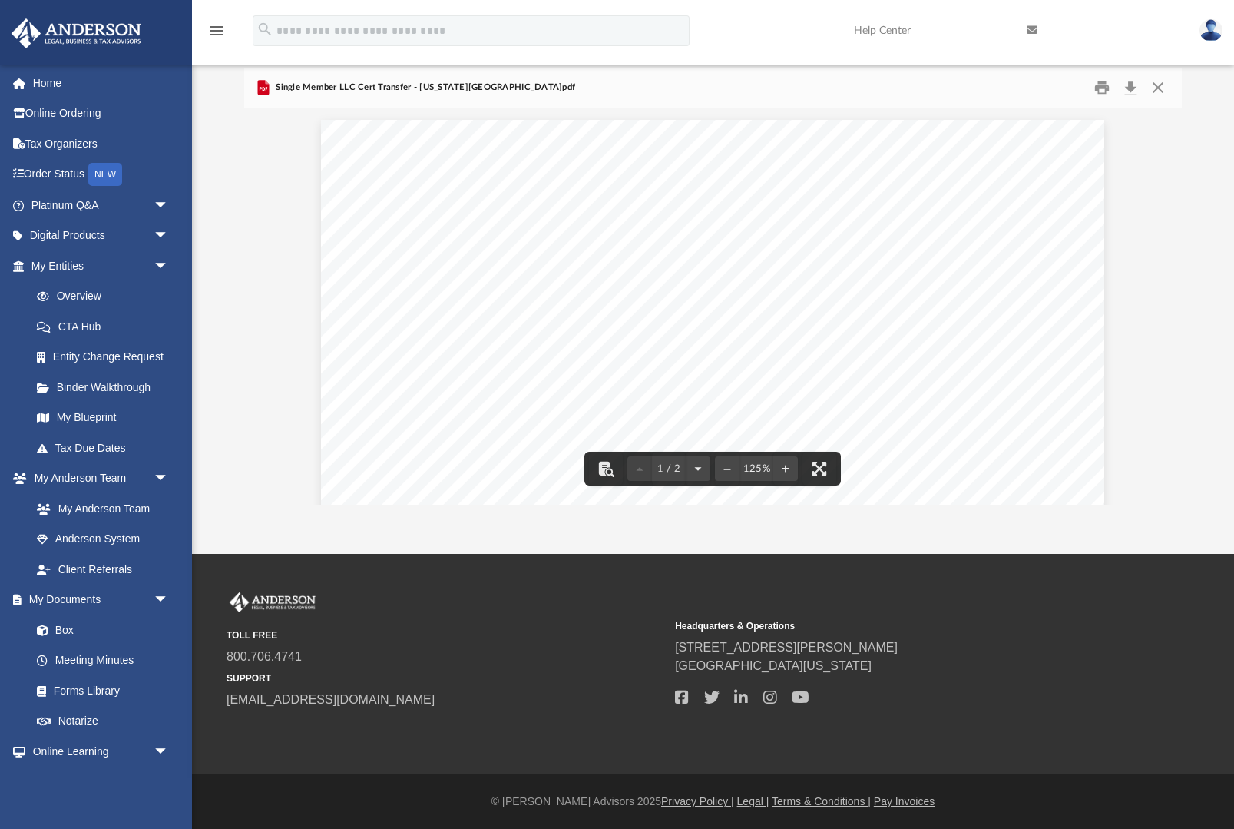
scroll to position [0, 0]
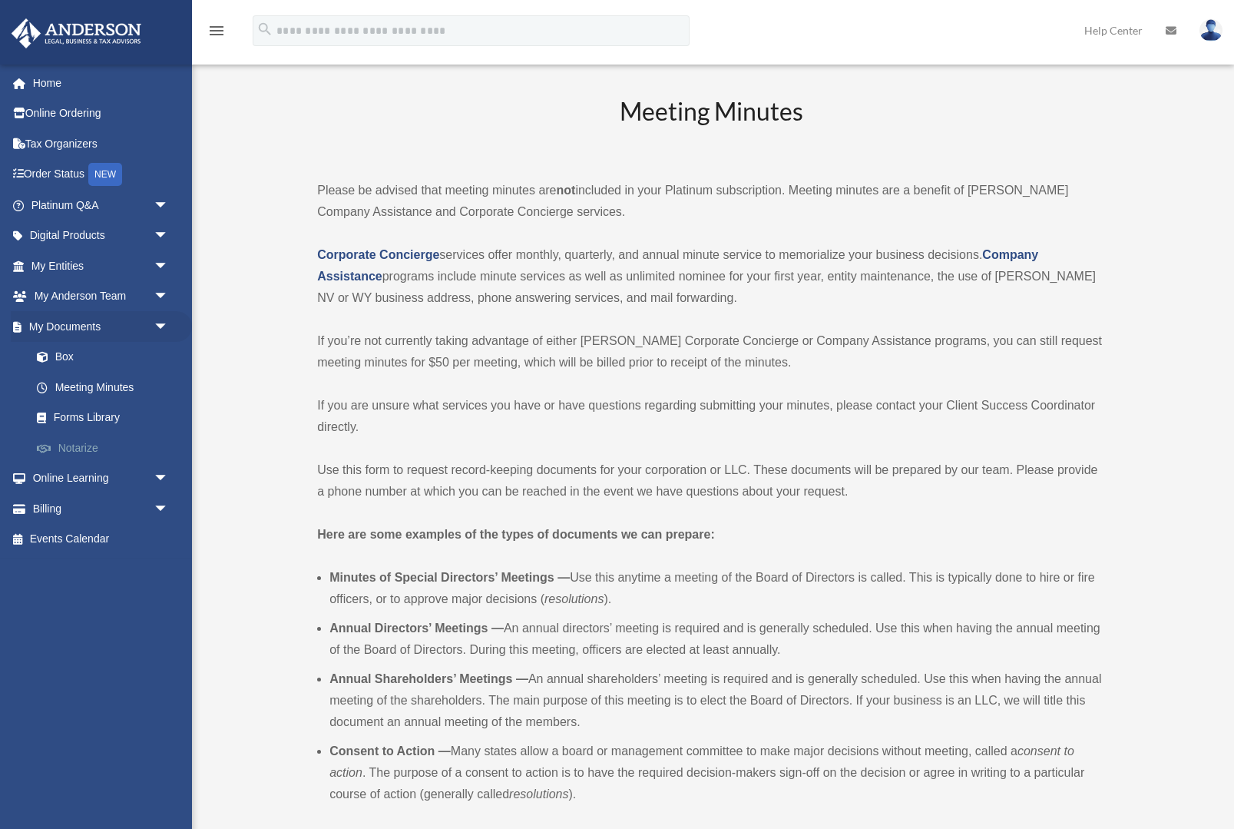
click at [134, 439] on link "Notarize" at bounding box center [107, 447] width 171 height 31
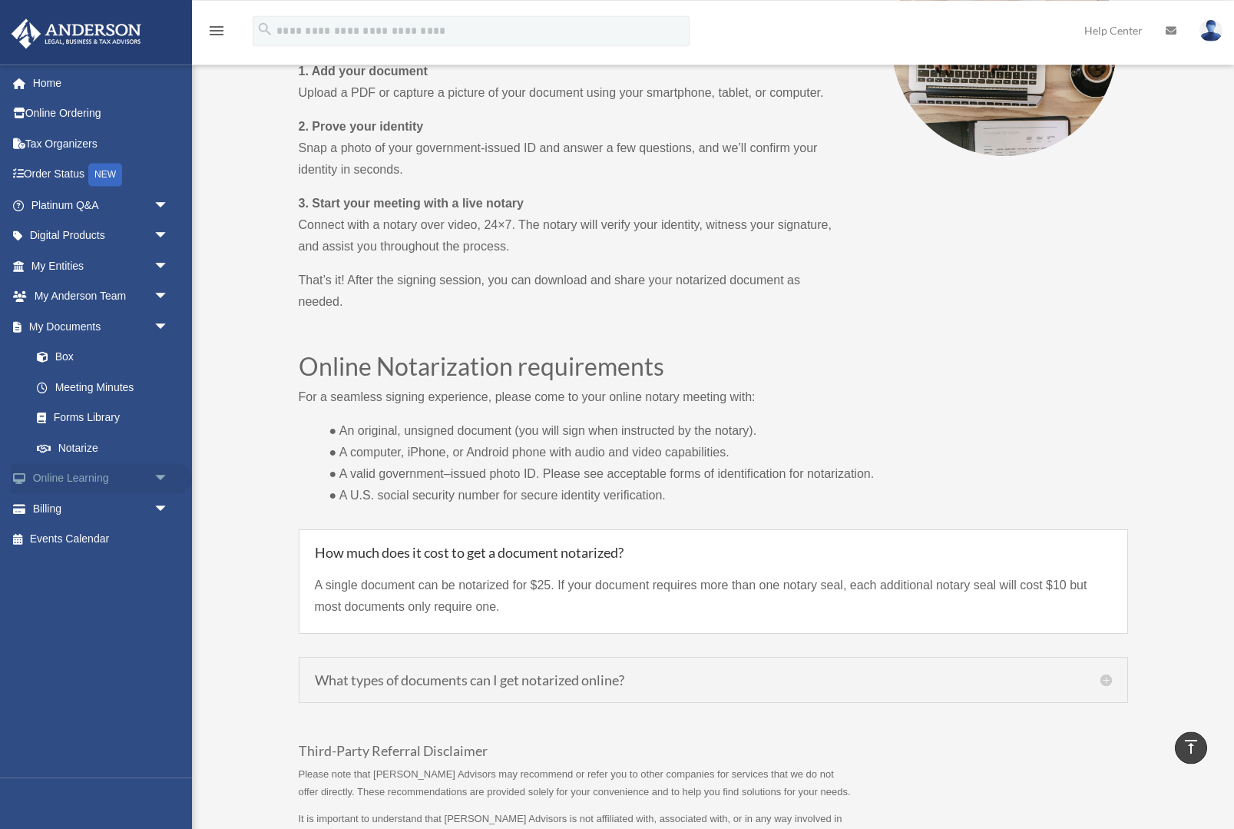
click at [154, 475] on span "arrow_drop_down" at bounding box center [169, 478] width 31 height 31
click at [154, 316] on span "arrow_drop_down" at bounding box center [169, 326] width 31 height 31
click at [167, 289] on span "arrow_drop_down" at bounding box center [169, 296] width 31 height 31
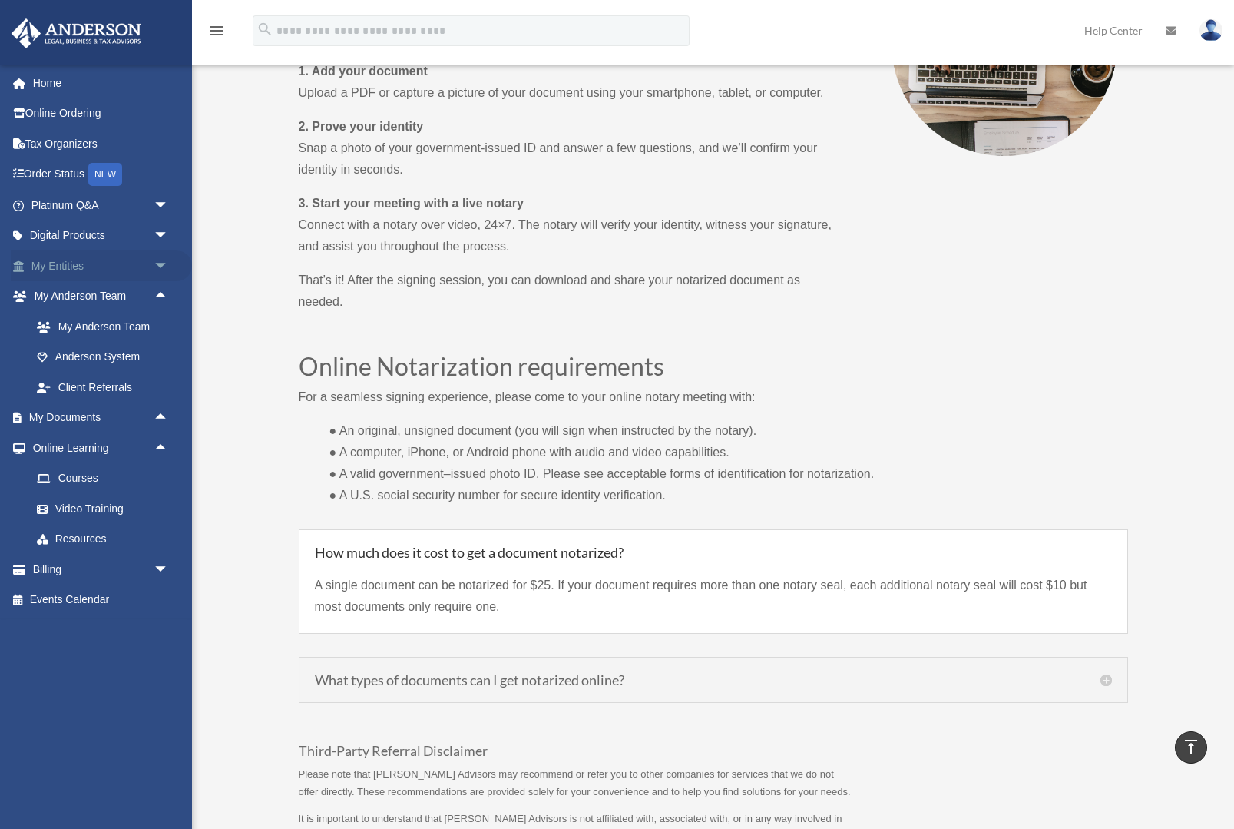
click at [173, 255] on span "arrow_drop_down" at bounding box center [169, 265] width 31 height 31
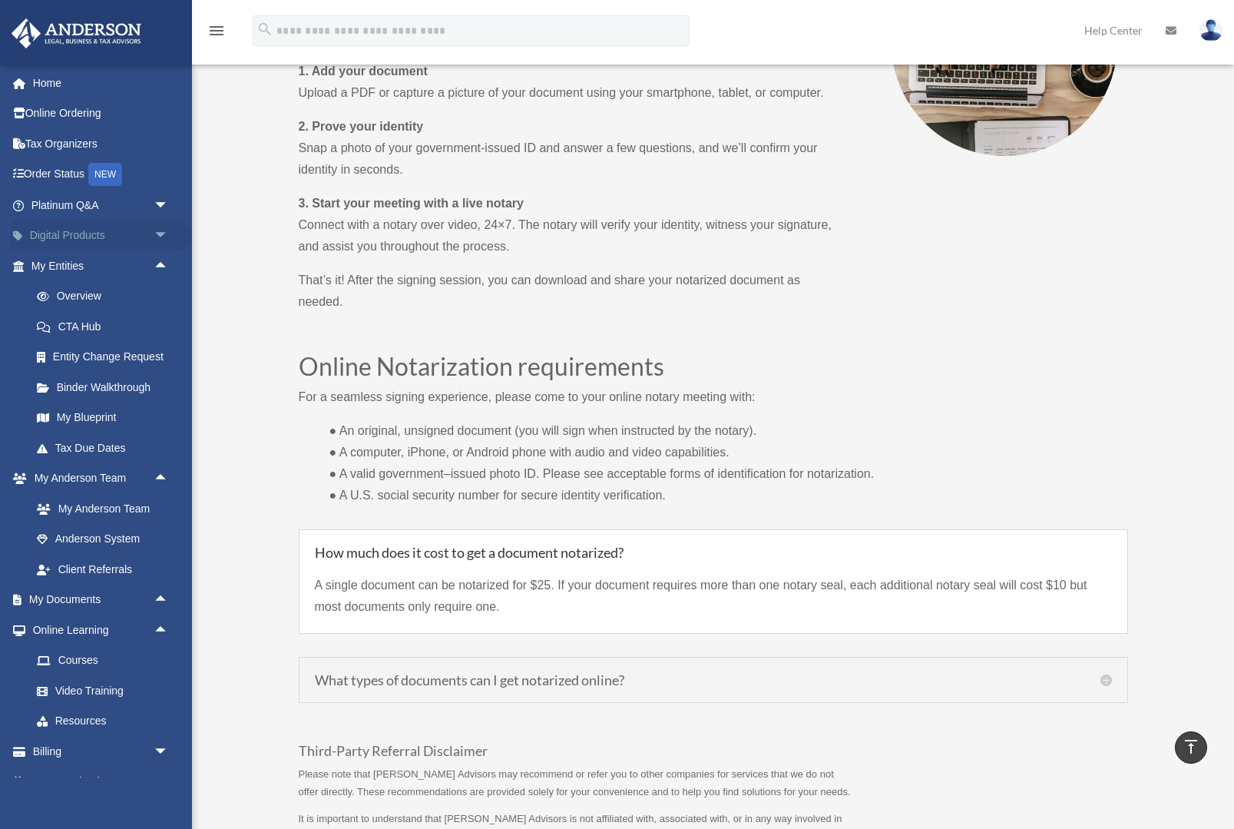
click at [174, 223] on span "arrow_drop_down" at bounding box center [169, 235] width 31 height 31
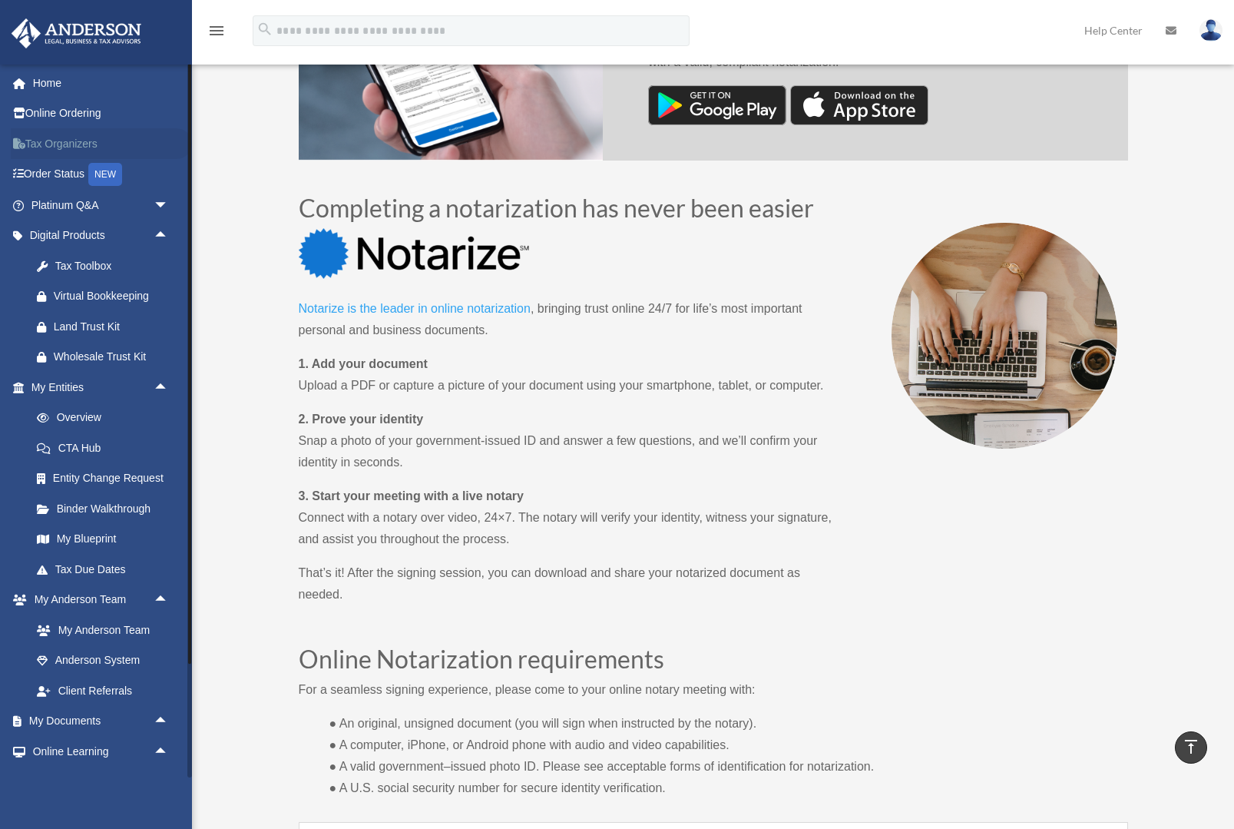
scroll to position [0, 0]
